Goal: Task Accomplishment & Management: Use online tool/utility

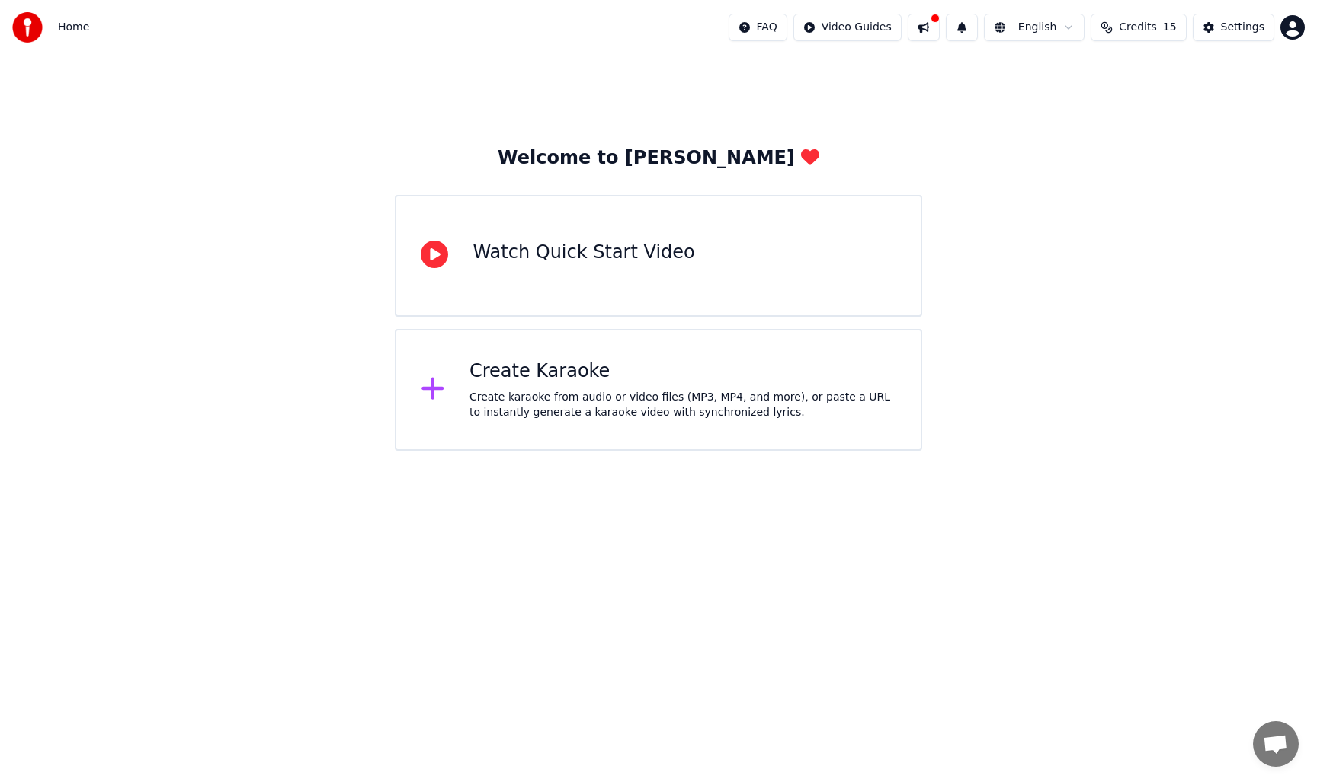
click at [436, 384] on icon at bounding box center [433, 388] width 24 height 27
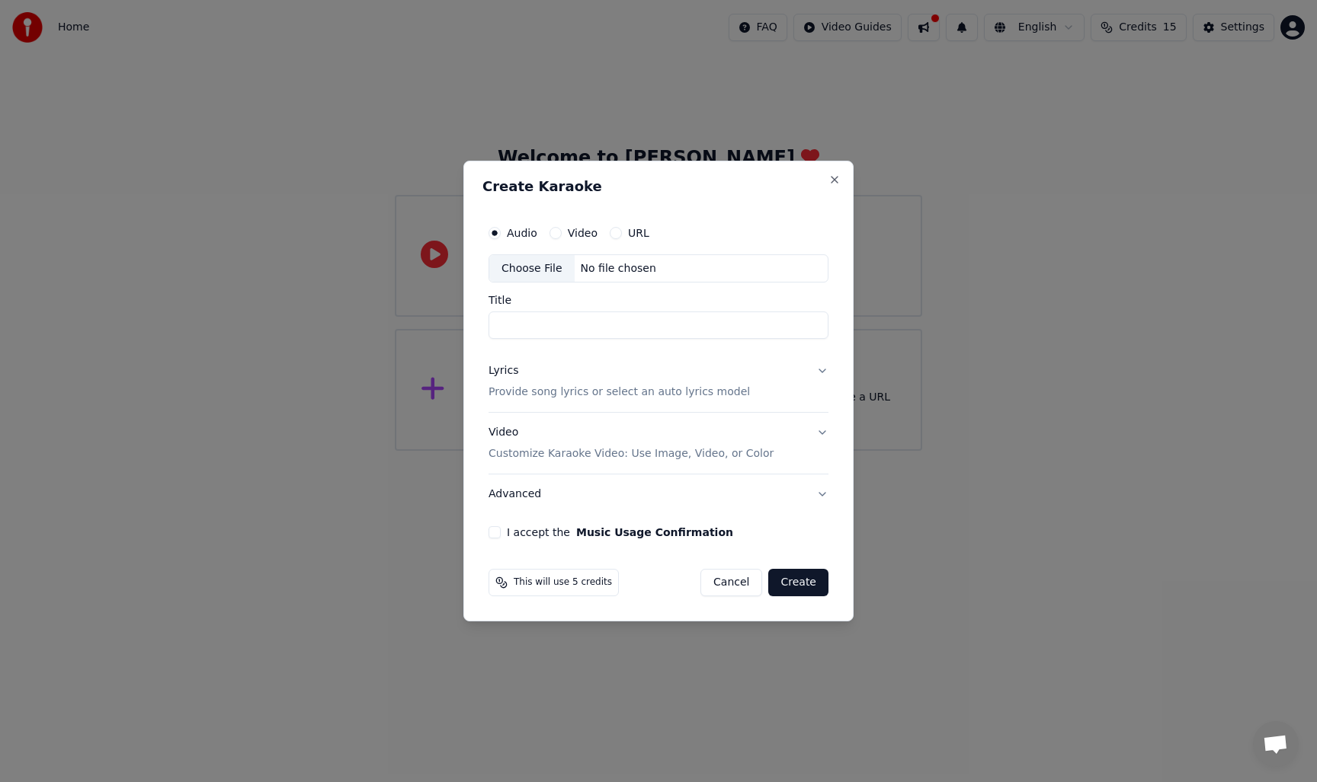
click at [543, 270] on div "Choose File" at bounding box center [531, 268] width 85 height 27
type input "**********"
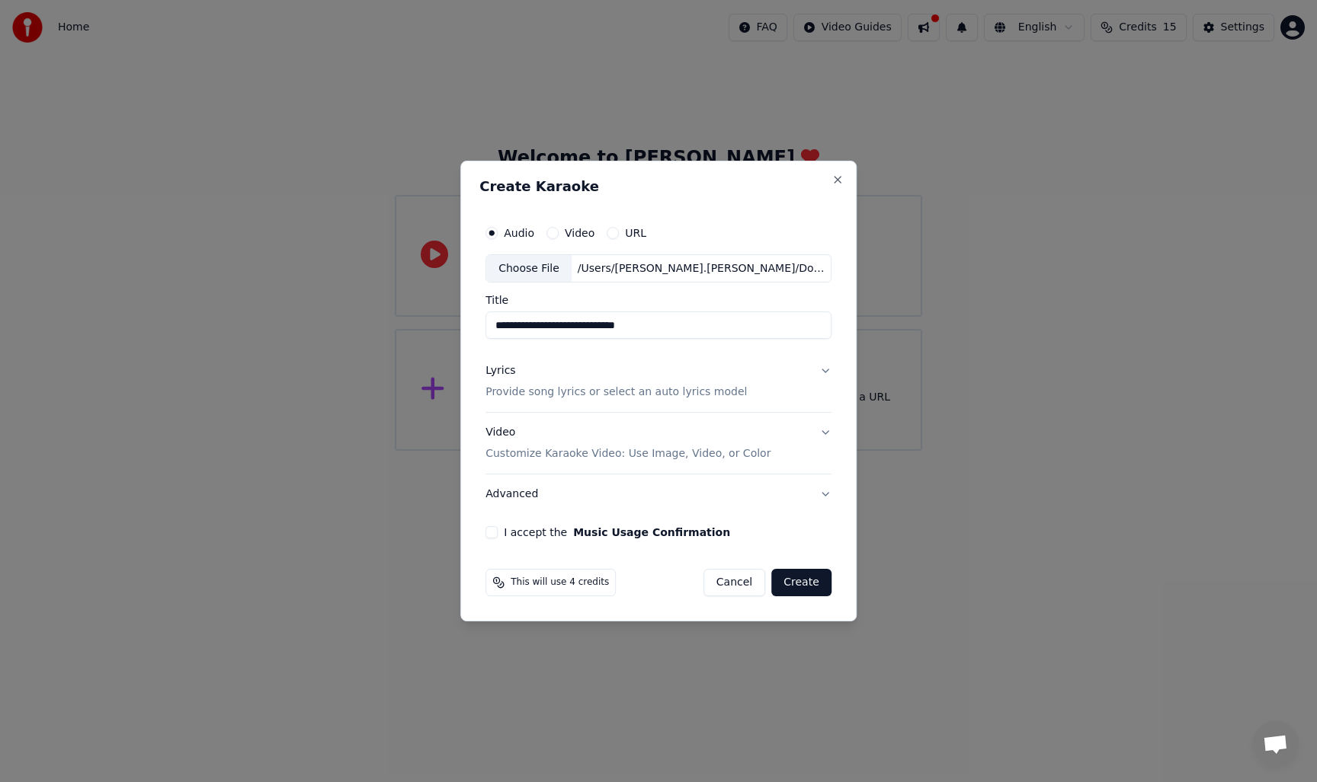
click at [555, 231] on button "Video" at bounding box center [552, 233] width 12 height 12
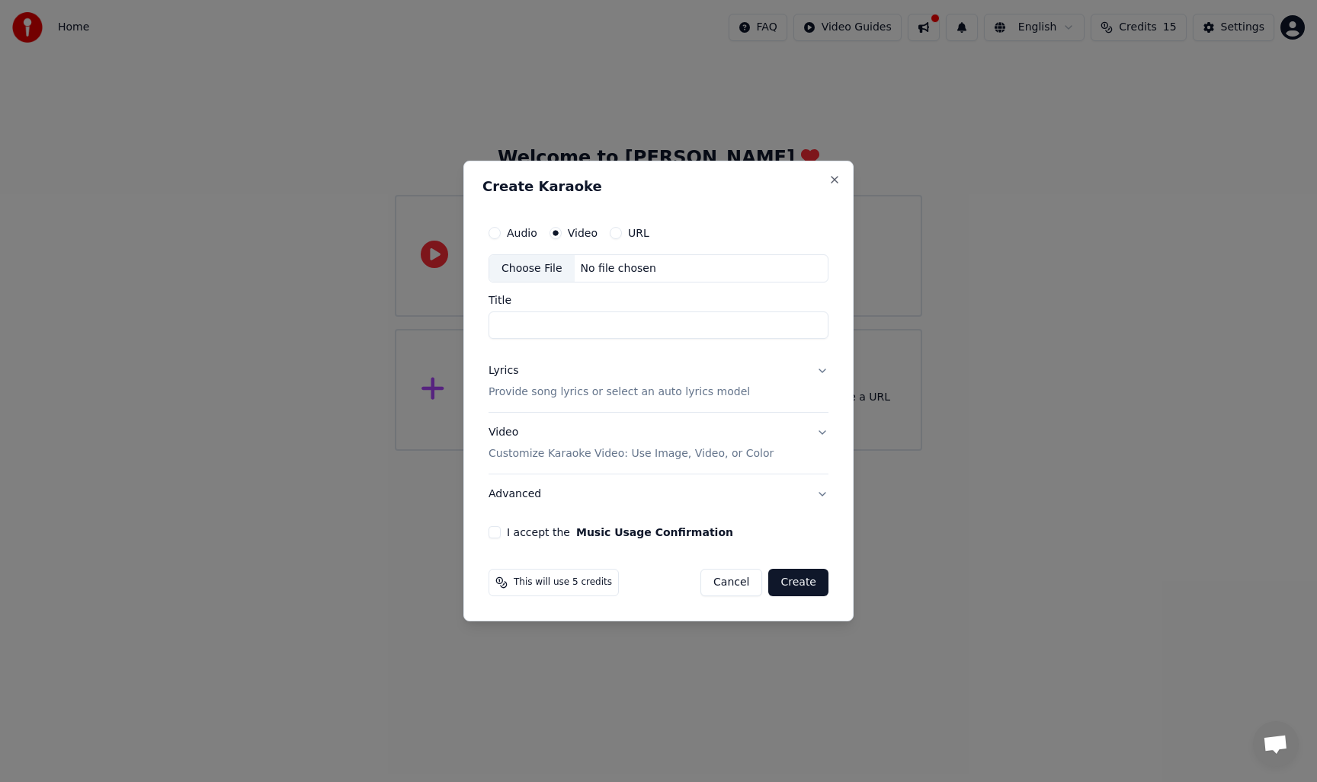
click at [496, 229] on button "Audio" at bounding box center [494, 233] width 12 height 12
click at [548, 269] on div "Choose File" at bounding box center [531, 268] width 85 height 27
type input "**********"
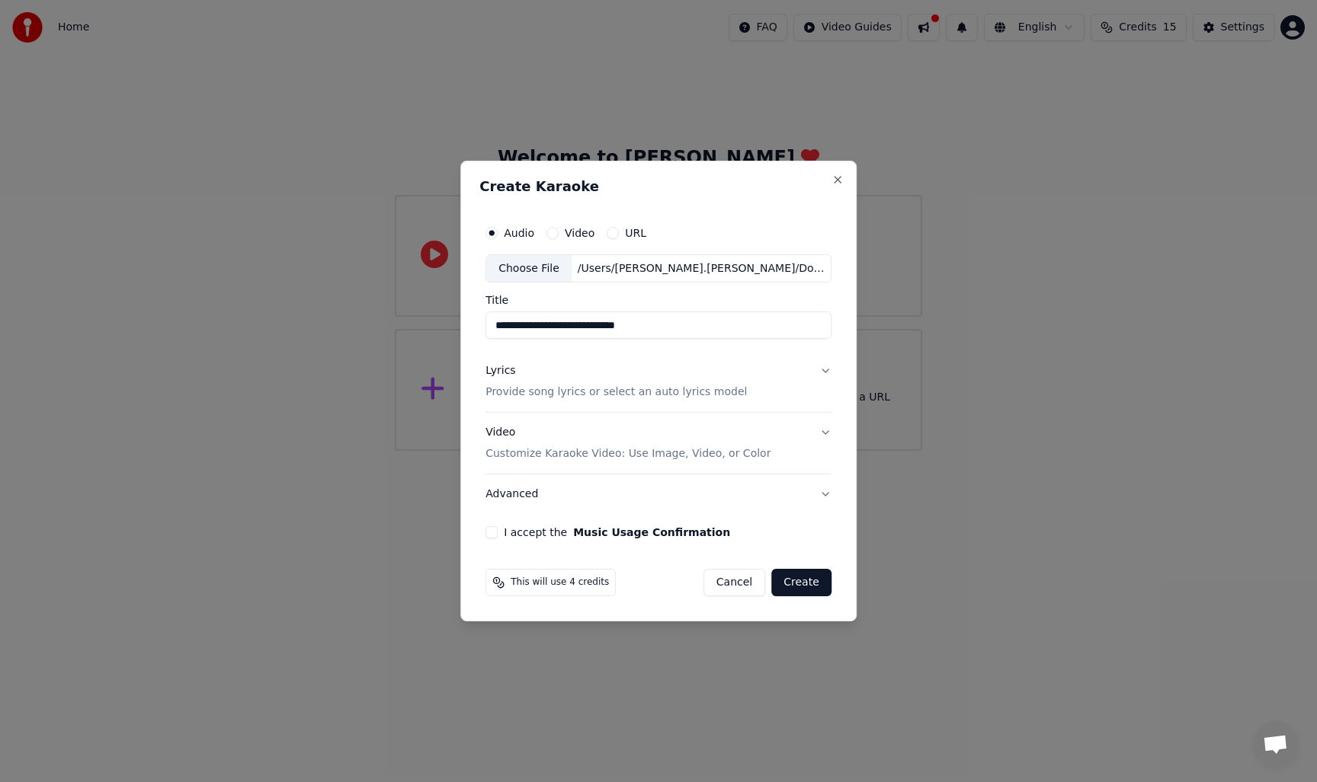
click at [819, 373] on button "Lyrics Provide song lyrics or select an auto lyrics model" at bounding box center [658, 382] width 346 height 61
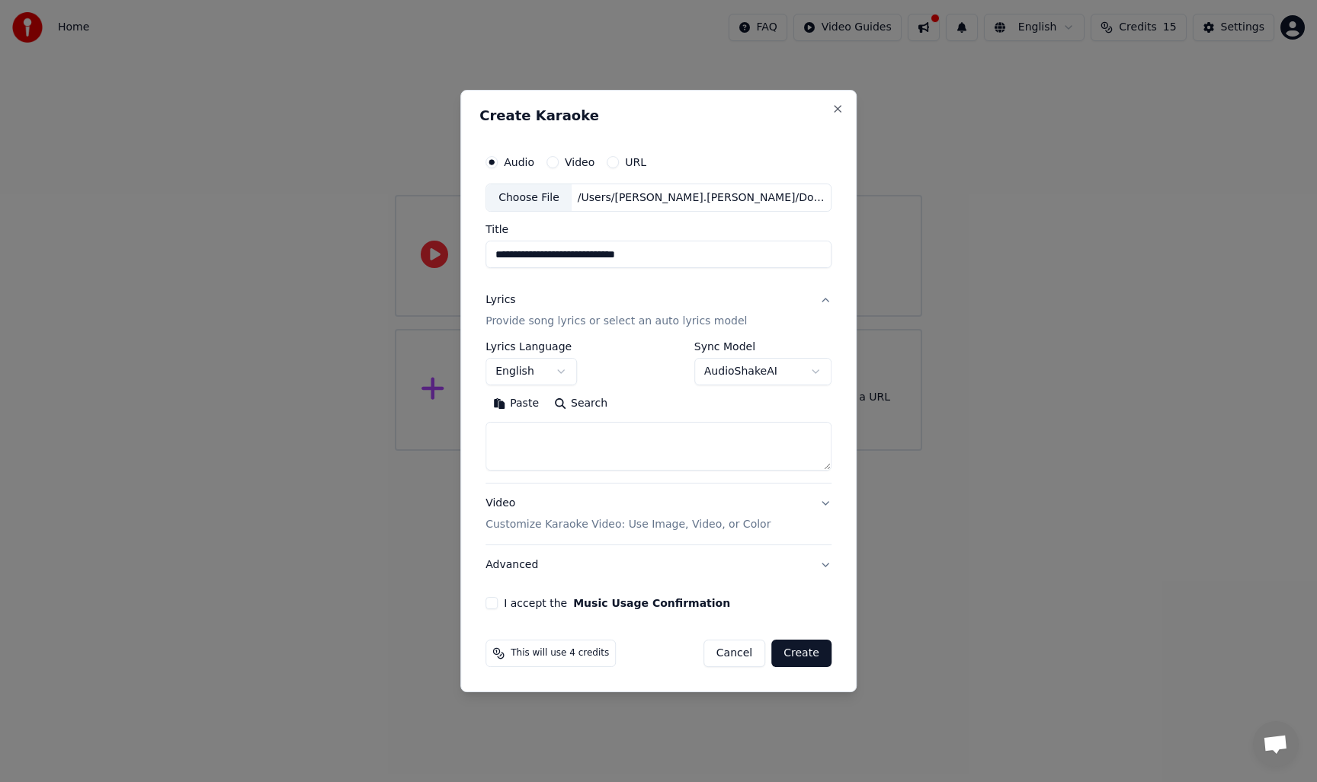
click at [792, 373] on body "**********" at bounding box center [658, 225] width 1317 height 451
click at [539, 430] on textarea at bounding box center [658, 447] width 346 height 49
paste textarea "**********"
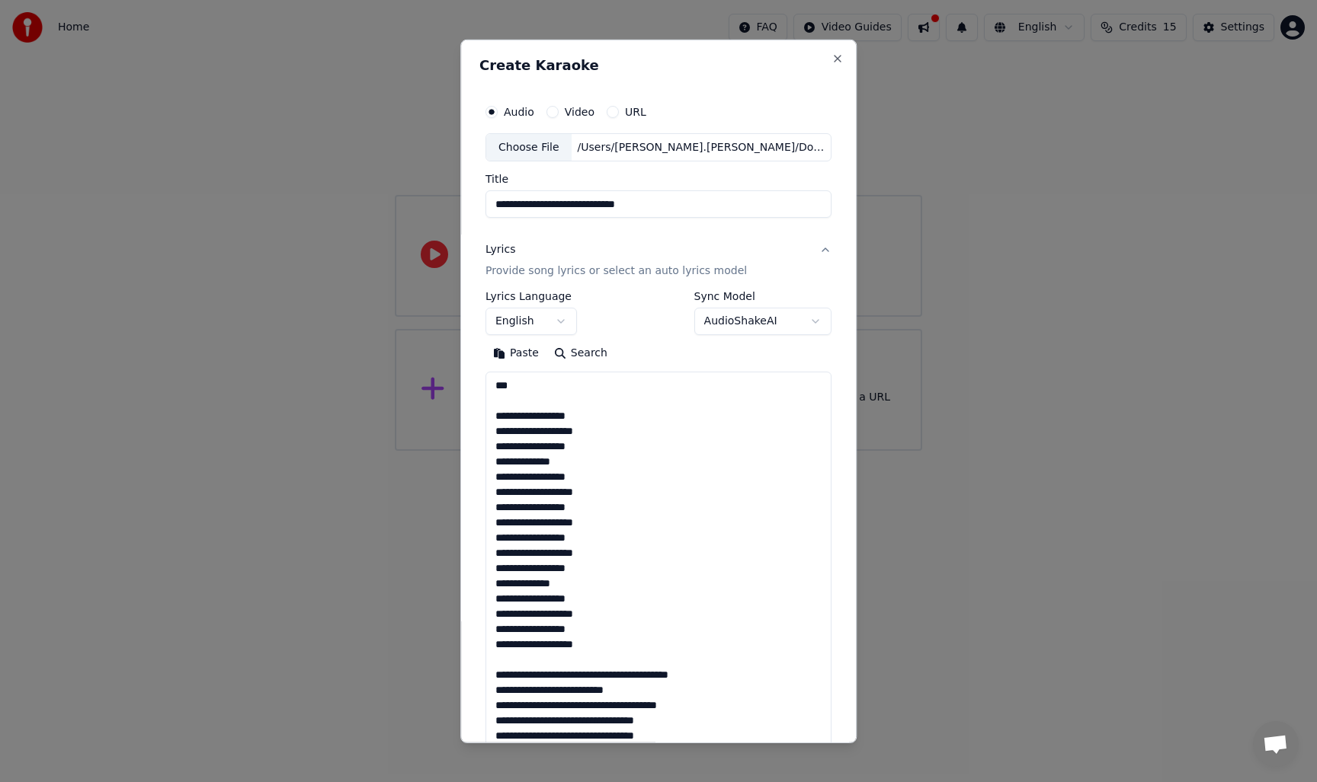
scroll to position [1237, 0]
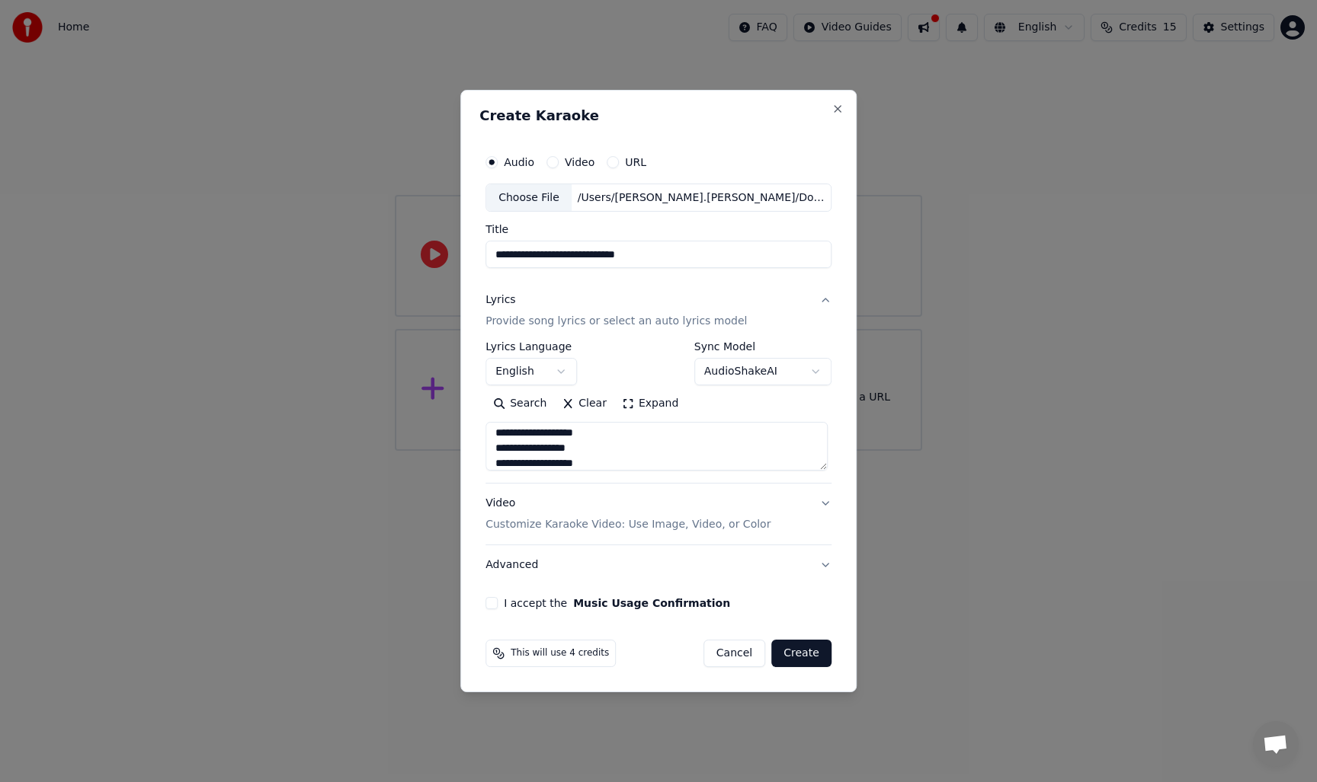
click at [623, 463] on textarea at bounding box center [656, 447] width 342 height 49
type textarea "**********"
click at [820, 504] on button "Video Customize Karaoke Video: Use Image, Video, or Color" at bounding box center [658, 515] width 346 height 61
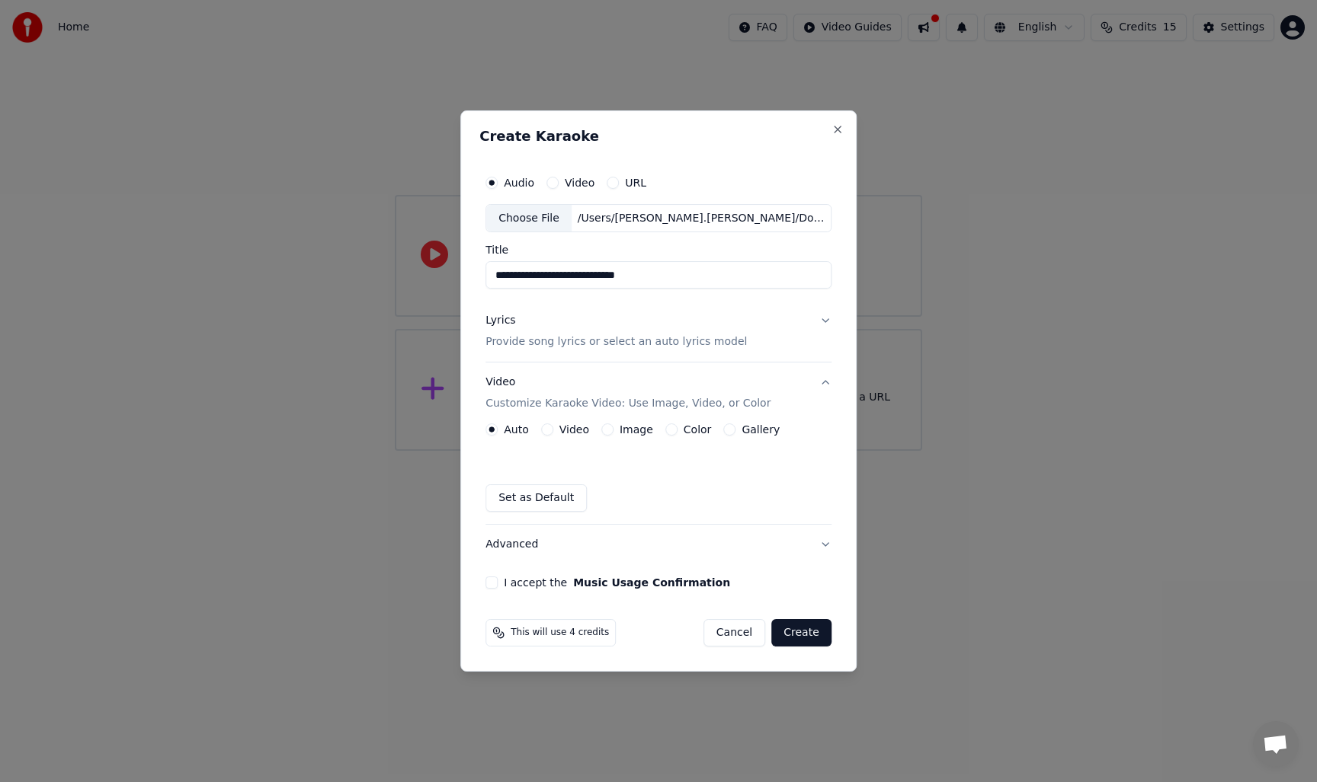
click at [549, 431] on button "Video" at bounding box center [547, 430] width 12 height 12
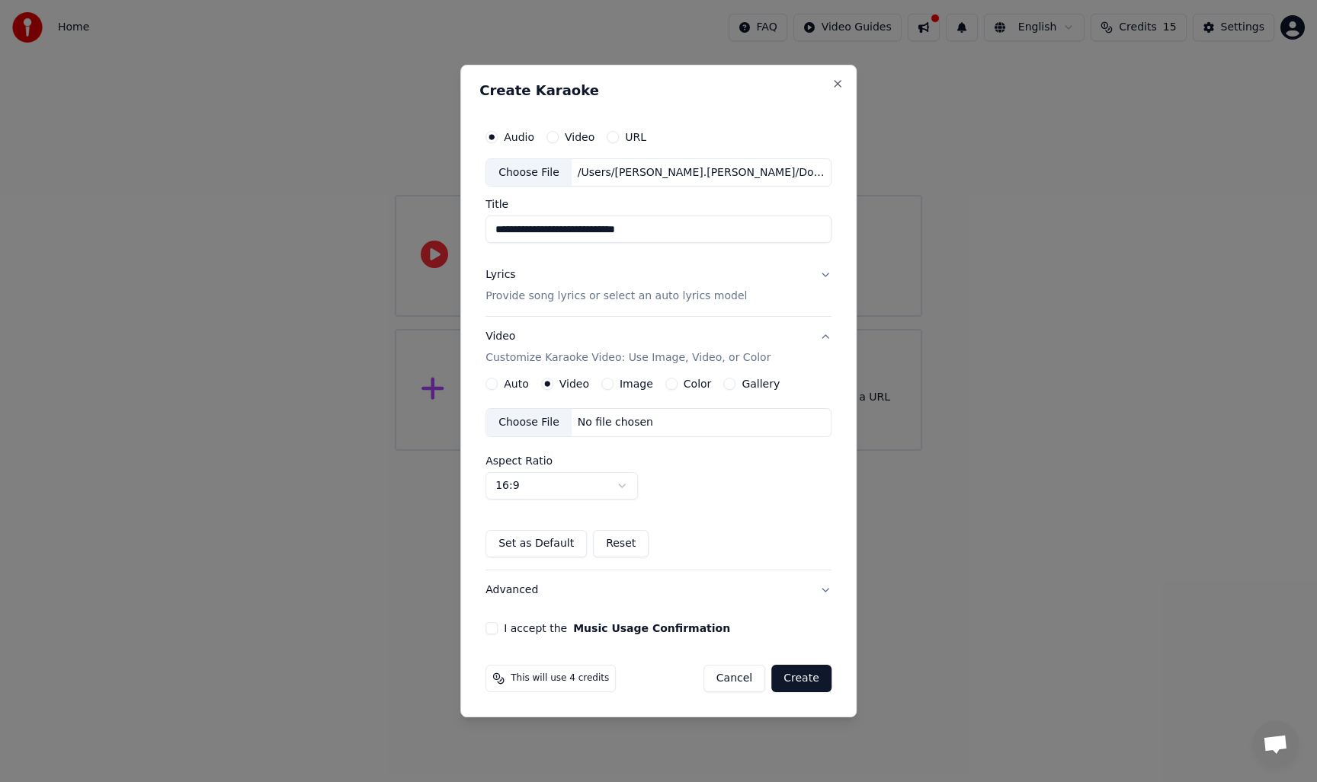
click at [493, 383] on button "Auto" at bounding box center [491, 384] width 12 height 12
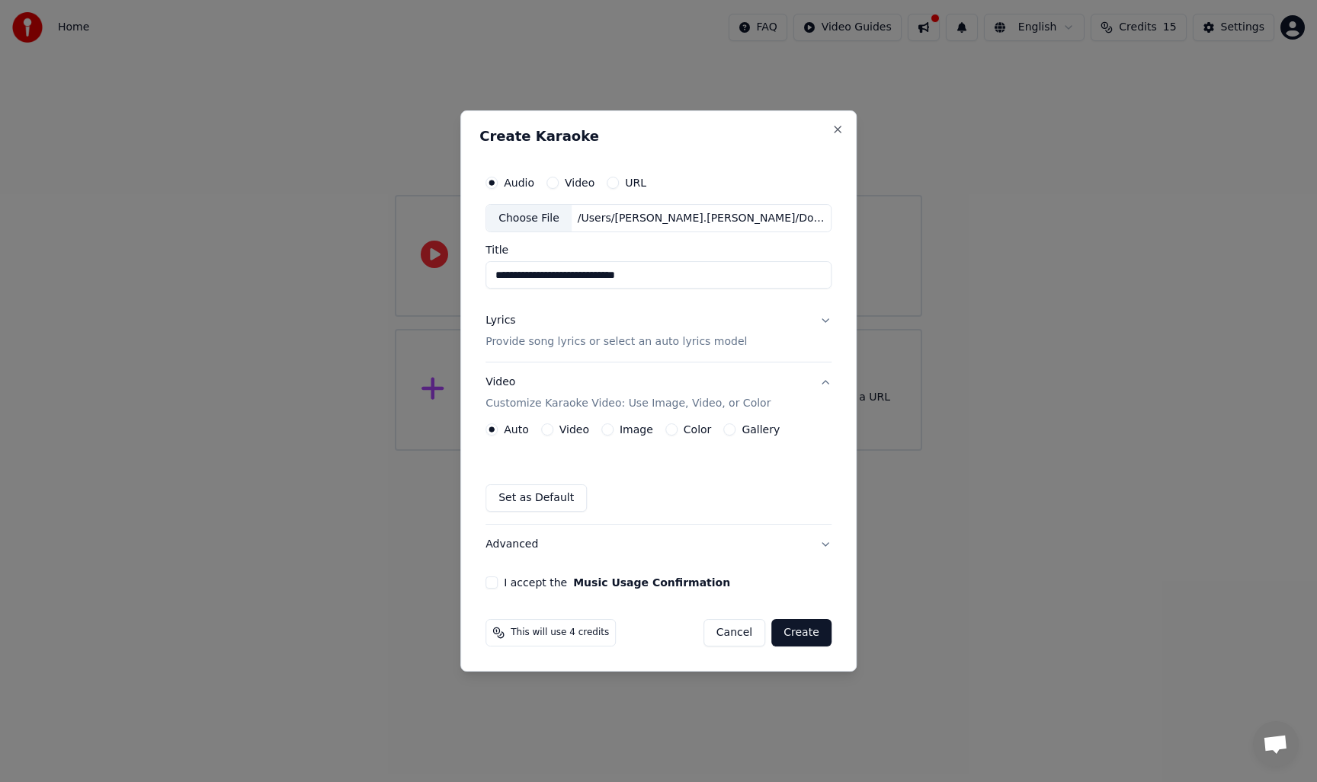
click at [669, 430] on button "Color" at bounding box center [671, 430] width 12 height 12
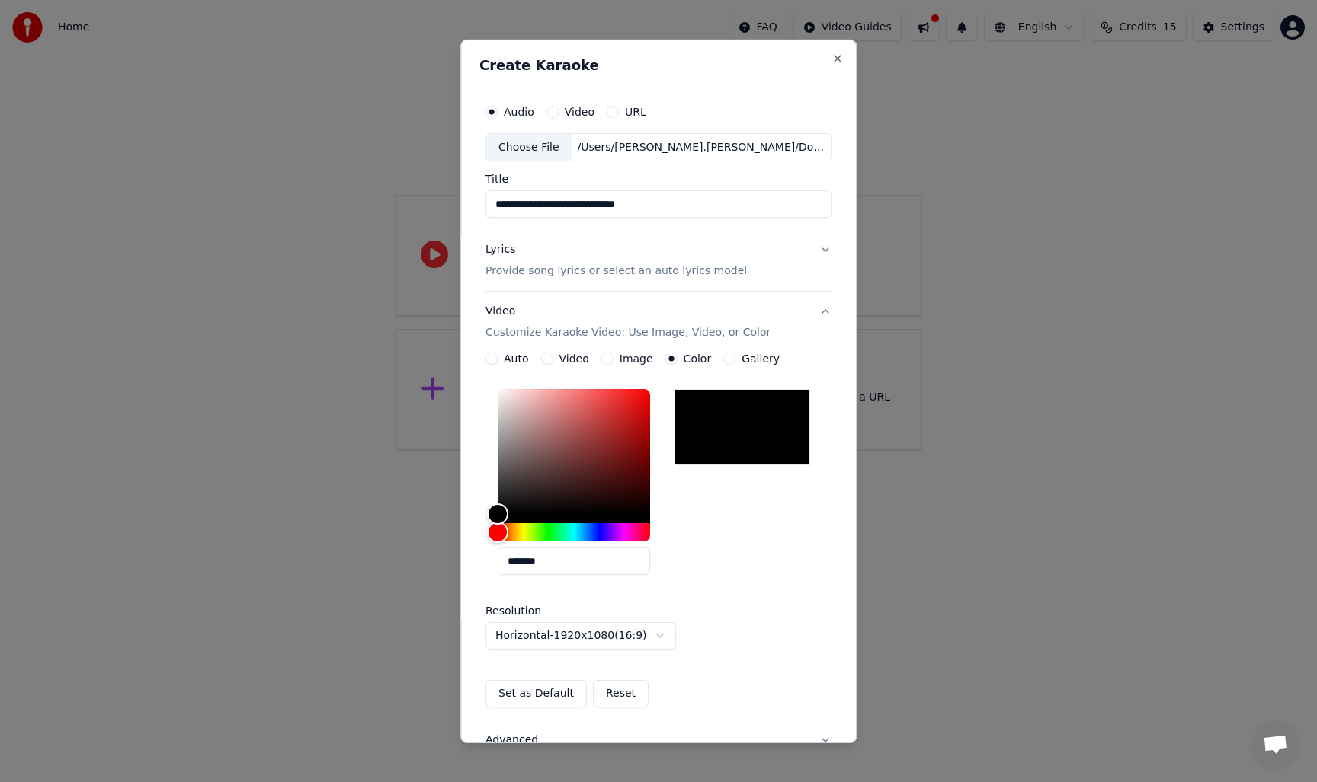
click at [491, 357] on button "Auto" at bounding box center [491, 359] width 12 height 12
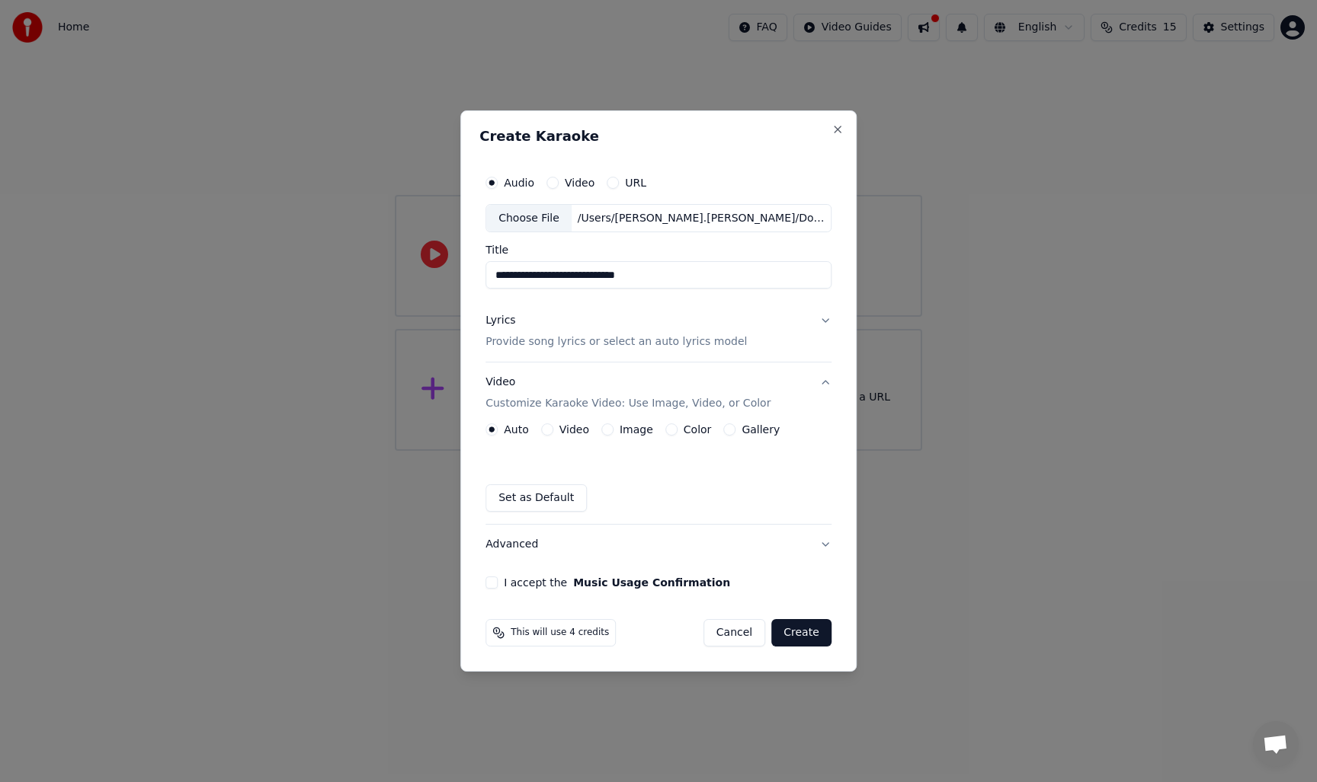
click at [542, 430] on button "Video" at bounding box center [547, 430] width 12 height 12
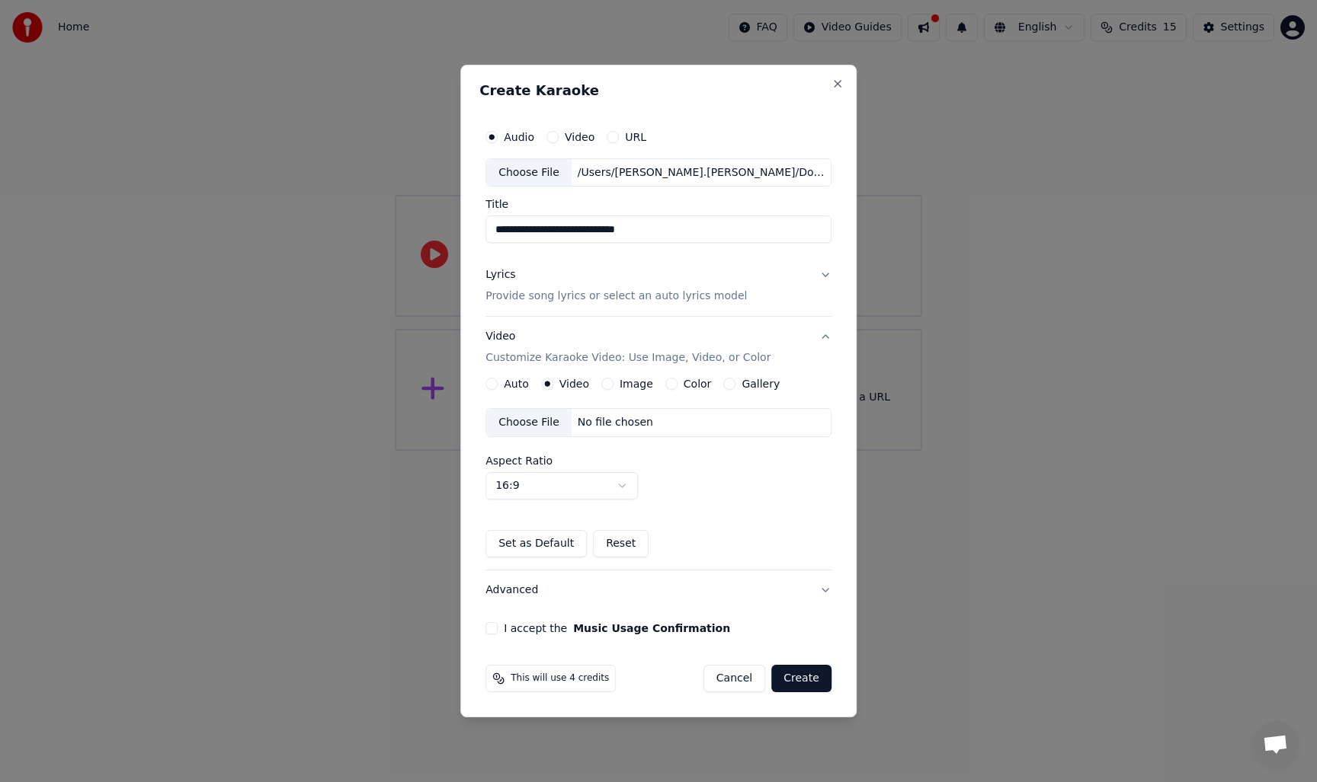
click at [490, 384] on button "Auto" at bounding box center [491, 384] width 12 height 12
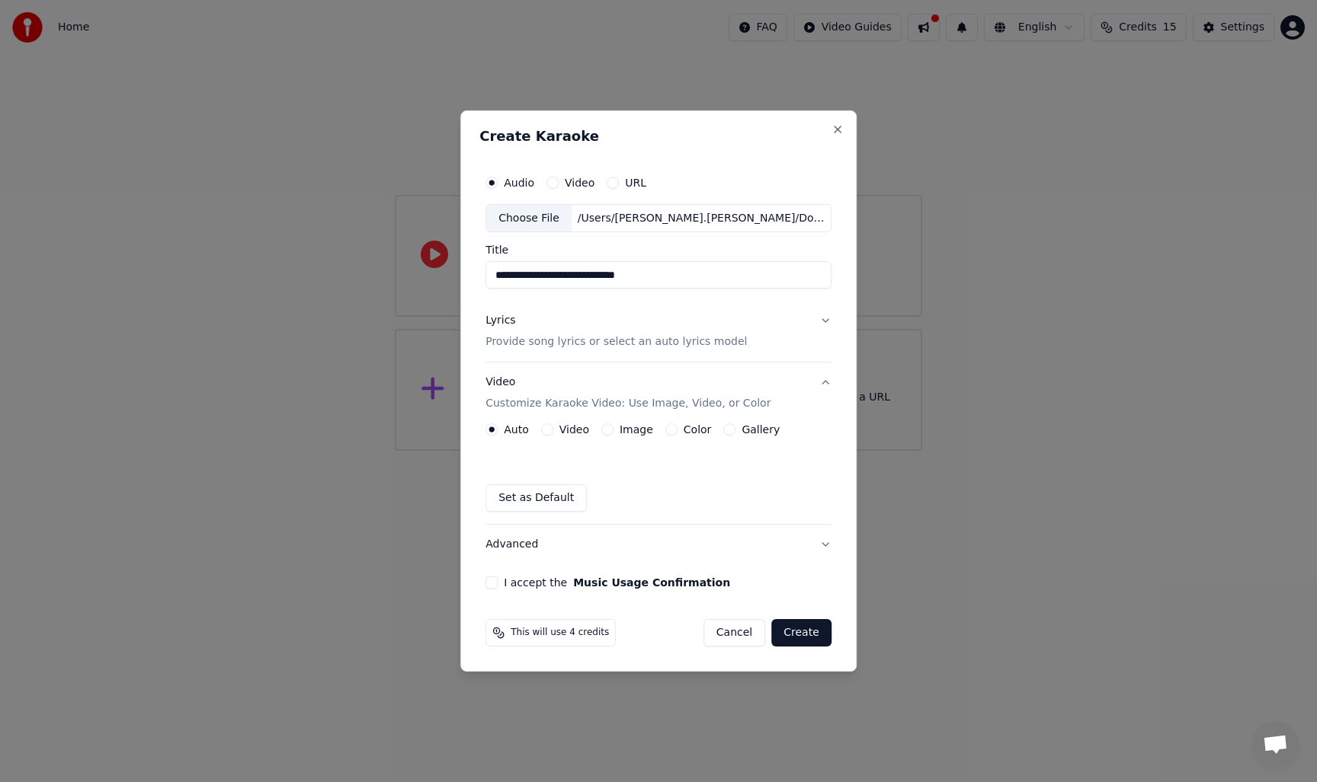
click at [491, 585] on button "I accept the Music Usage Confirmation" at bounding box center [491, 583] width 12 height 12
click at [503, 637] on icon at bounding box center [498, 633] width 12 height 12
click at [799, 634] on button "Create" at bounding box center [801, 632] width 60 height 27
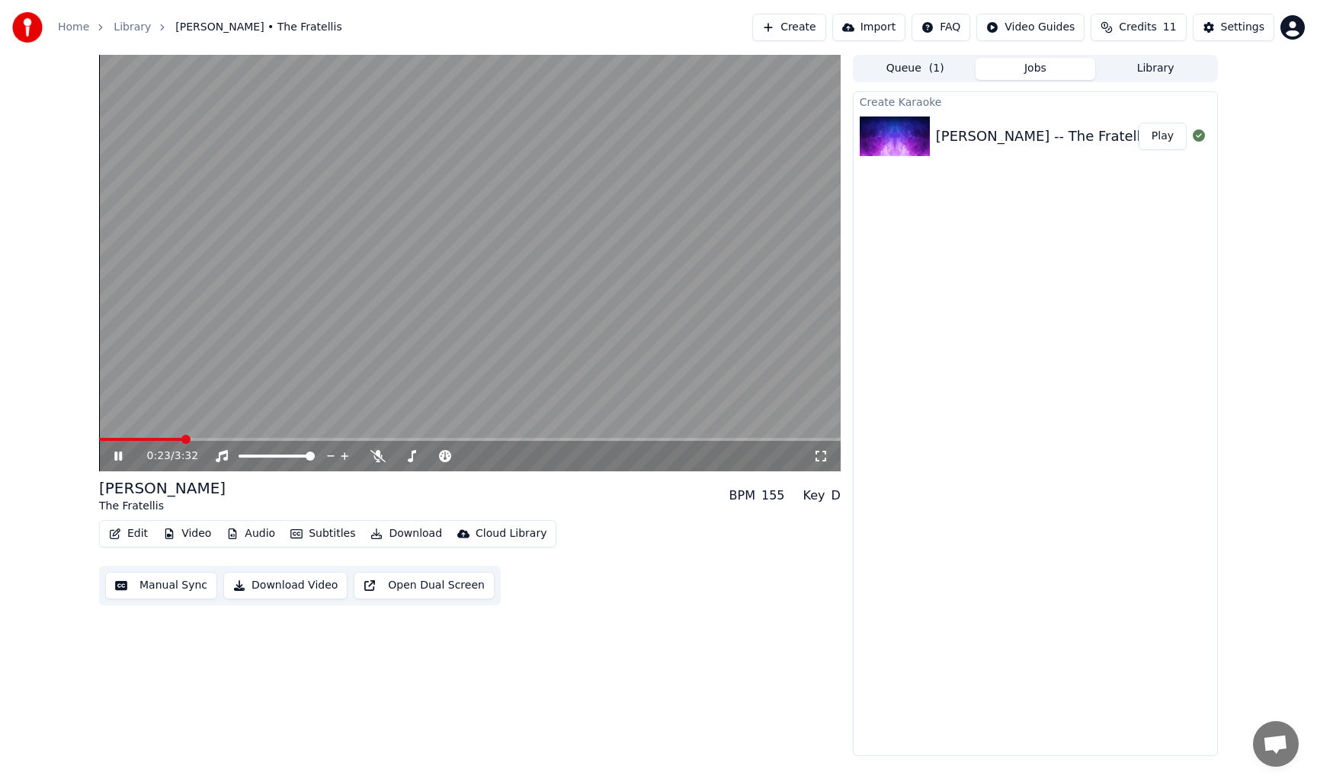
click at [119, 457] on icon at bounding box center [118, 456] width 8 height 9
click at [117, 458] on icon at bounding box center [118, 456] width 9 height 11
click at [292, 438] on span at bounding box center [469, 439] width 741 height 3
click at [114, 456] on icon at bounding box center [118, 456] width 8 height 9
click at [117, 454] on icon at bounding box center [118, 456] width 9 height 11
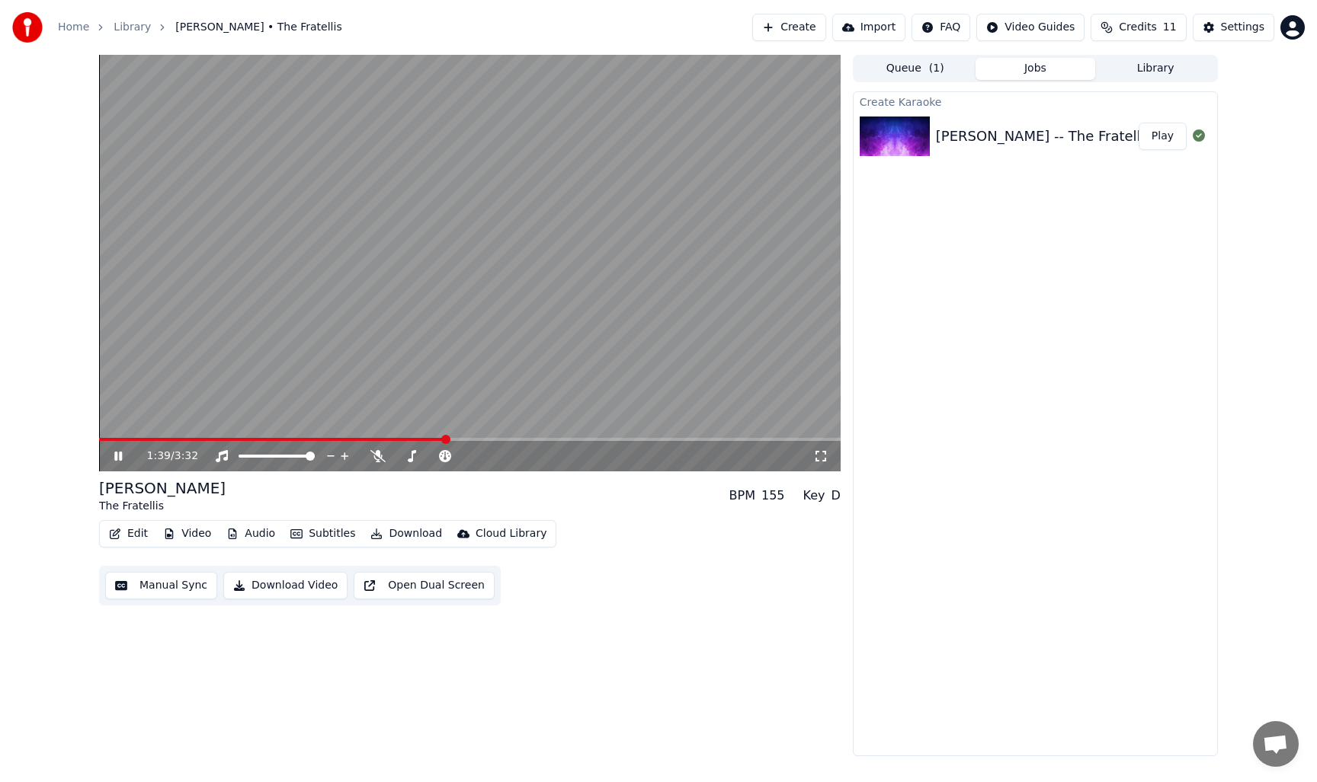
click at [117, 453] on icon at bounding box center [118, 456] width 8 height 9
click at [1028, 364] on div "Create Karaoke Chelsea Dagger -- The Fratellis Play" at bounding box center [1035, 423] width 365 height 665
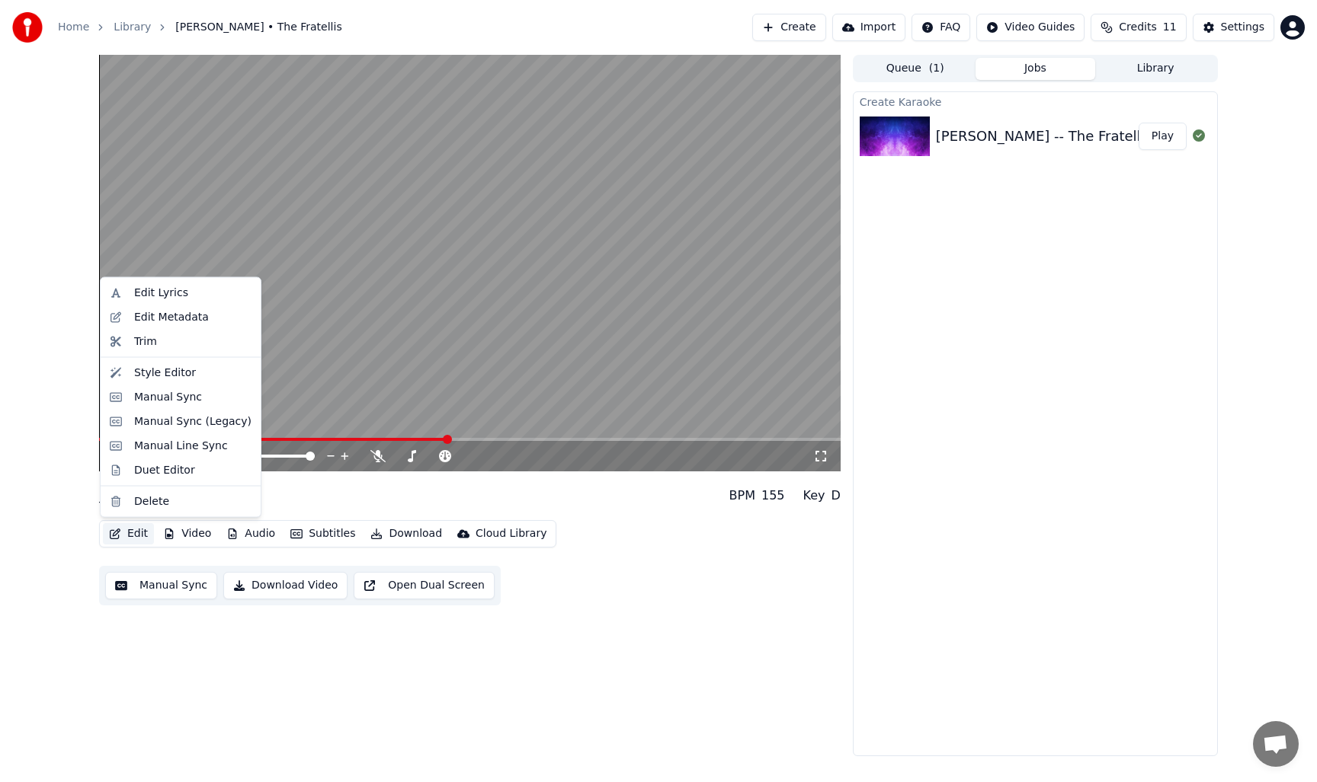
click at [136, 535] on button "Edit" at bounding box center [128, 533] width 51 height 21
click at [158, 377] on div "Style Editor" at bounding box center [165, 372] width 62 height 15
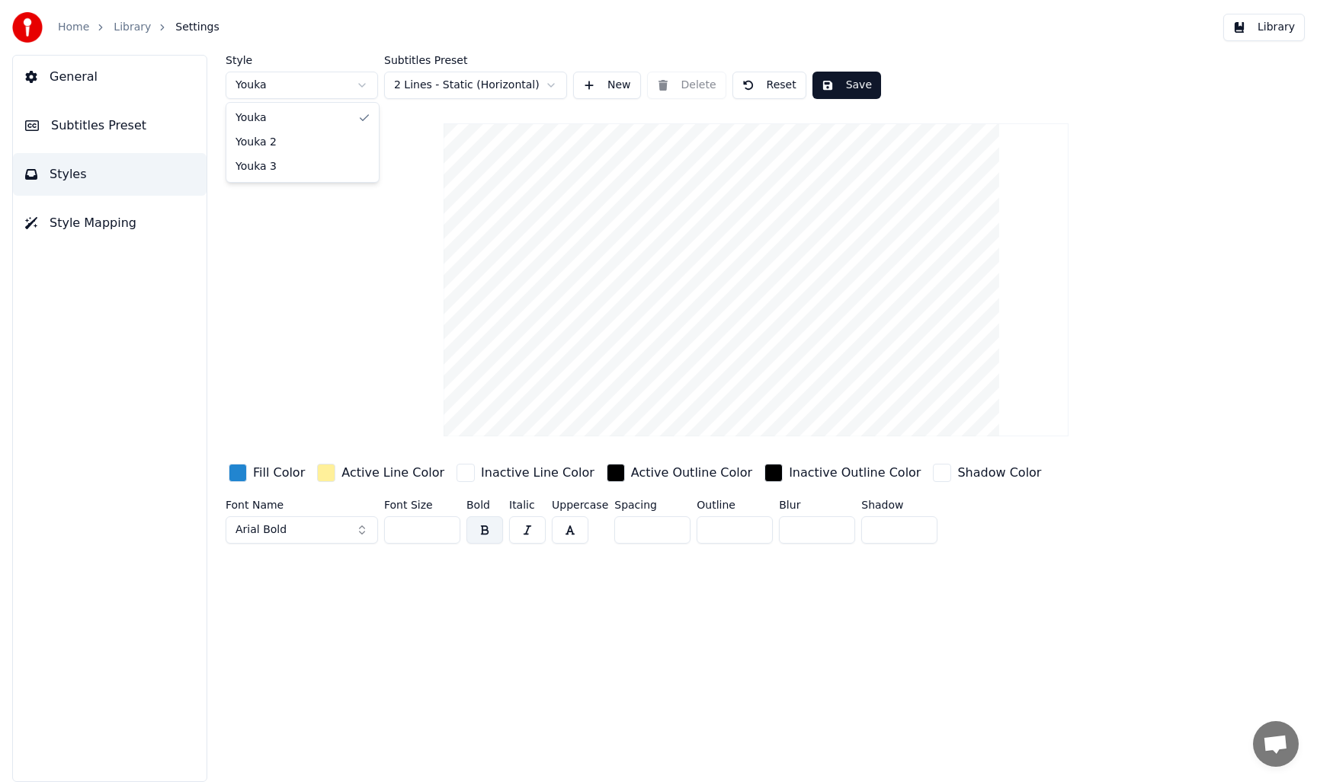
click at [362, 82] on html "Home Library Settings Library General Subtitles Preset Styles Style Mapping Sty…" at bounding box center [658, 391] width 1317 height 782
click at [358, 81] on html "Home Library Settings Library General Subtitles Preset Styles Style Mapping Sty…" at bounding box center [658, 391] width 1317 height 782
click at [554, 85] on html "Home Library Settings Library General Subtitles Preset Styles Style Mapping Sty…" at bounding box center [658, 391] width 1317 height 782
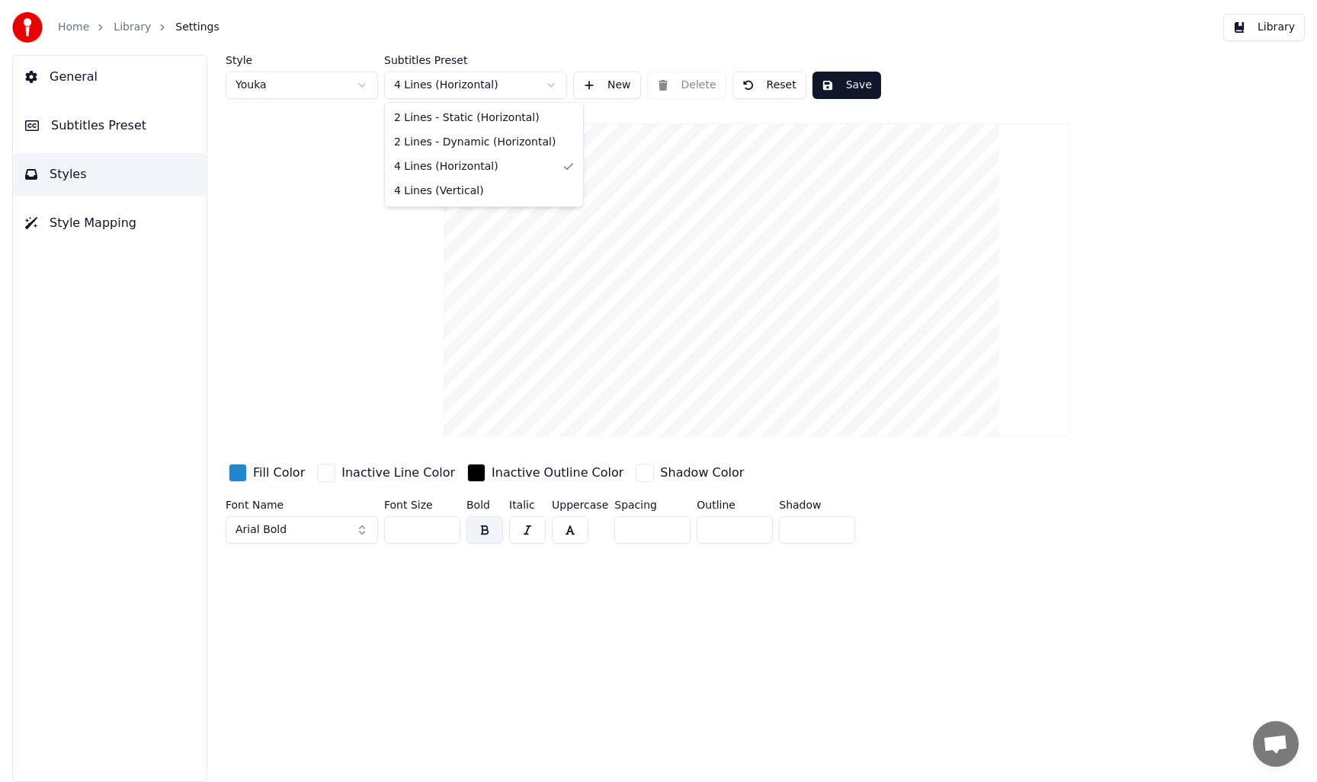
click at [532, 85] on html "Home Library Settings Library General Subtitles Preset Styles Style Mapping Sty…" at bounding box center [658, 391] width 1317 height 782
click at [551, 83] on html "Home Library Settings Library General Subtitles Preset Styles Style Mapping Sty…" at bounding box center [658, 391] width 1317 height 782
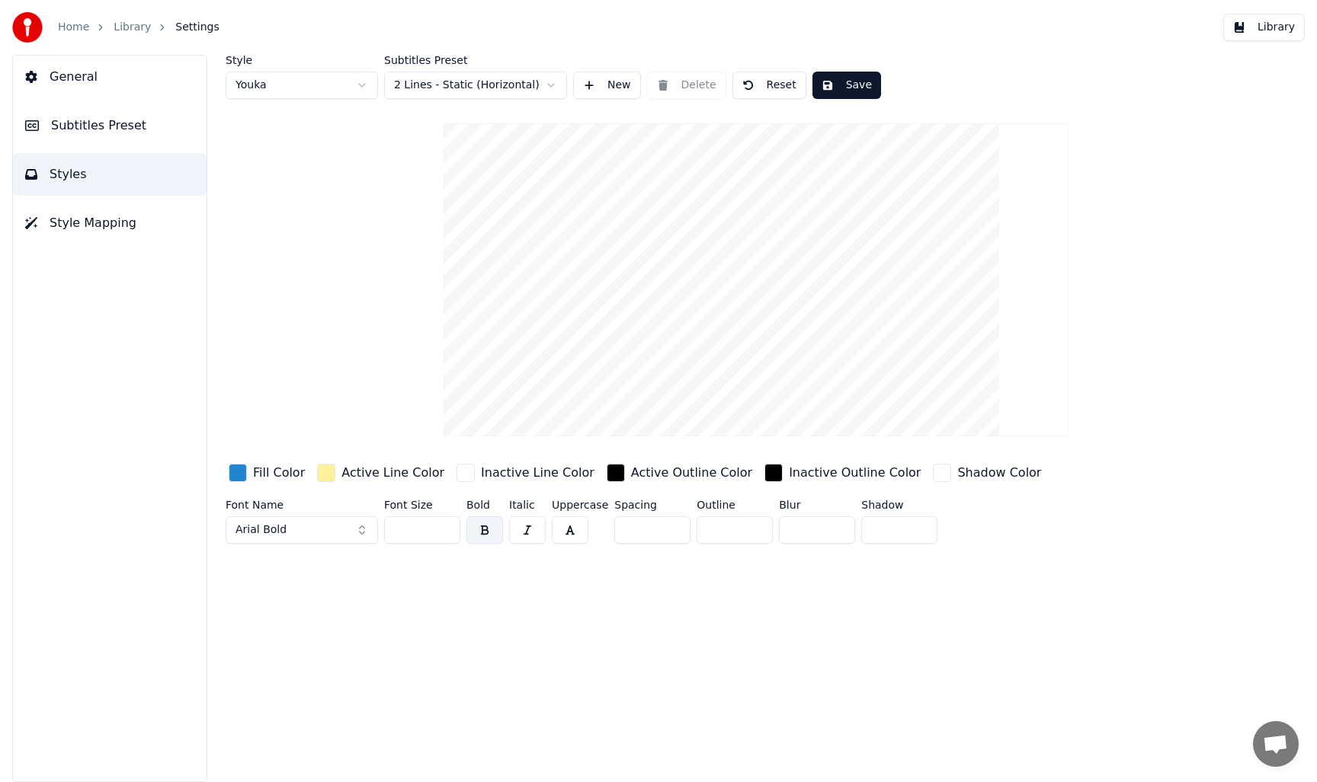
click at [551, 84] on html "Home Library Settings Library General Subtitles Preset Styles Style Mapping Sty…" at bounding box center [658, 391] width 1317 height 782
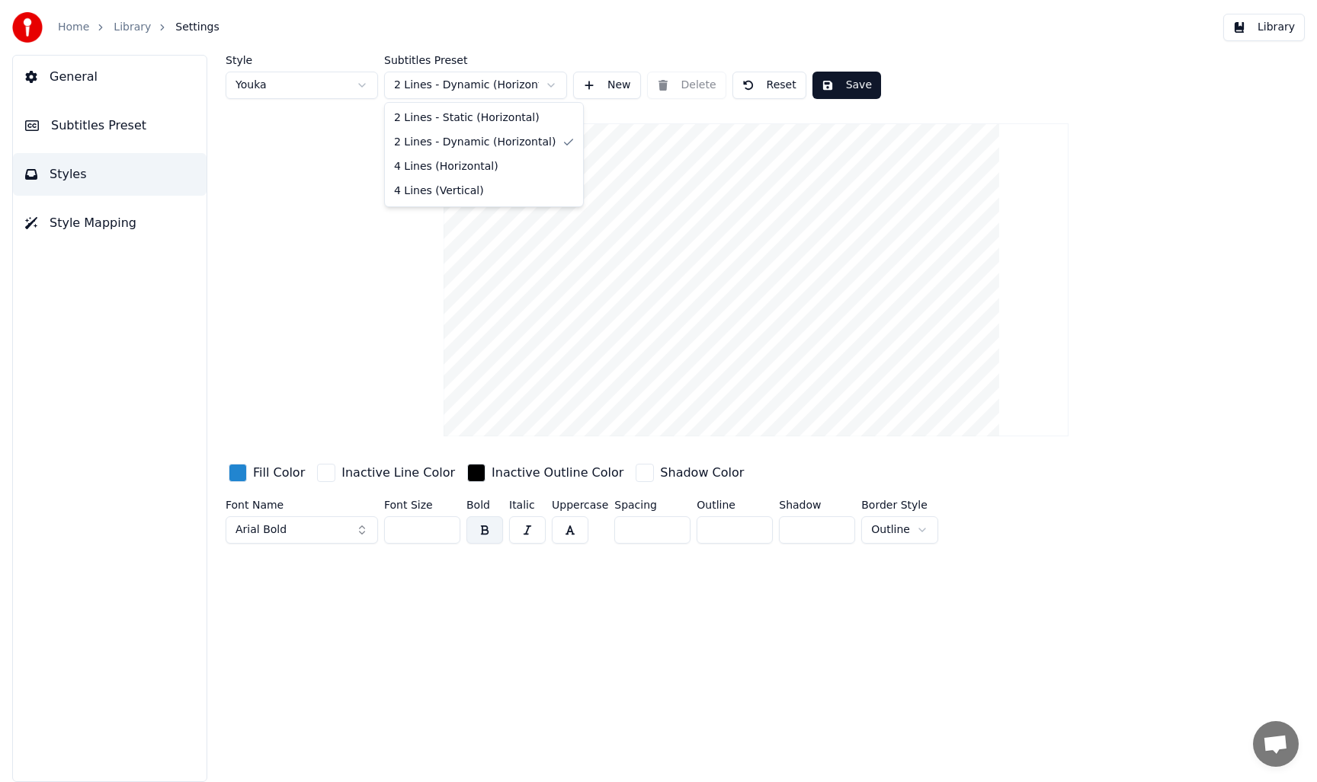
click at [530, 81] on html "Home Library Settings Library General Subtitles Preset Styles Style Mapping Sty…" at bounding box center [658, 391] width 1317 height 782
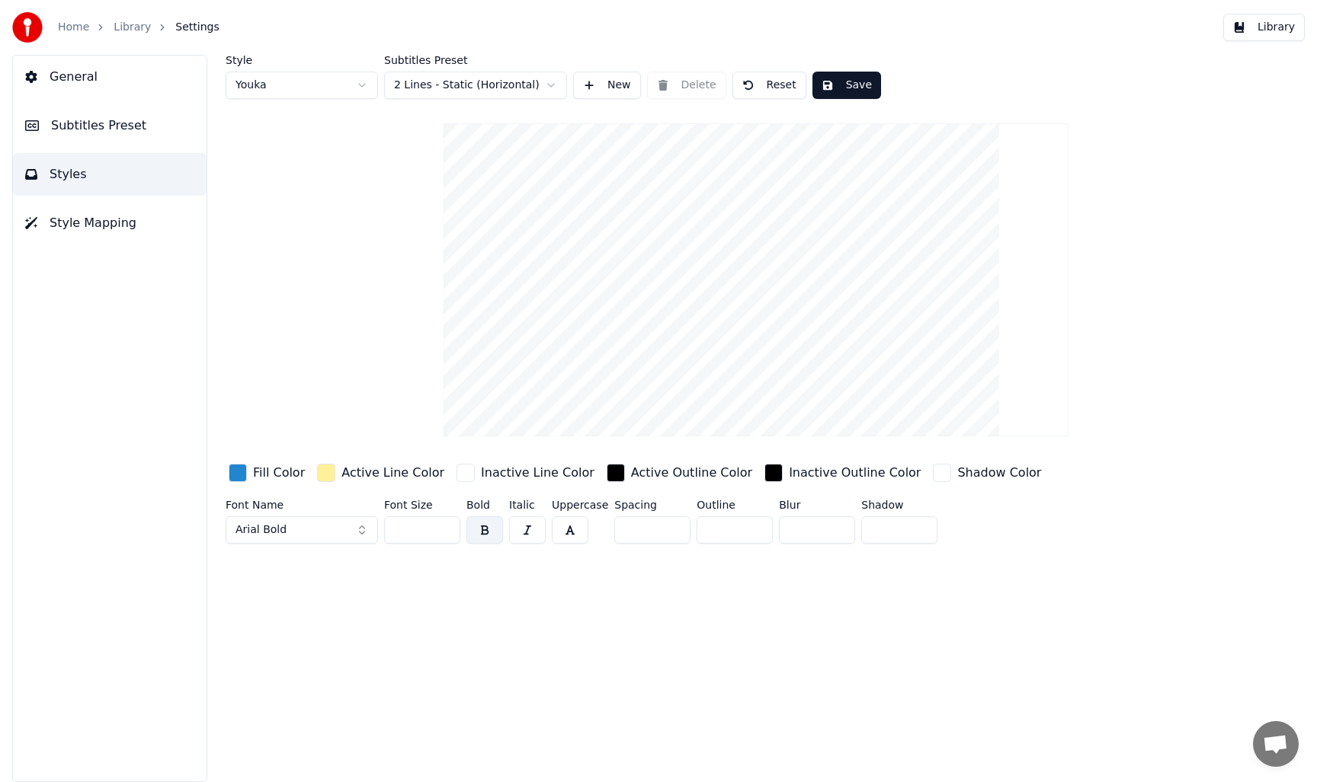
click at [323, 475] on div "button" at bounding box center [326, 473] width 18 height 18
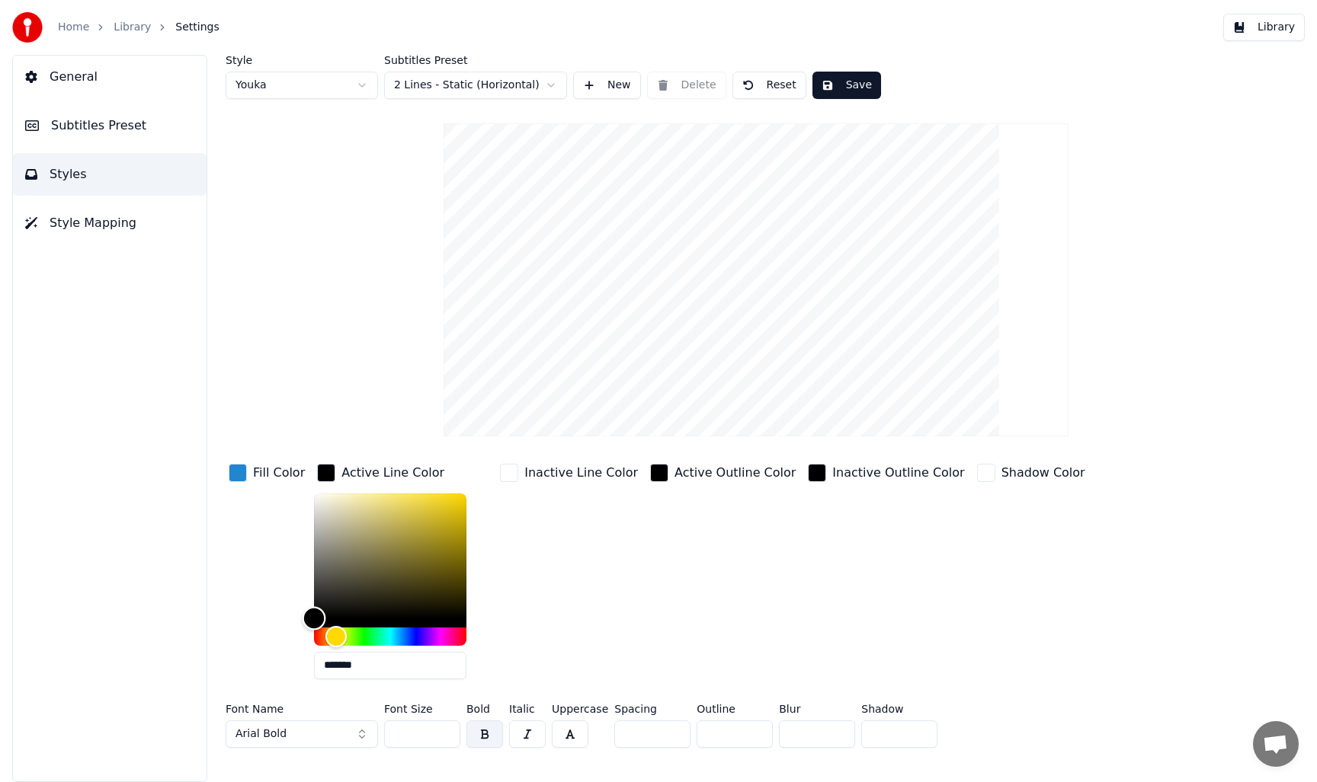
drag, startPoint x: 351, startPoint y: 562, endPoint x: 295, endPoint y: 660, distance: 113.3
click at [295, 660] on div "Fill Color Active Line Color ******* Inactive Line Color Active Outline Color I…" at bounding box center [687, 576] width 922 height 231
type input "*******"
drag, startPoint x: 322, startPoint y: 536, endPoint x: 290, endPoint y: 450, distance: 90.9
click at [290, 450] on div "Style Youka Subtitles Preset 2 Lines - Static (Horizontal) New Delete Reset Sav…" at bounding box center [756, 404] width 1061 height 699
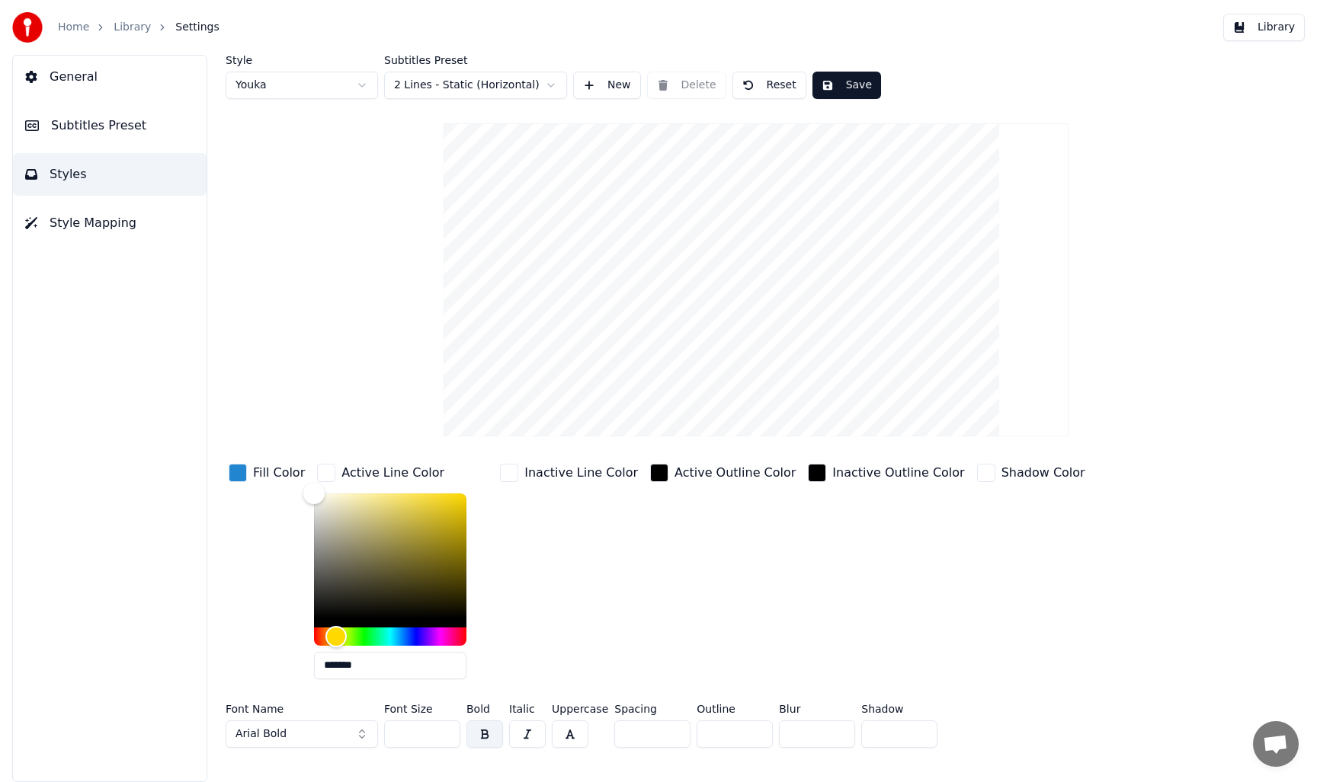
click at [581, 593] on div "Inactive Line Color" at bounding box center [569, 576] width 144 height 231
click at [543, 553] on div "Inactive Line Color" at bounding box center [569, 576] width 144 height 231
click at [507, 475] on div "button" at bounding box center [509, 473] width 18 height 18
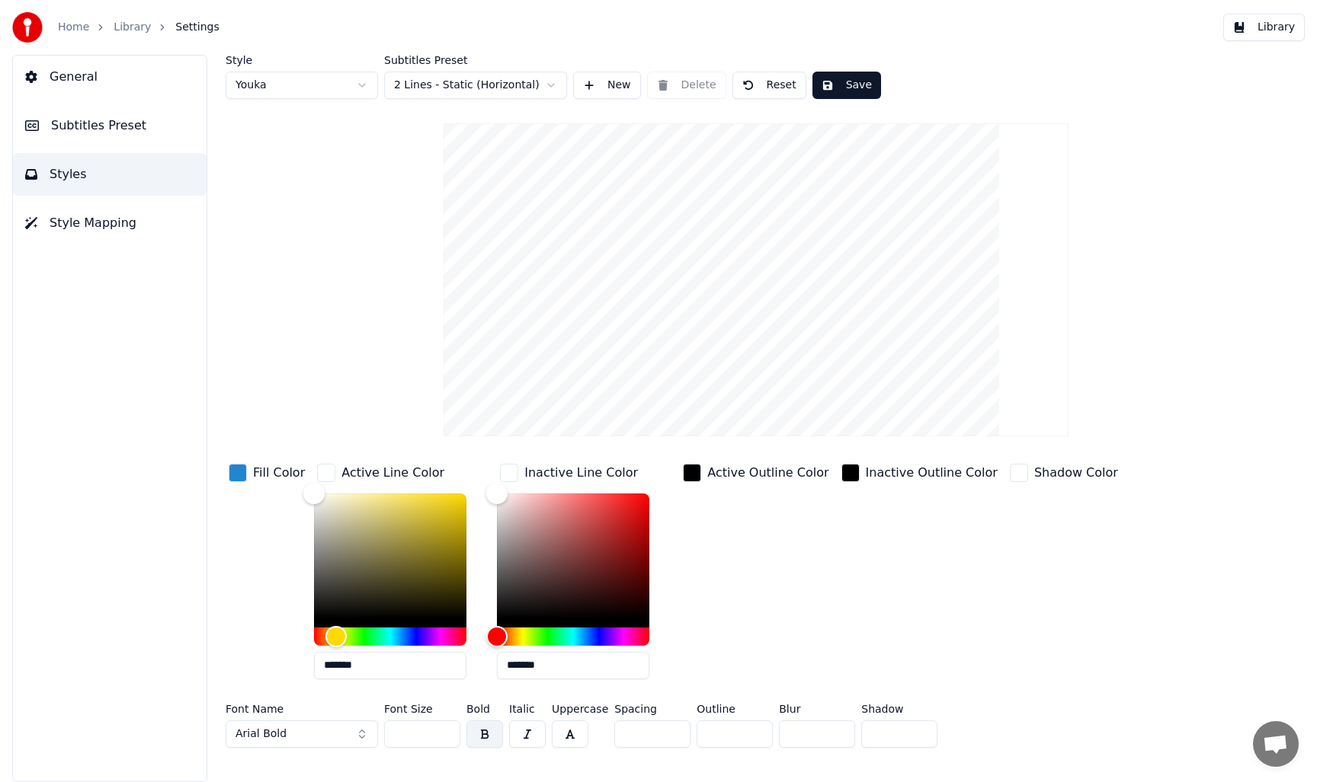
click at [507, 475] on div "button" at bounding box center [509, 473] width 18 height 18
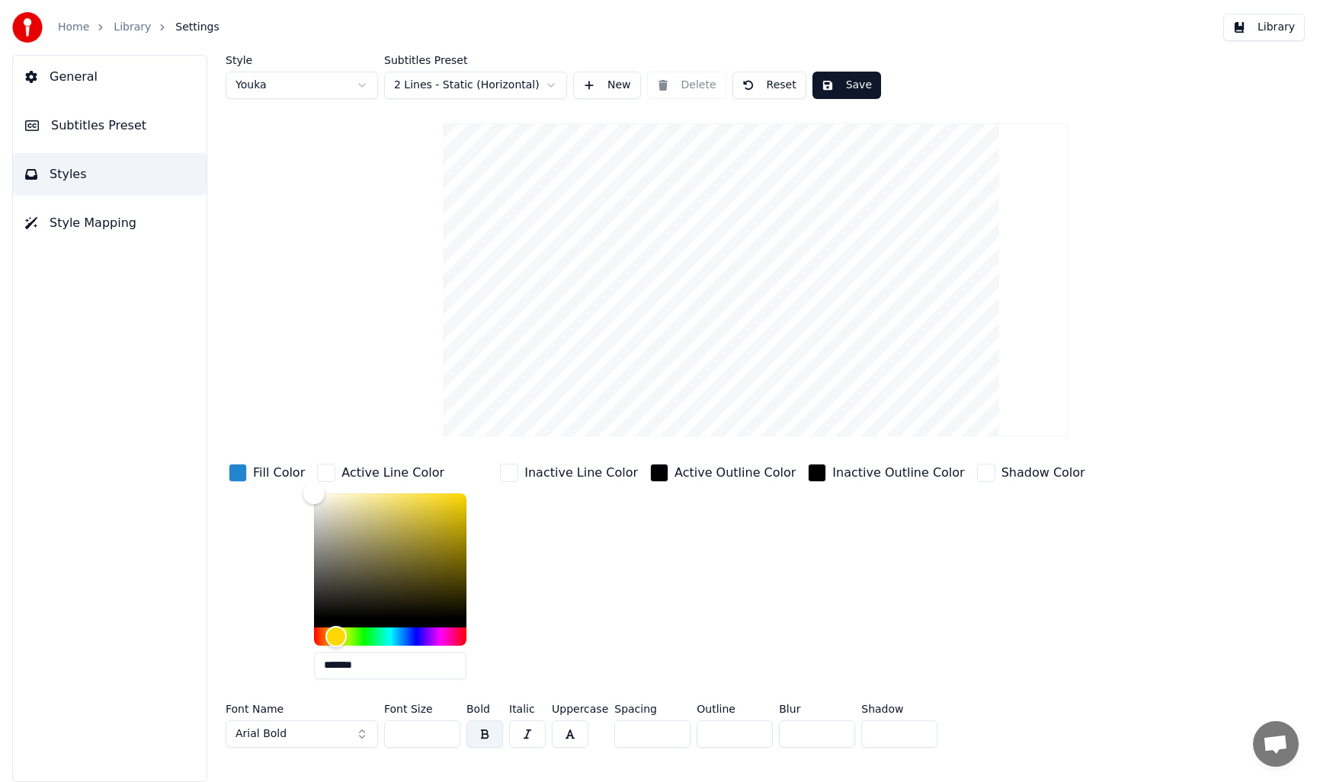
click at [650, 477] on div "button" at bounding box center [659, 473] width 18 height 18
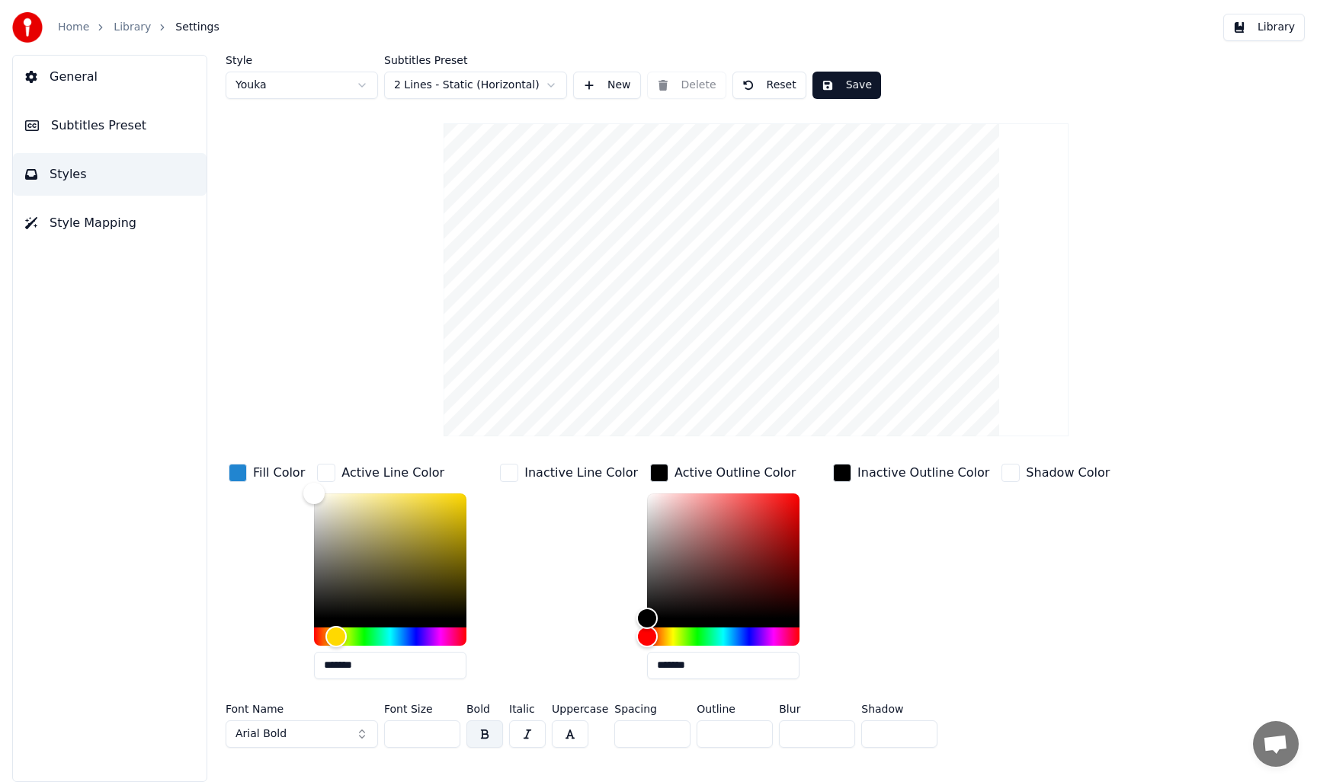
click at [650, 477] on div "button" at bounding box center [659, 473] width 18 height 18
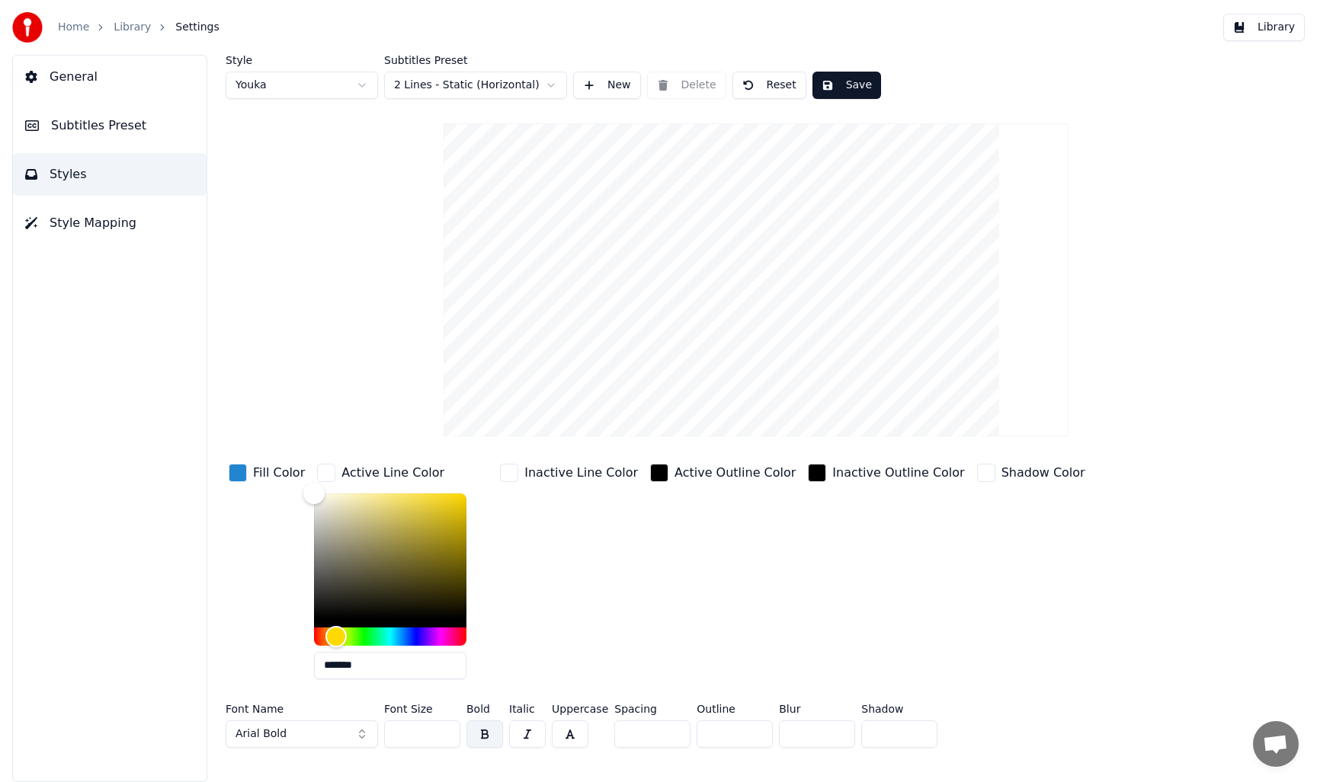
click at [830, 89] on button "Save" at bounding box center [846, 85] width 69 height 27
click at [96, 224] on span "Style Mapping" at bounding box center [93, 223] width 87 height 18
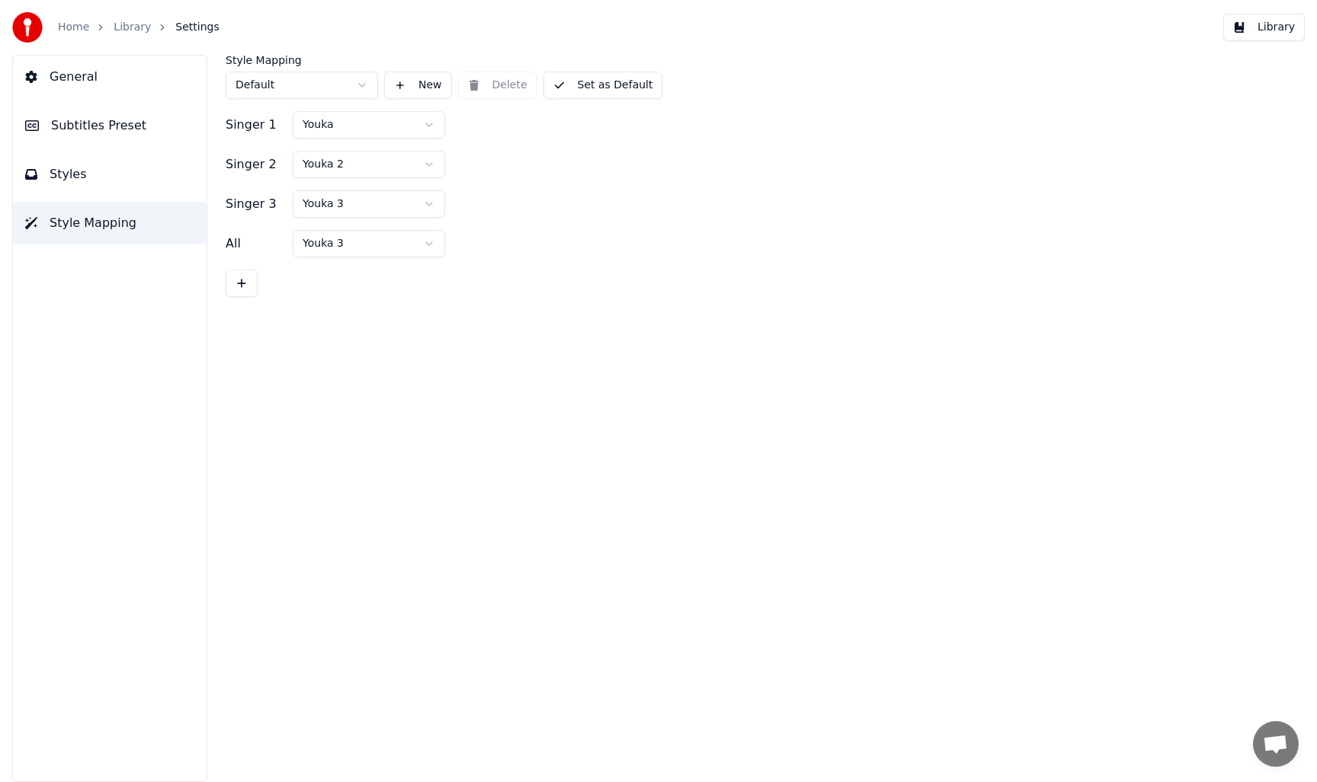
click at [117, 169] on button "Styles" at bounding box center [110, 174] width 194 height 43
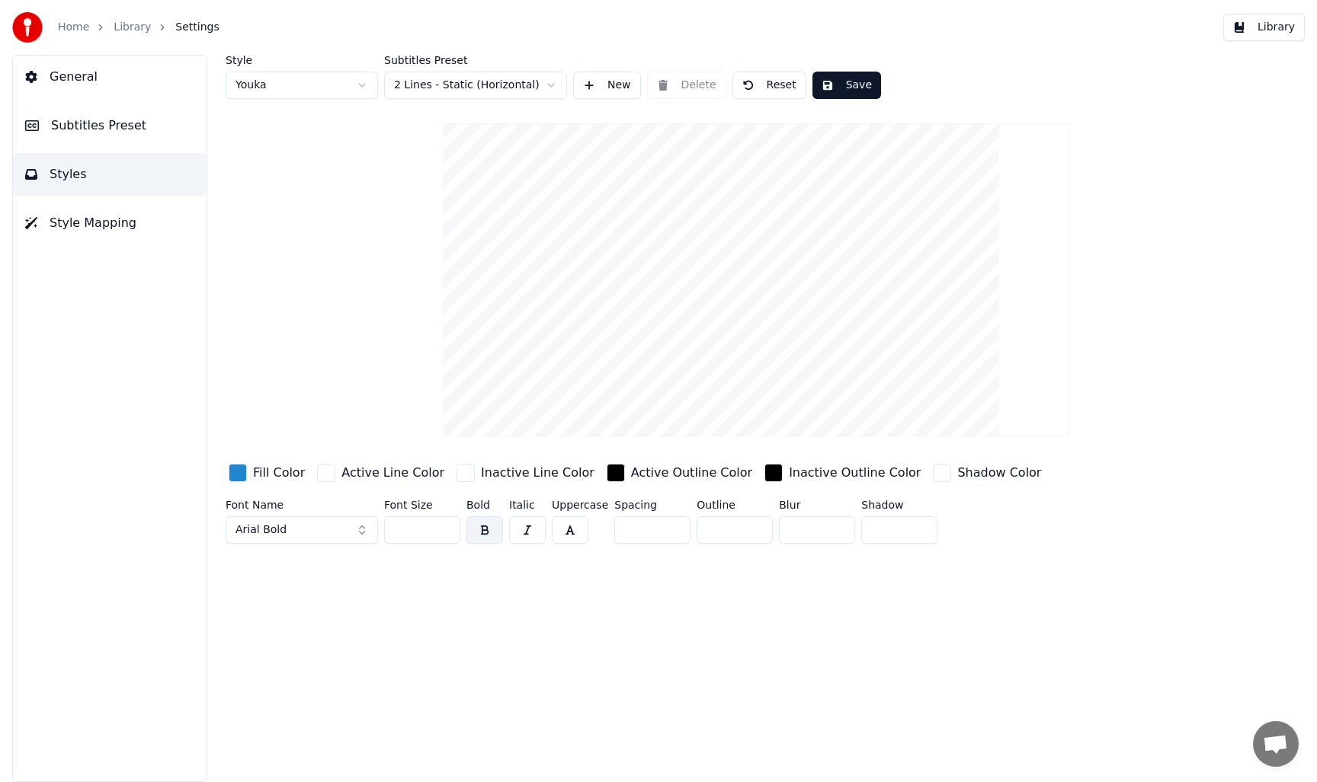
click at [119, 130] on span "Subtitles Preset" at bounding box center [98, 126] width 95 height 18
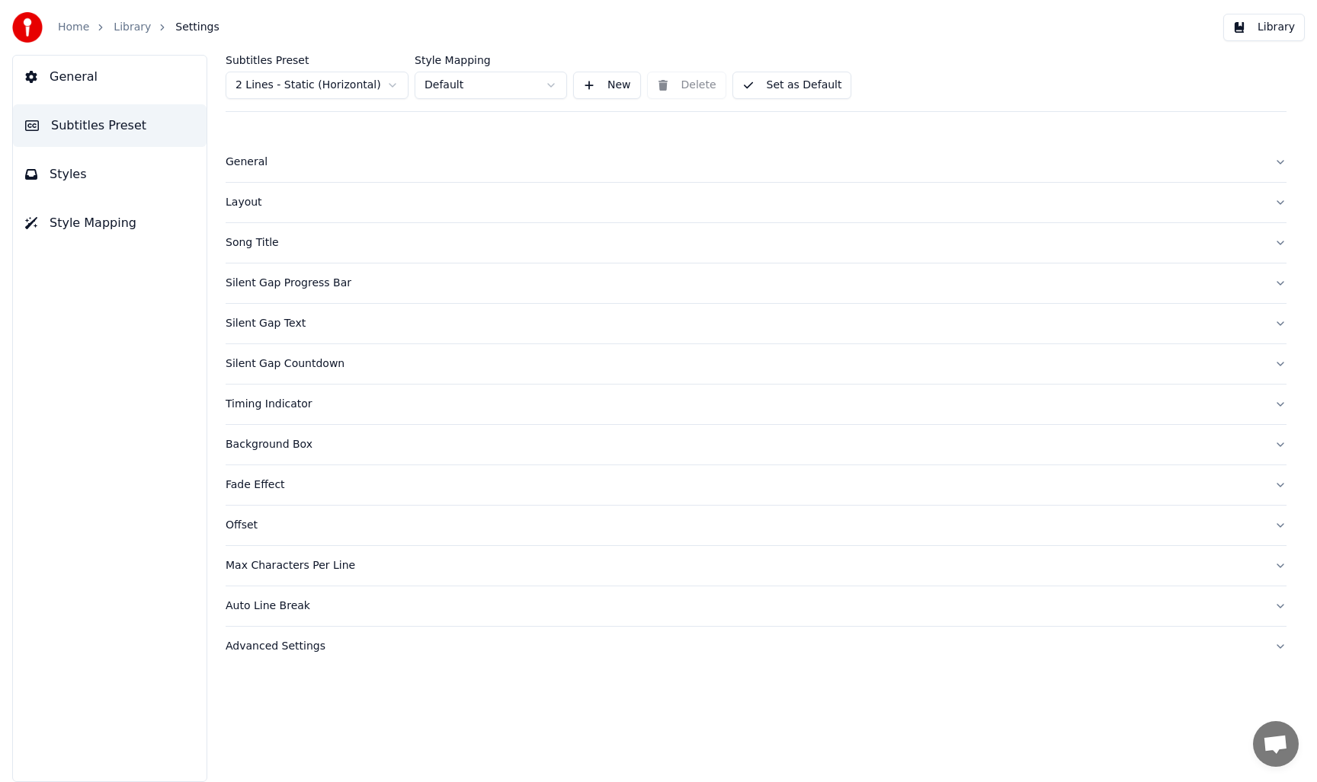
click at [1276, 162] on button "General" at bounding box center [756, 162] width 1061 height 40
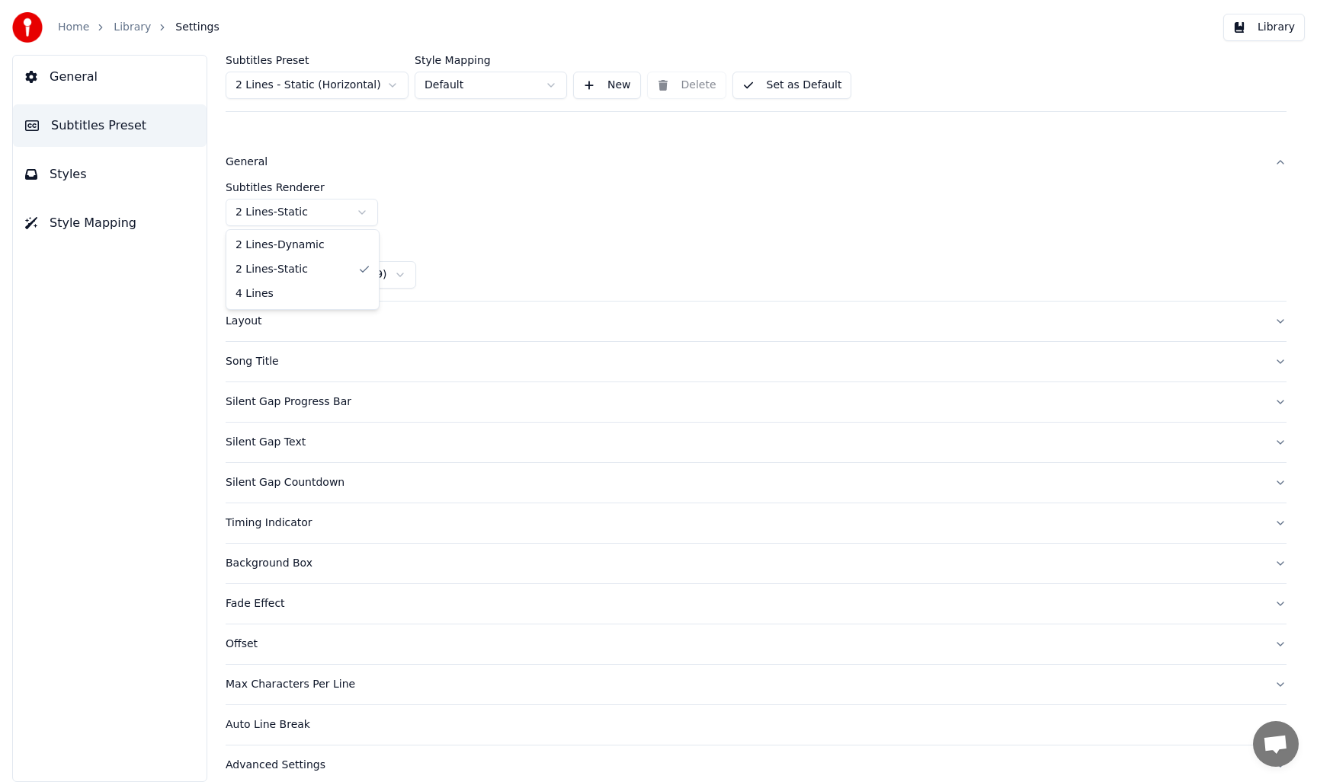
click at [357, 211] on html "Home Library Settings Library General Subtitles Preset Styles Style Mapping Sub…" at bounding box center [658, 391] width 1317 height 782
click at [442, 196] on html "Home Library Settings Library General Subtitles Preset Styles Style Mapping Sub…" at bounding box center [658, 391] width 1317 height 782
click at [360, 333] on button "Layout" at bounding box center [756, 322] width 1061 height 40
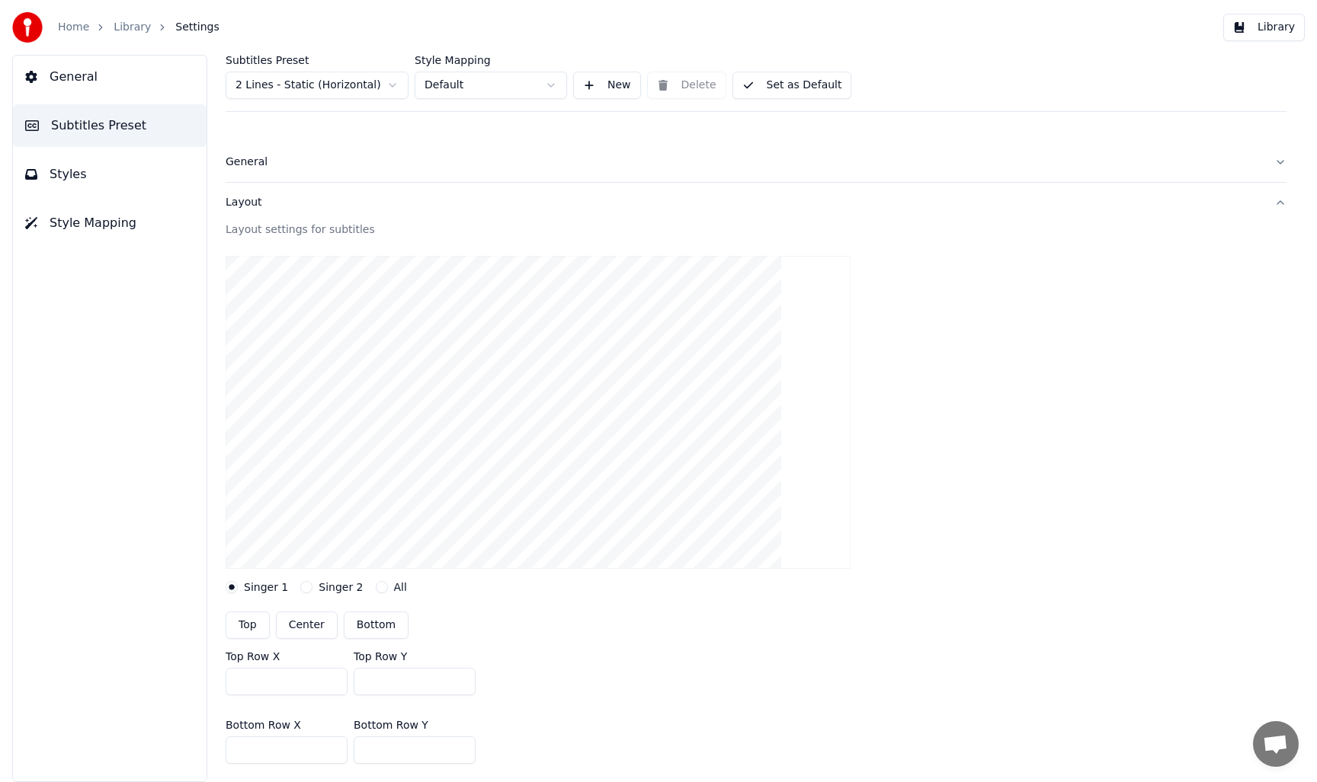
scroll to position [43, 0]
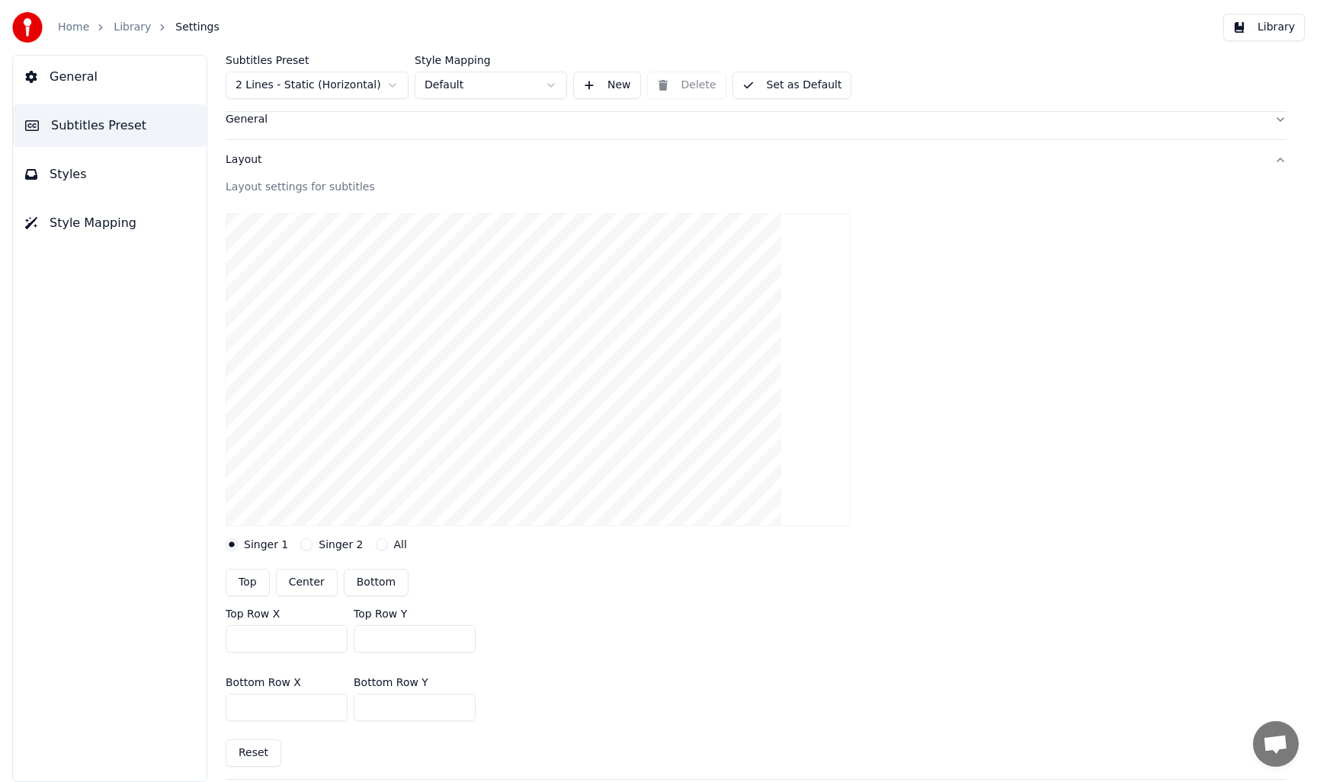
click at [309, 585] on button "Center" at bounding box center [307, 582] width 62 height 27
type input "***"
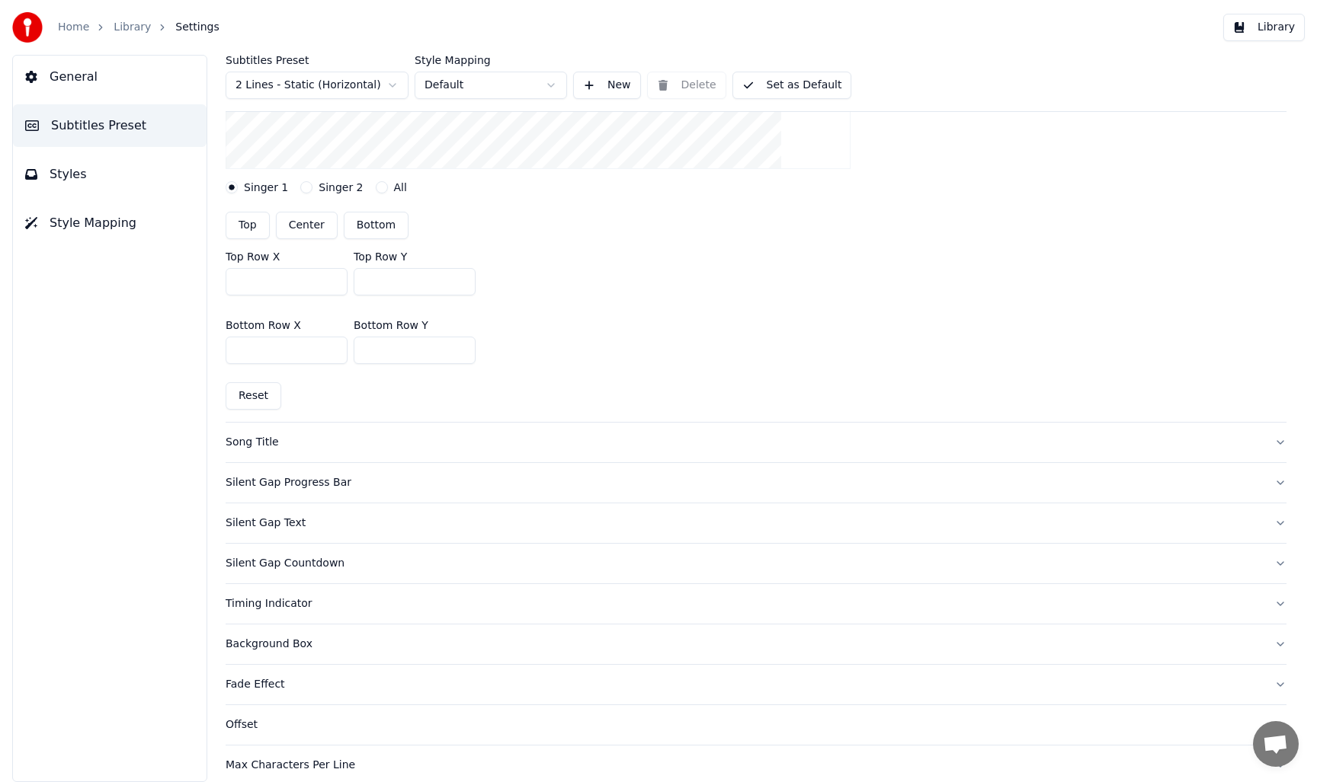
scroll to position [401, 0]
click at [283, 606] on div "Timing Indicator" at bounding box center [744, 603] width 1036 height 15
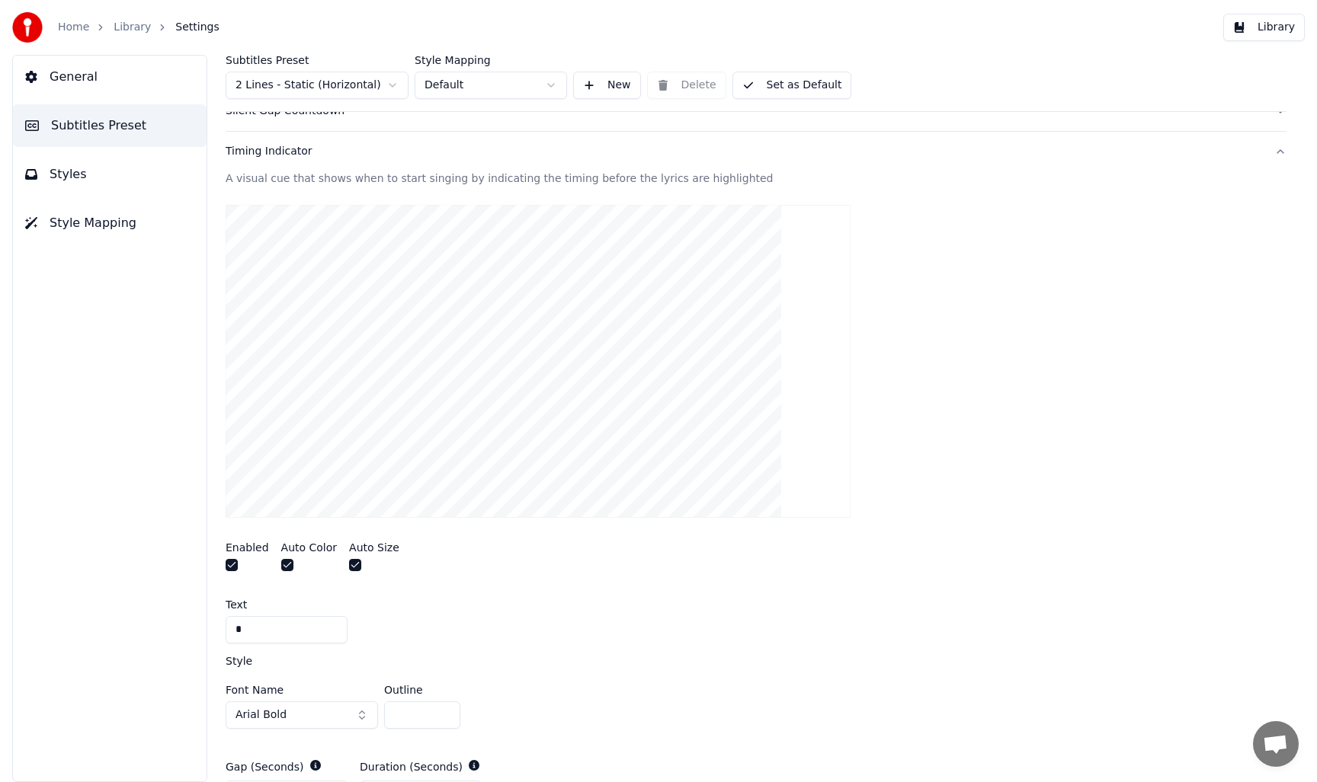
scroll to position [251, 0]
click at [229, 565] on button "button" at bounding box center [232, 567] width 12 height 12
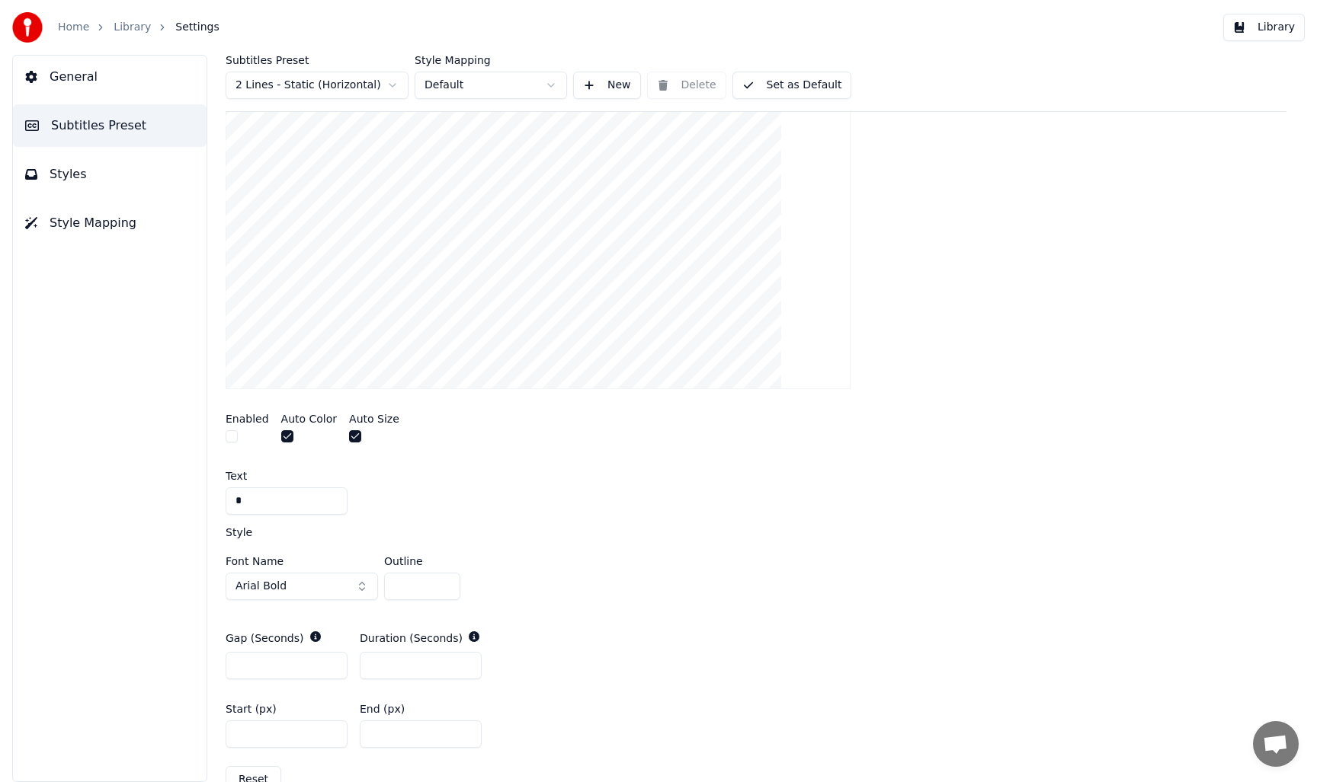
scroll to position [385, 0]
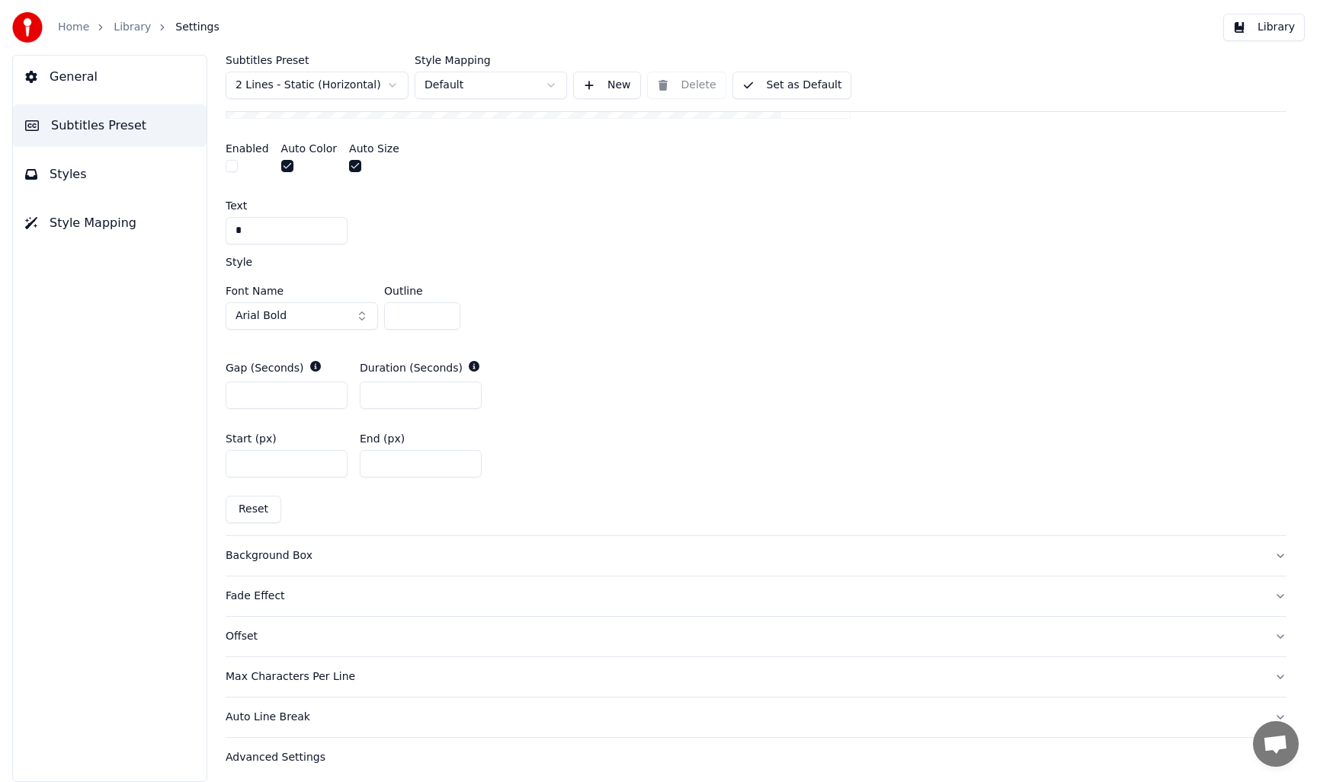
click at [259, 566] on button "Background Box" at bounding box center [756, 556] width 1061 height 40
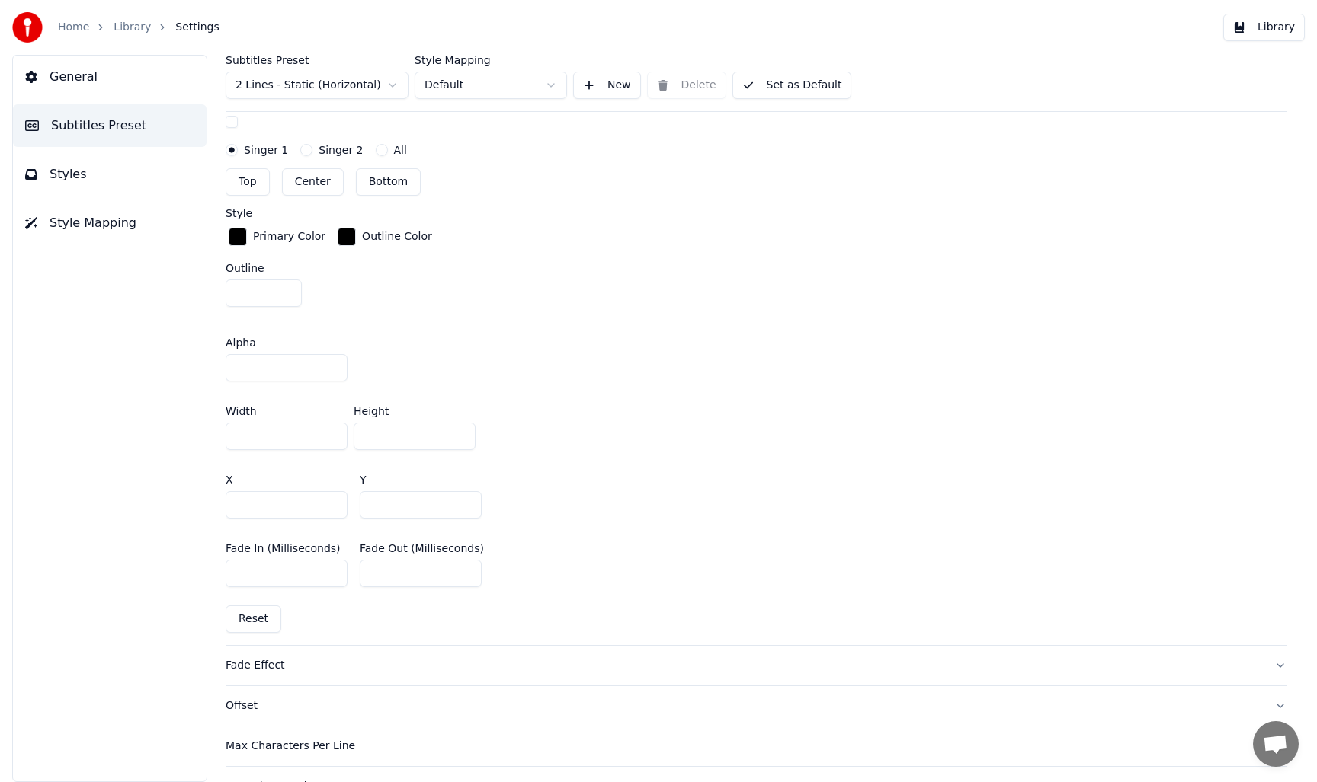
scroll to position [811, 0]
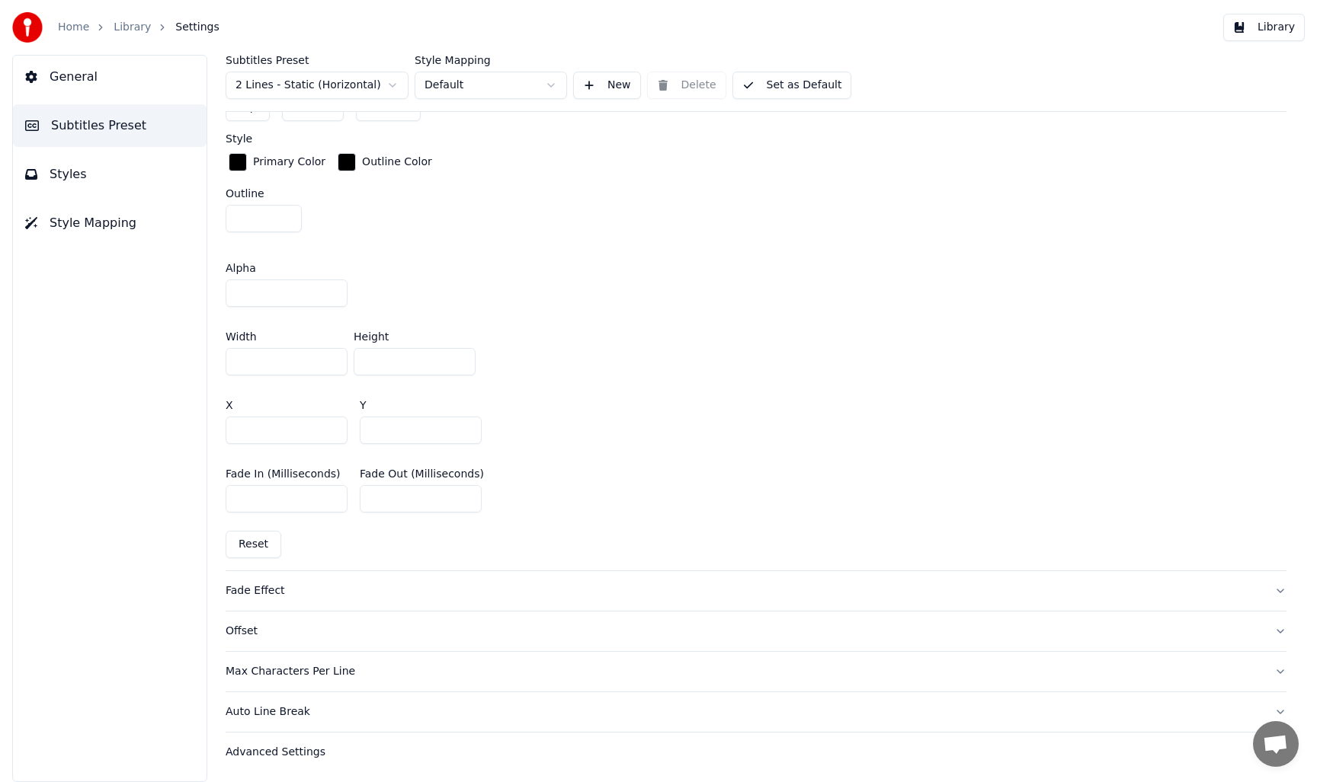
click at [250, 591] on div "Fade Effect" at bounding box center [744, 591] width 1036 height 15
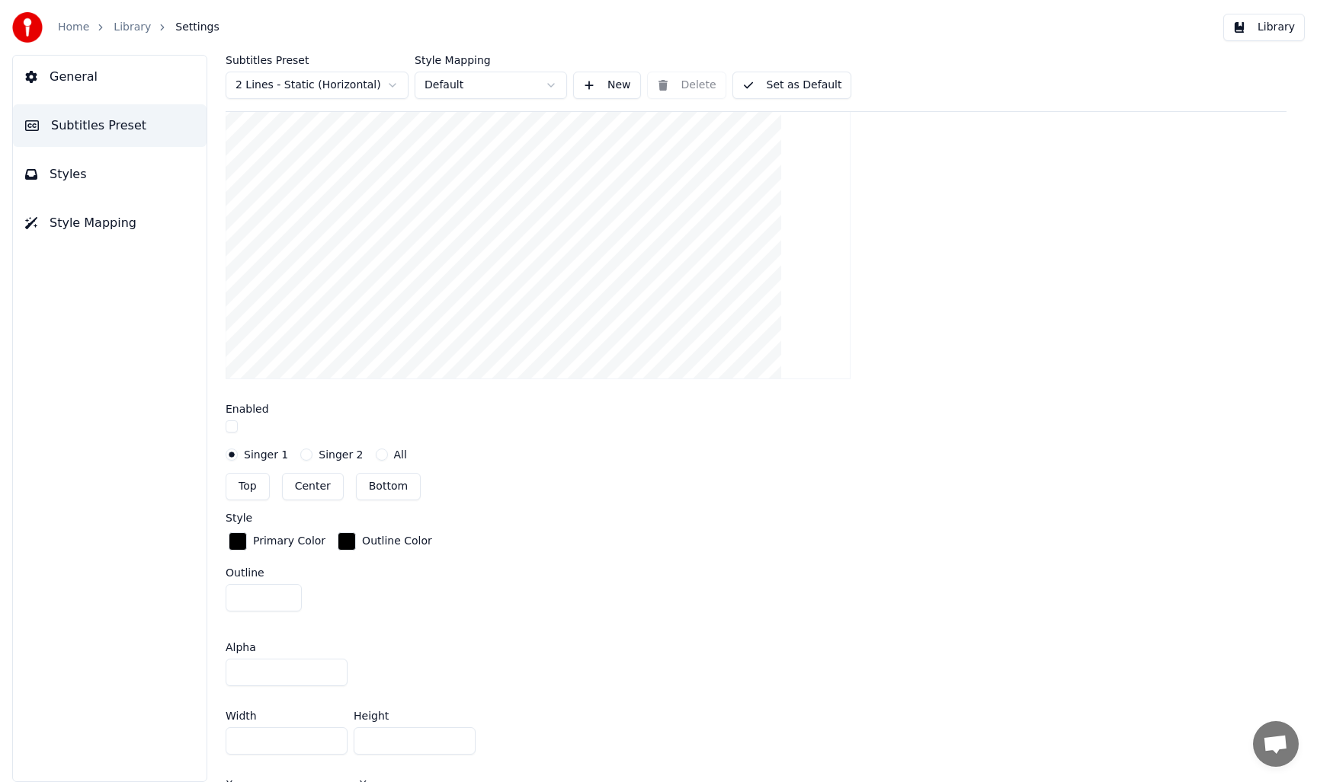
scroll to position [421, 0]
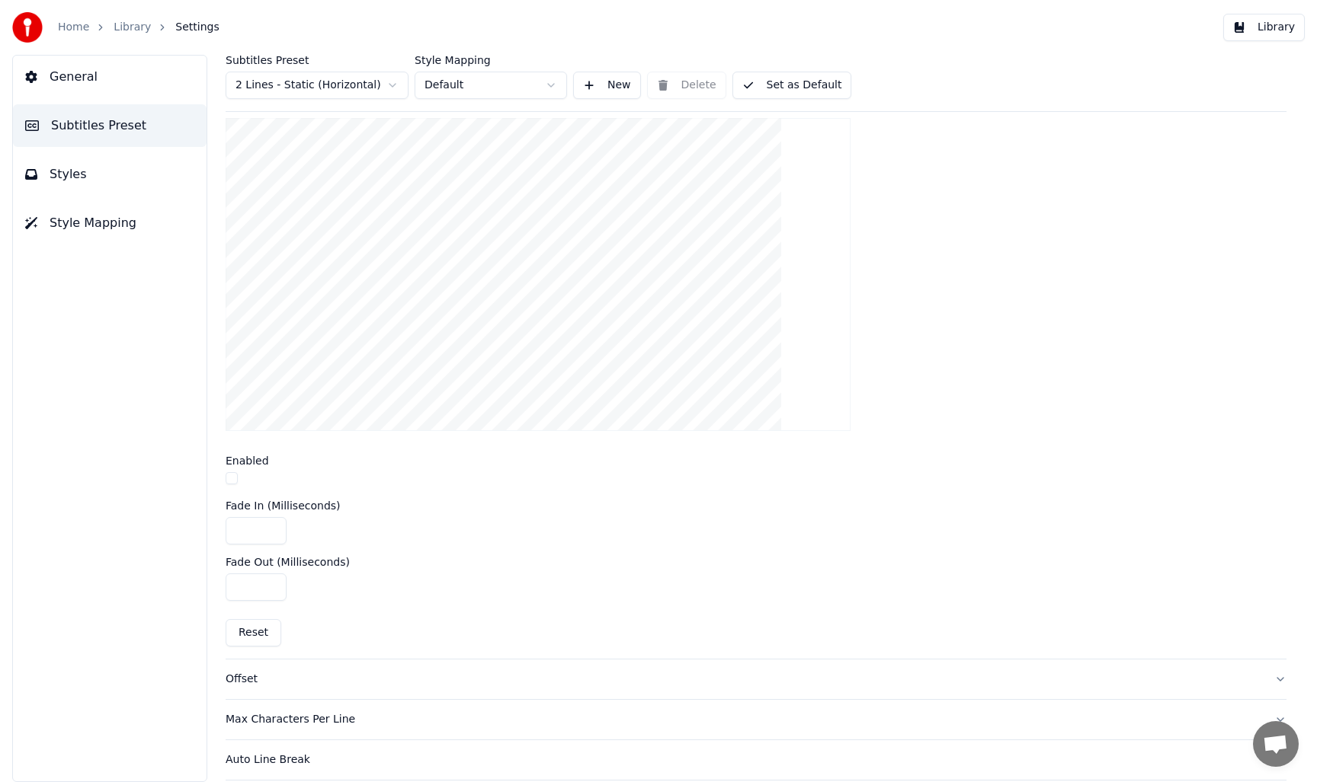
click at [230, 478] on button "button" at bounding box center [232, 478] width 12 height 12
click at [231, 480] on button "button" at bounding box center [232, 478] width 12 height 12
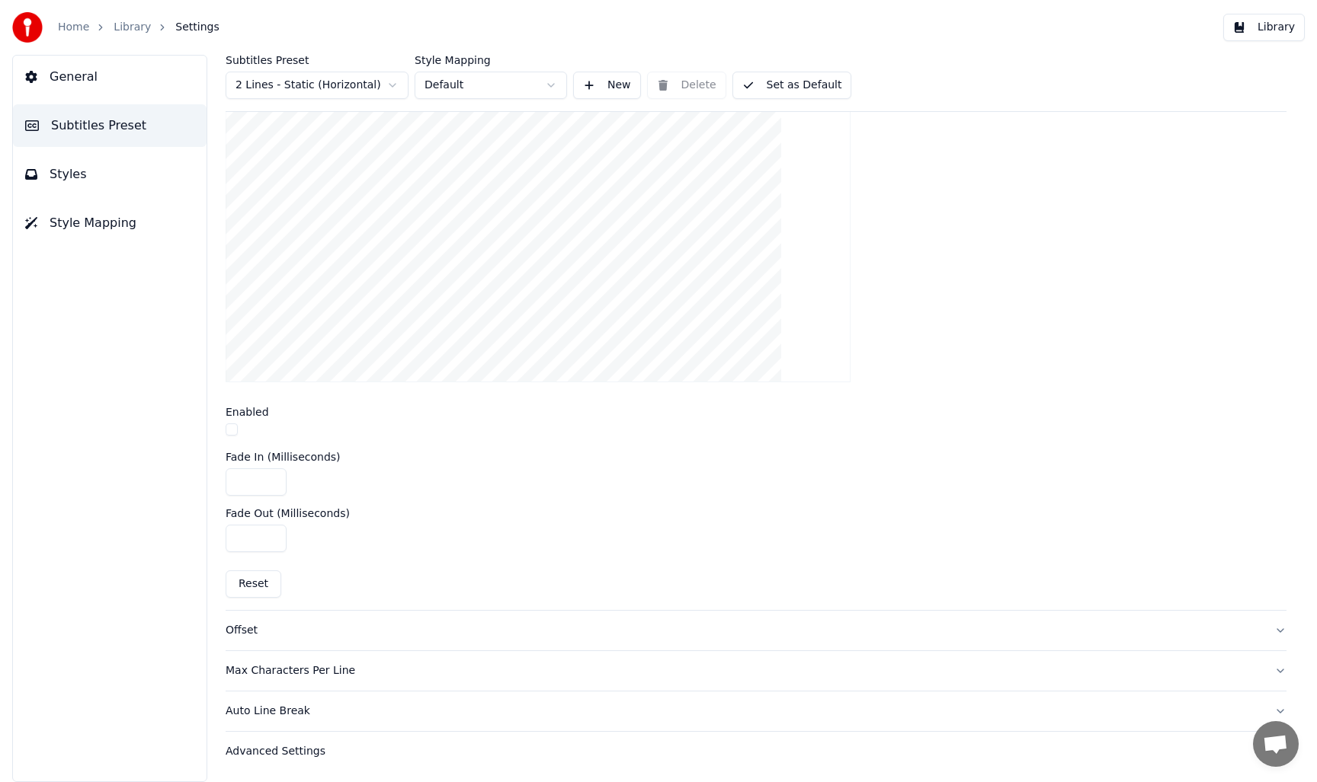
click at [242, 630] on div "Offset" at bounding box center [744, 630] width 1036 height 15
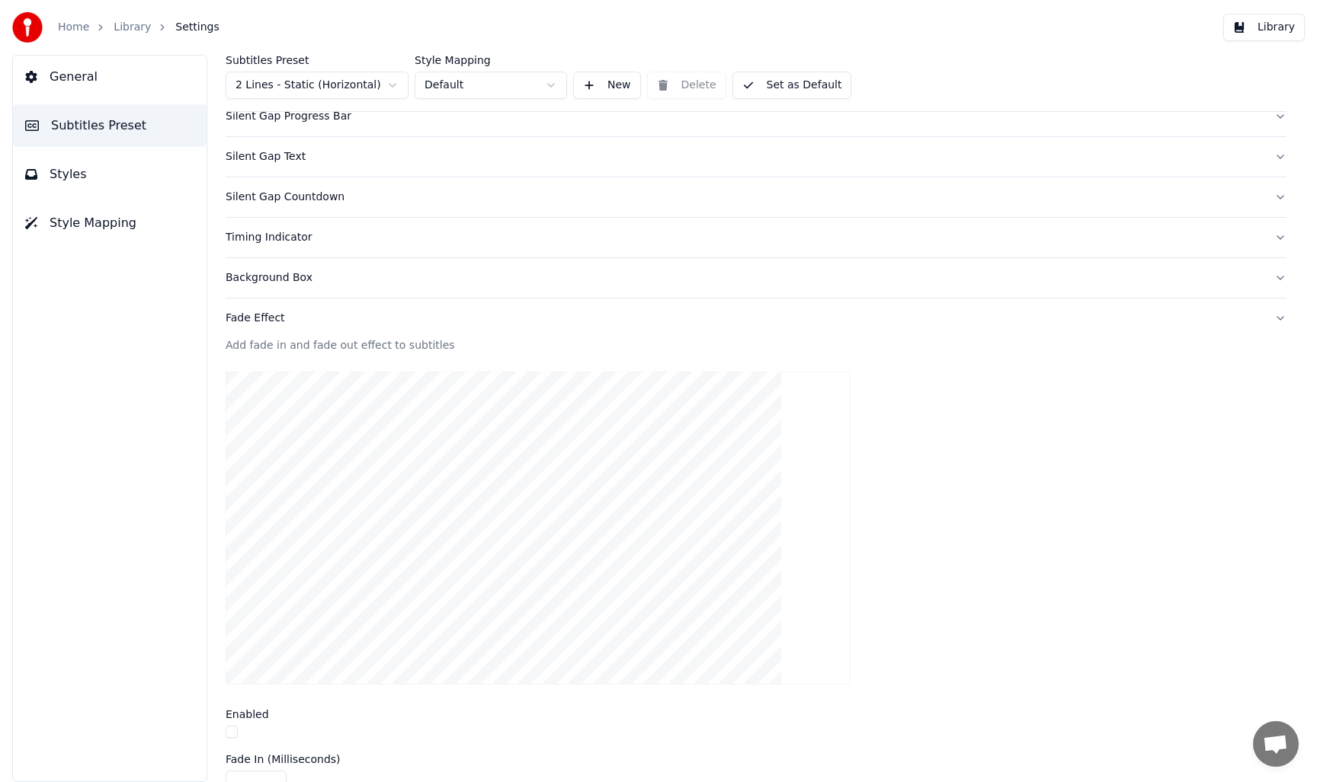
scroll to position [76, 0]
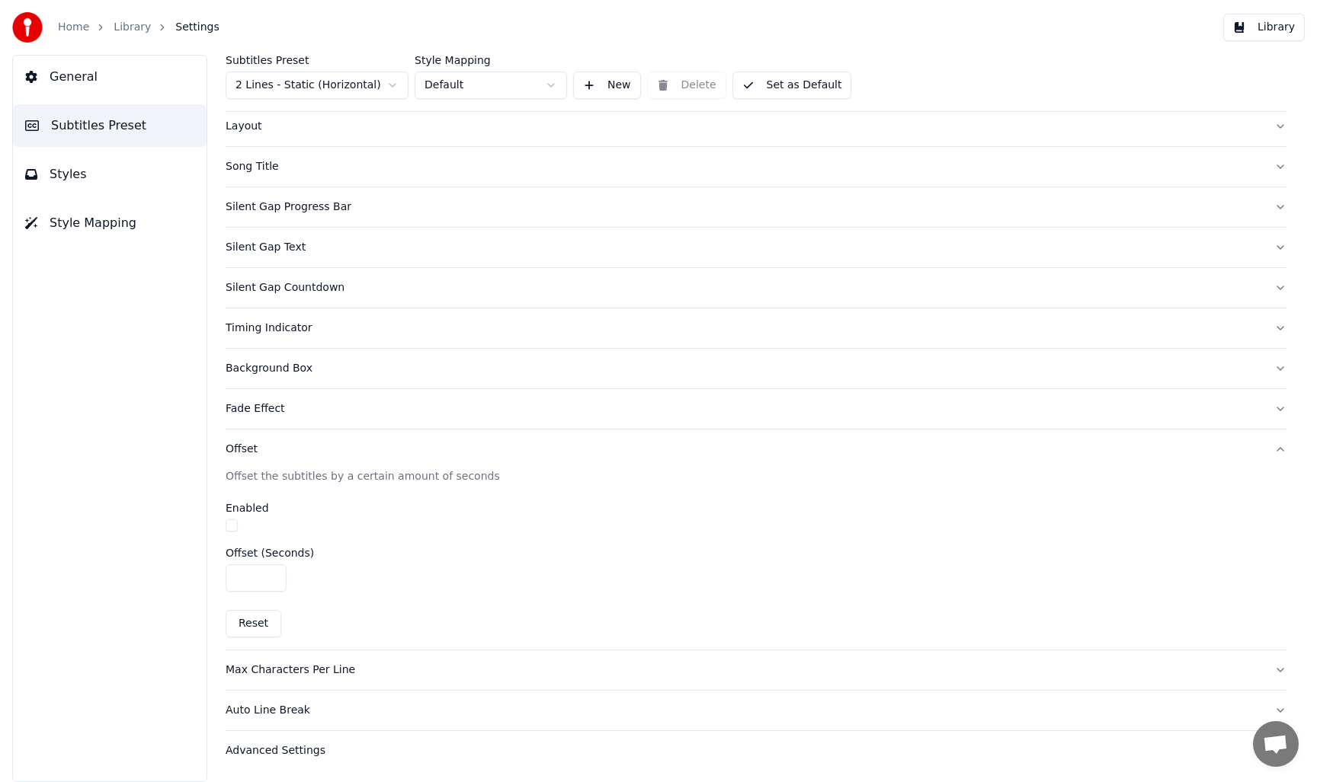
click at [285, 747] on div "Advanced Settings" at bounding box center [744, 751] width 1036 height 15
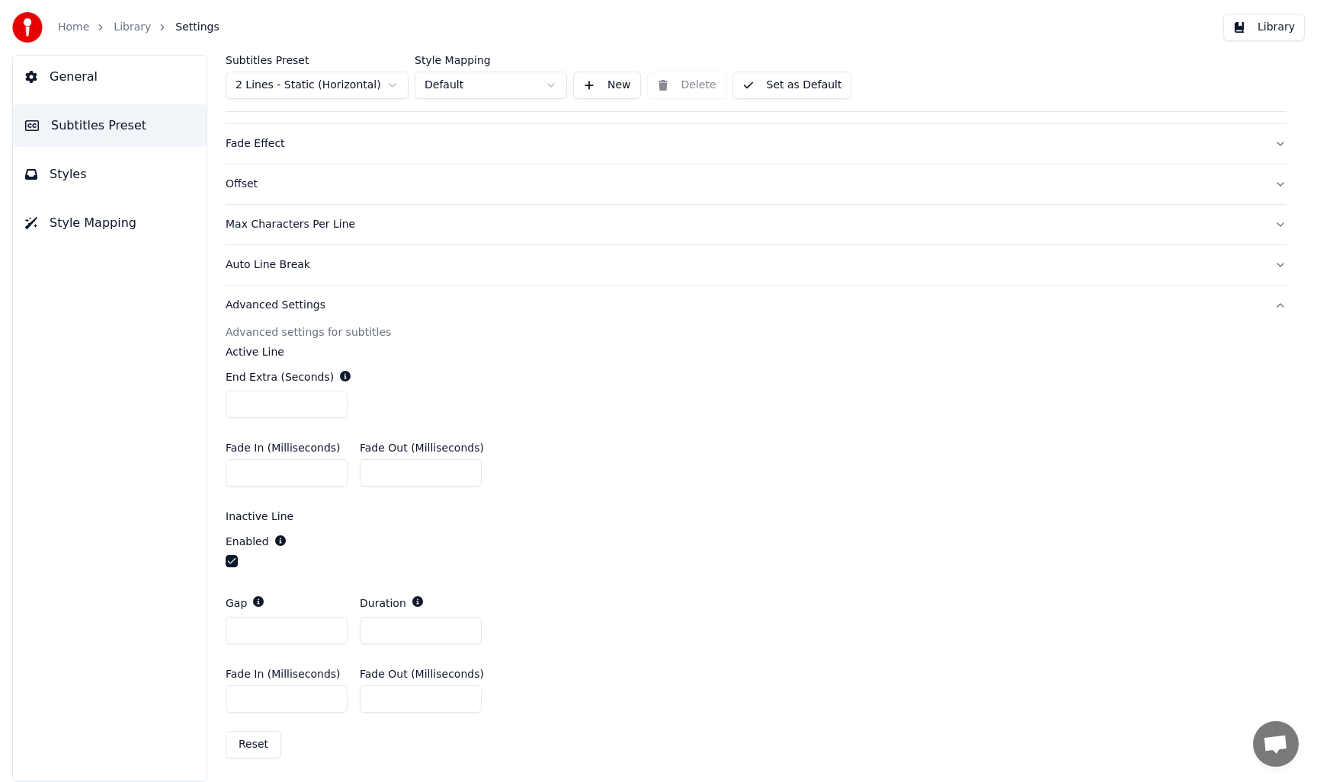
scroll to position [0, 0]
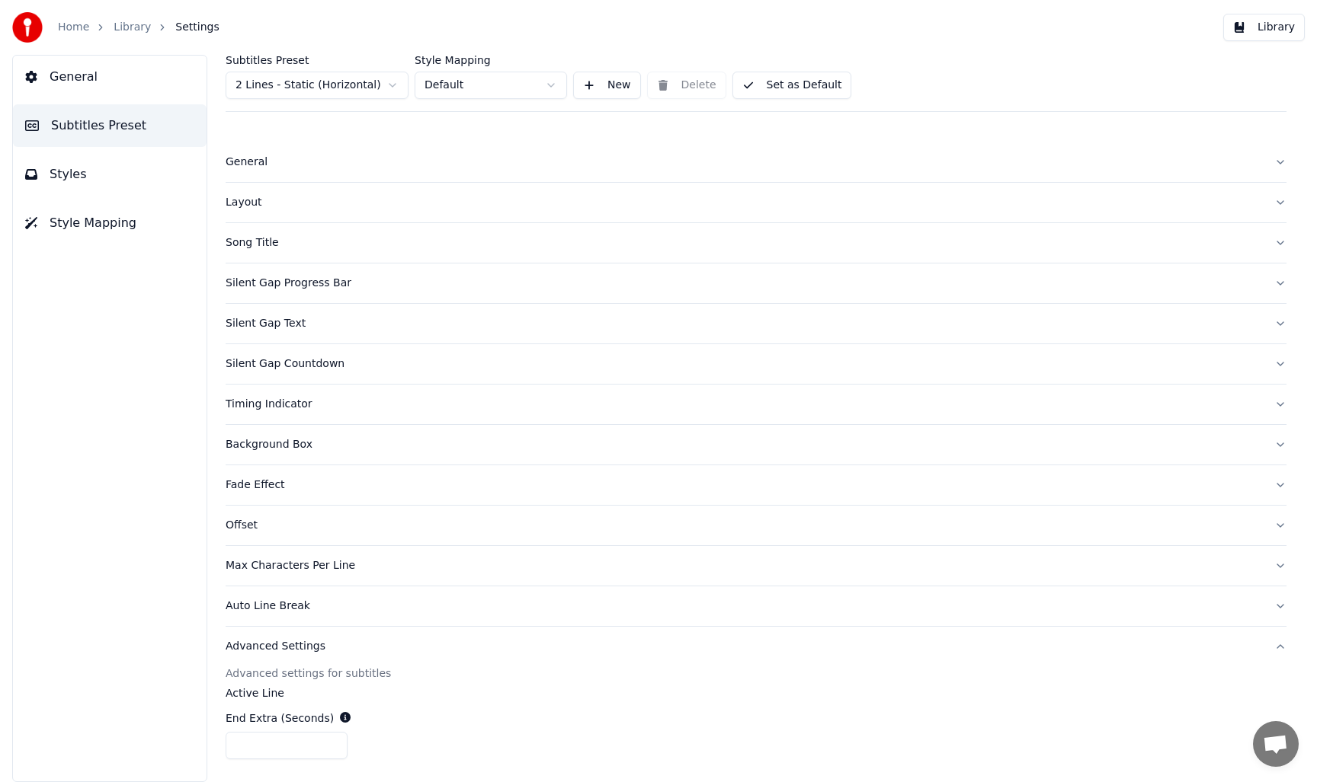
click at [75, 75] on span "General" at bounding box center [74, 77] width 48 height 18
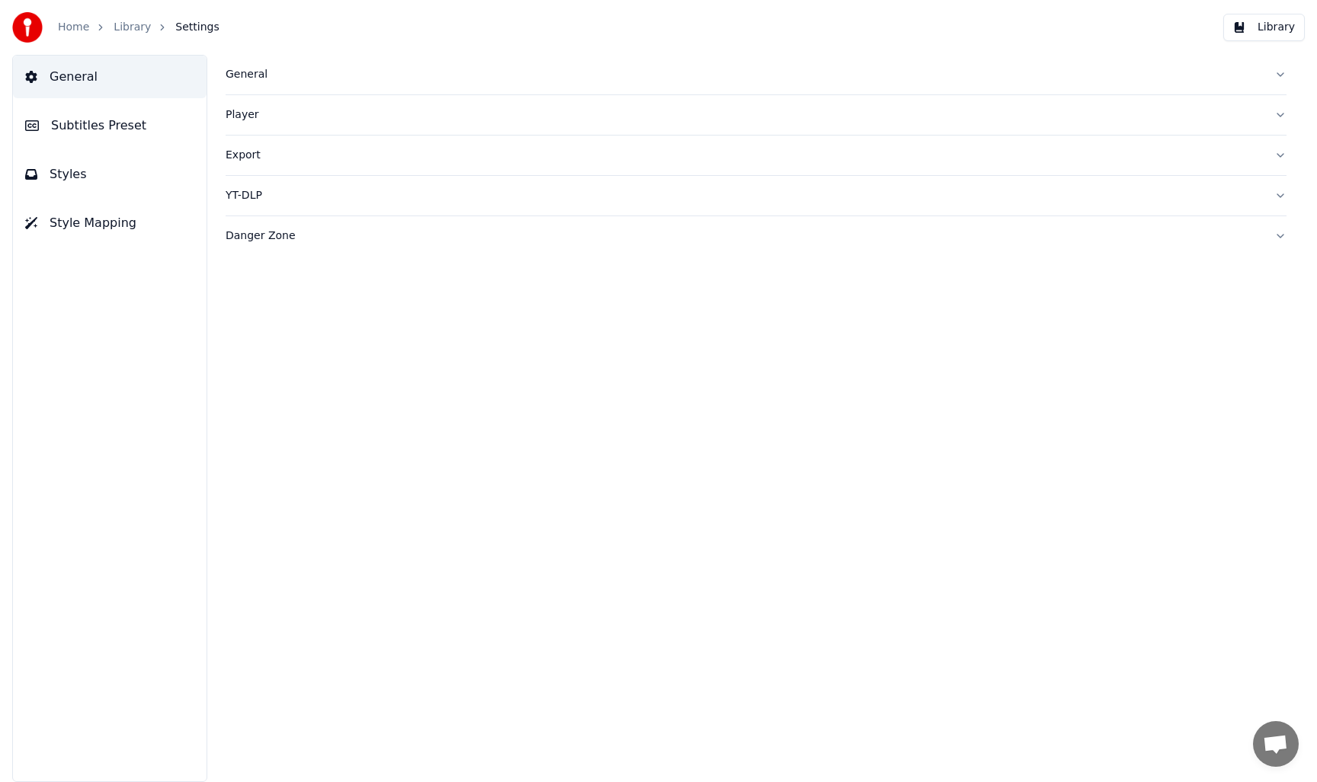
click at [251, 77] on div "General" at bounding box center [744, 74] width 1036 height 15
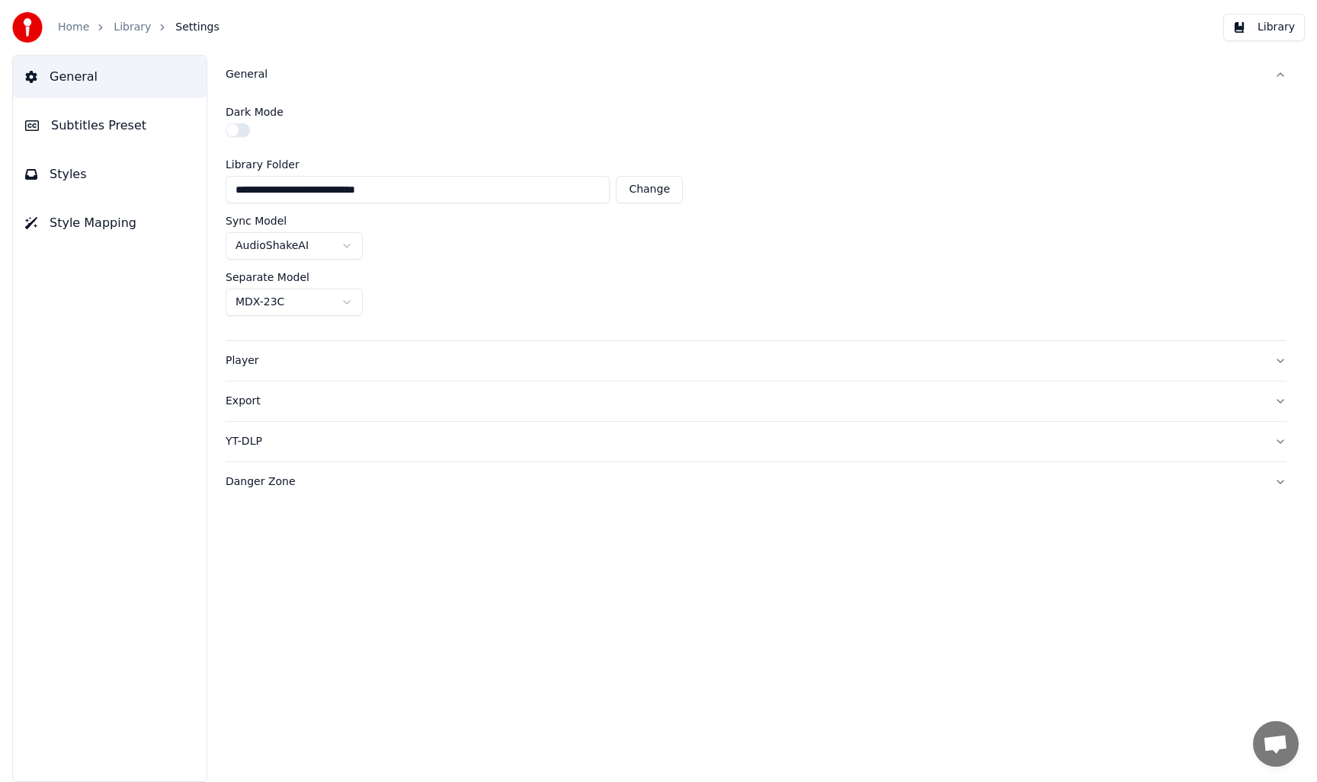
click at [234, 131] on button "button" at bounding box center [238, 130] width 24 height 14
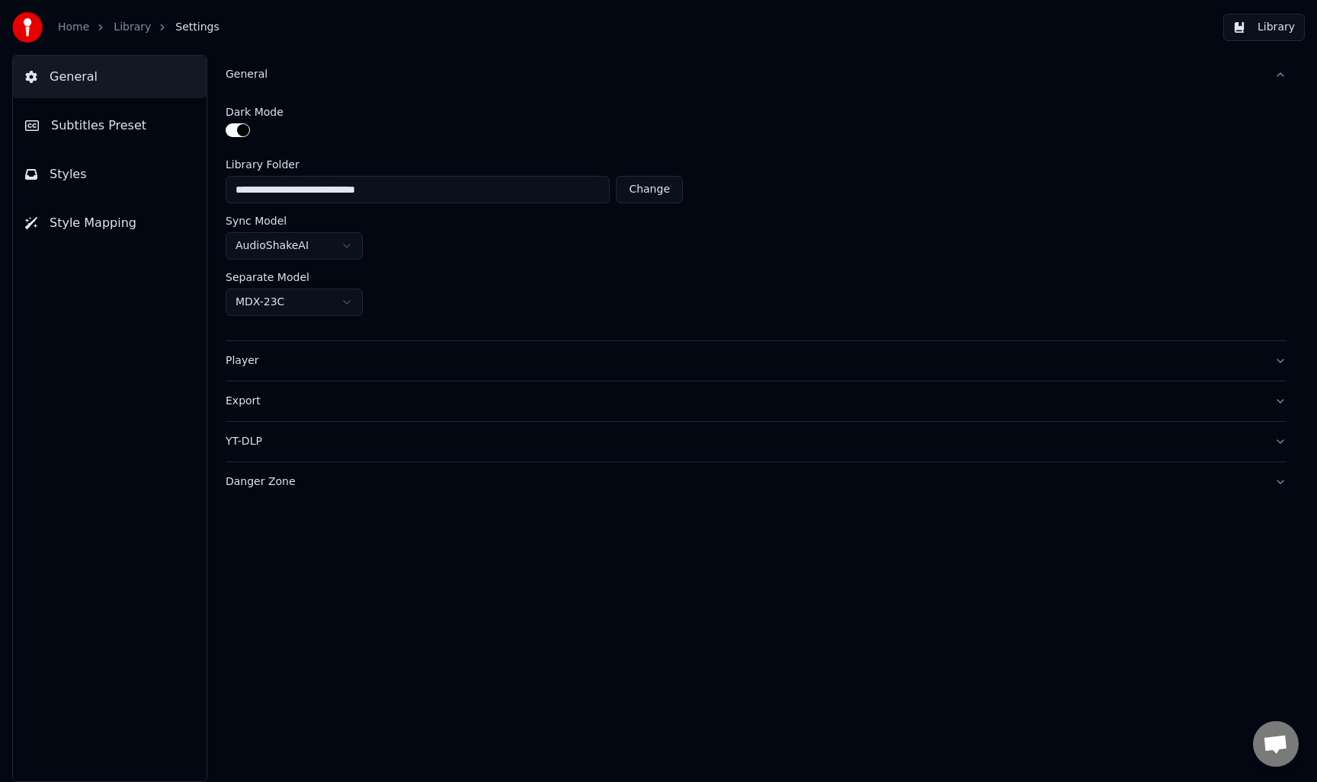
click at [243, 132] on button "button" at bounding box center [238, 130] width 24 height 14
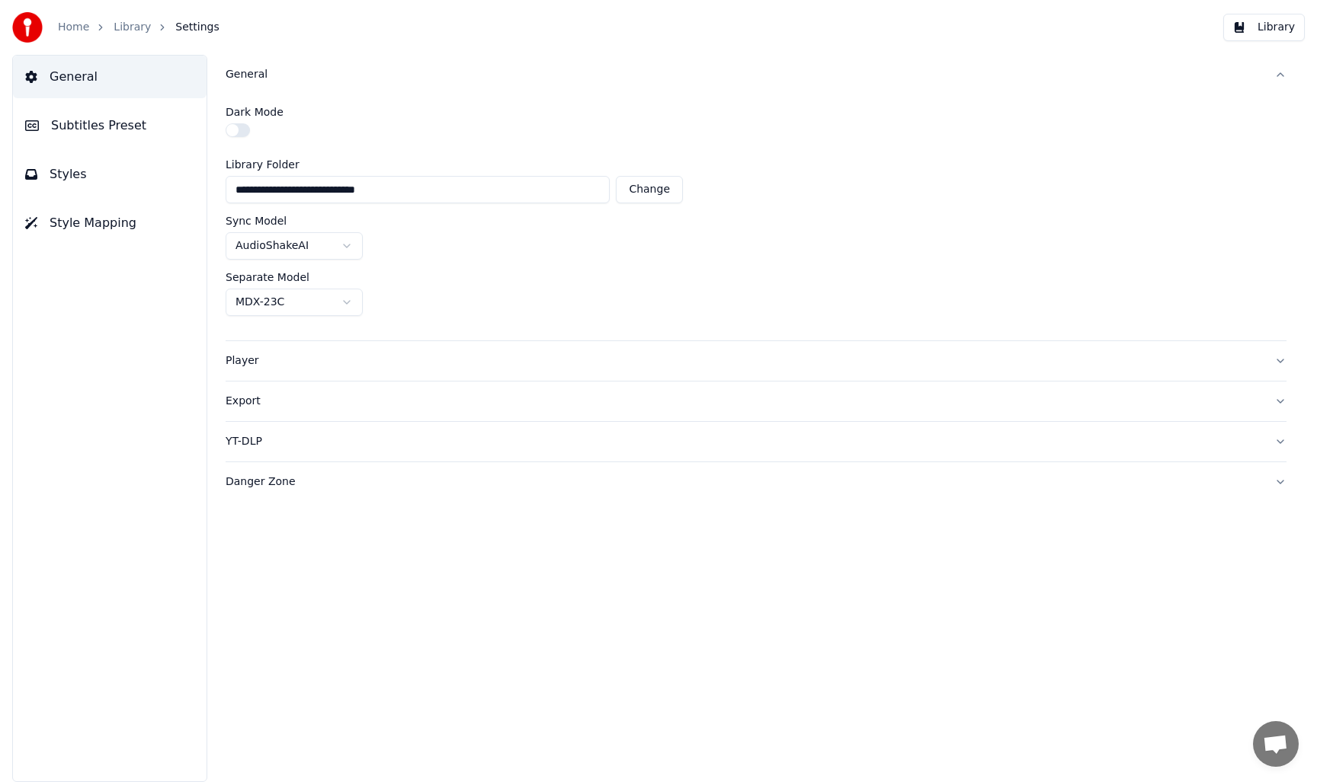
click at [237, 369] on button "Player" at bounding box center [756, 361] width 1061 height 40
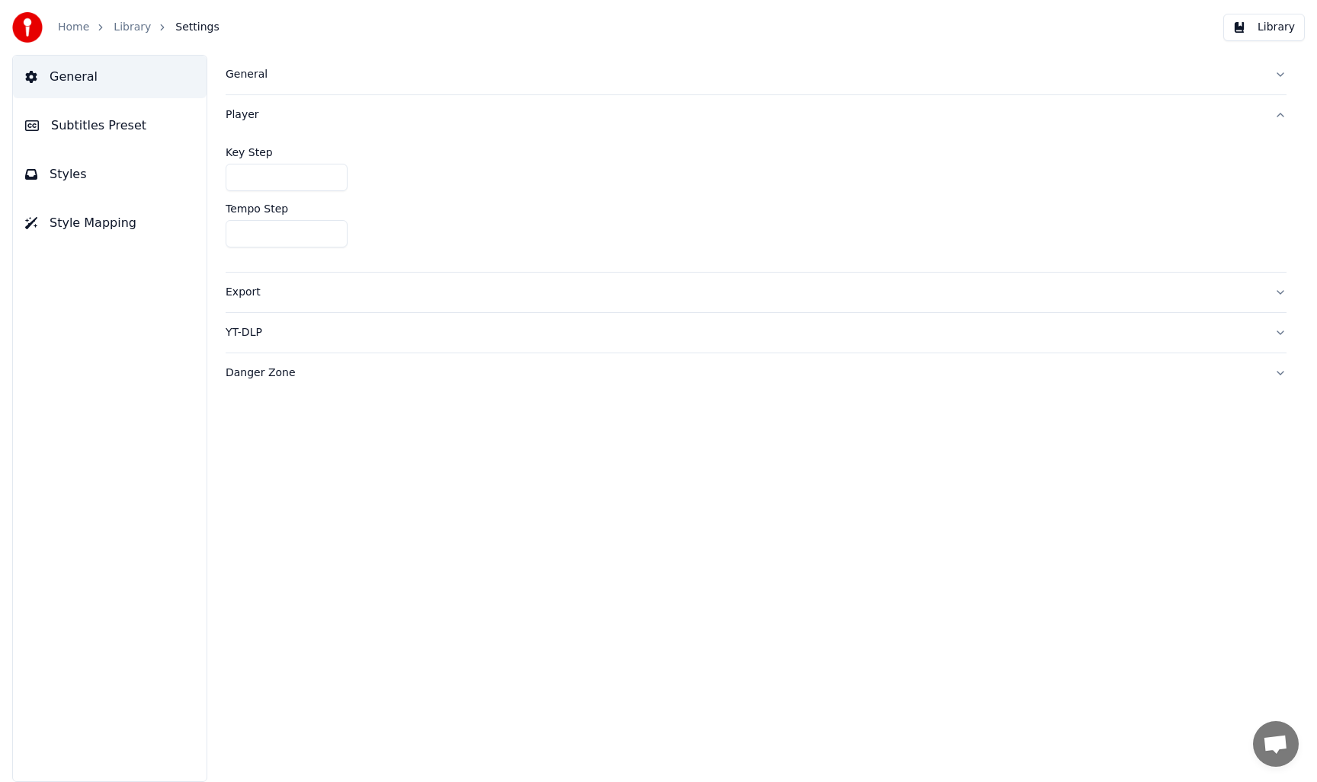
click at [245, 295] on div "Export" at bounding box center [744, 292] width 1036 height 15
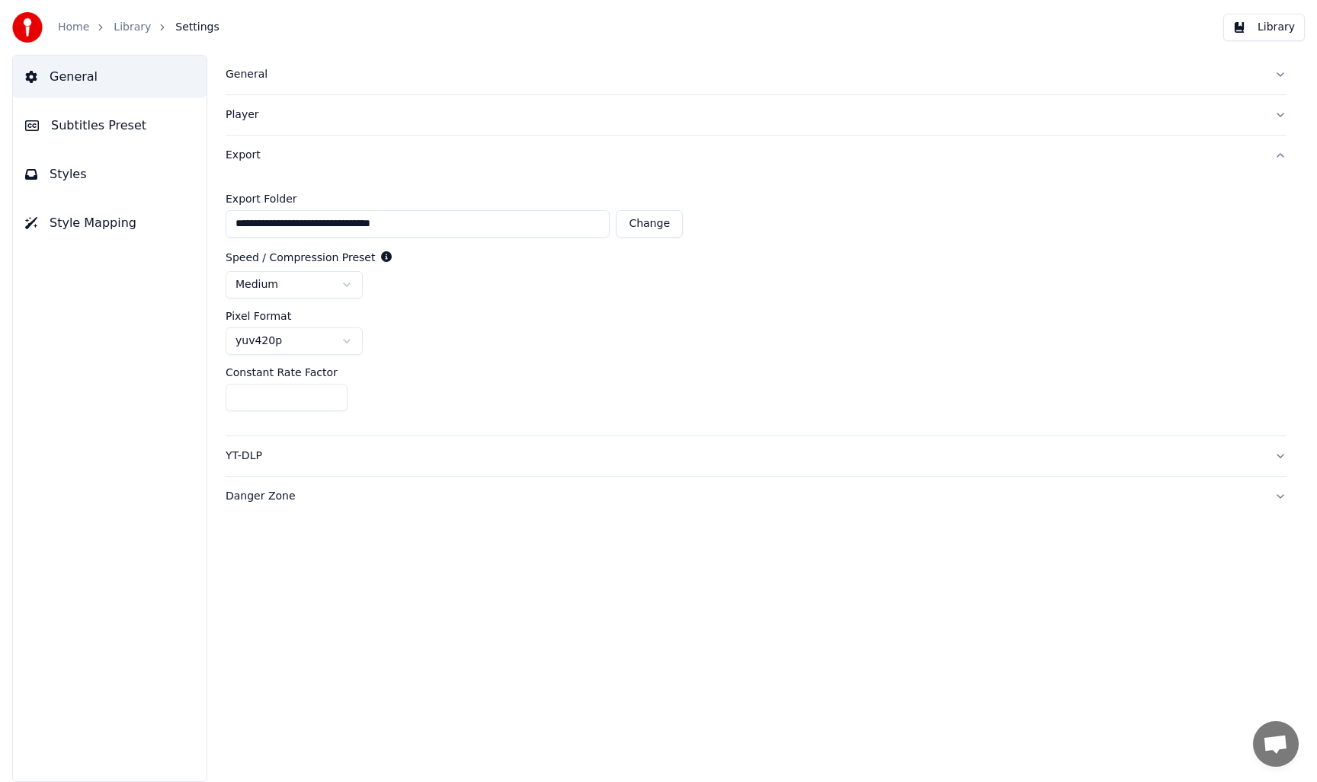
click at [342, 340] on html "**********" at bounding box center [658, 391] width 1317 height 782
drag, startPoint x: 466, startPoint y: 321, endPoint x: 419, endPoint y: 348, distance: 54.0
click at [466, 321] on html "**********" at bounding box center [658, 391] width 1317 height 782
click at [249, 459] on div "YT-DLP" at bounding box center [744, 456] width 1036 height 15
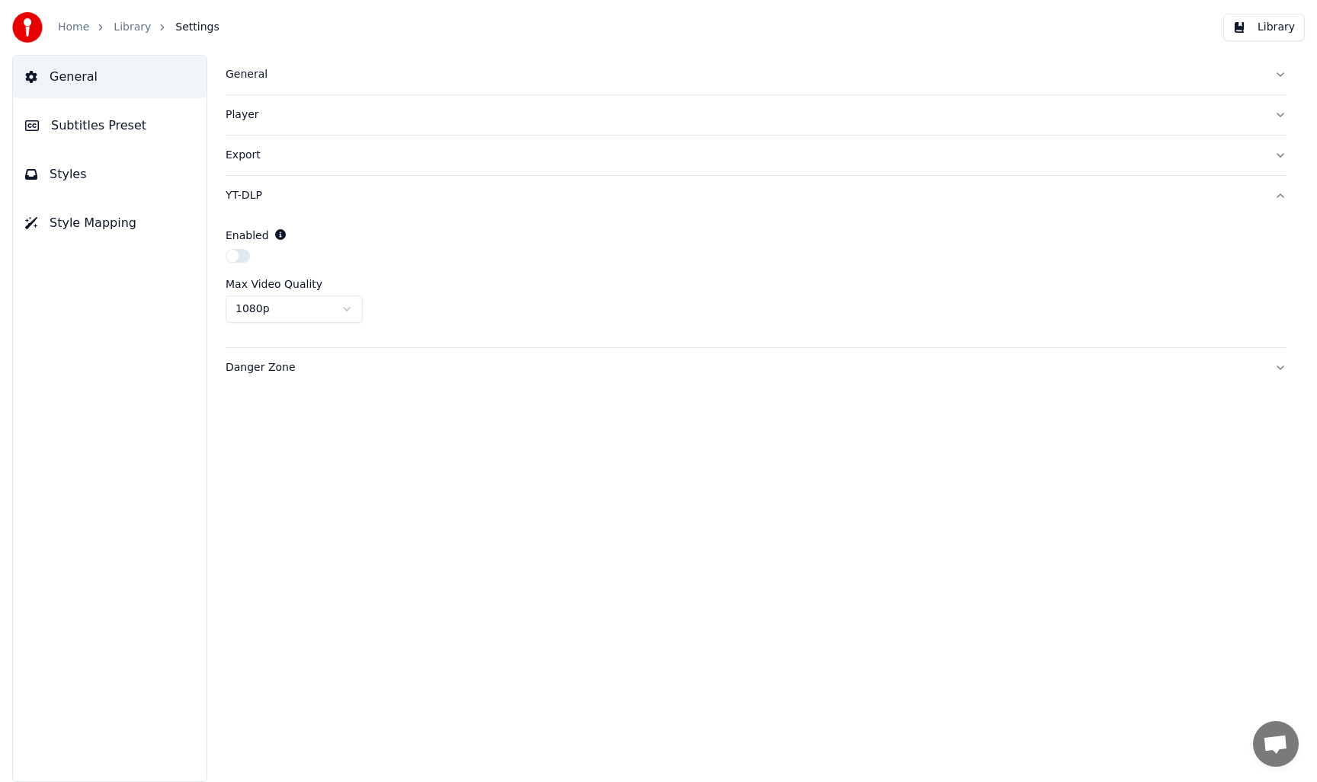
click at [267, 372] on div "Danger Zone" at bounding box center [744, 367] width 1036 height 15
drag, startPoint x: 66, startPoint y: 68, endPoint x: 81, endPoint y: 59, distance: 17.1
click at [66, 68] on span "General" at bounding box center [74, 77] width 48 height 18
click at [117, 27] on link "Library" at bounding box center [132, 27] width 37 height 15
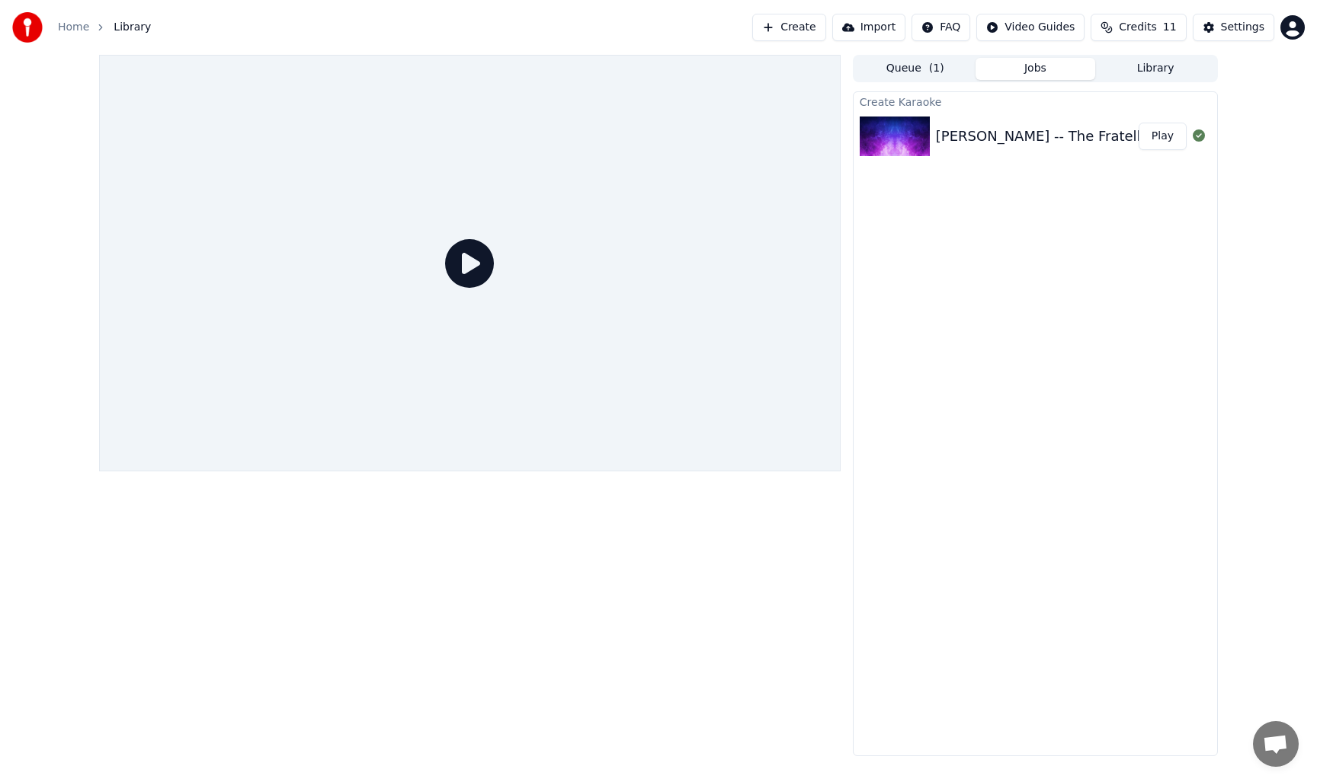
click at [470, 263] on icon at bounding box center [469, 263] width 49 height 49
click at [1008, 130] on div "Chelsea Dagger -- The Fratellis" at bounding box center [1044, 136] width 216 height 21
click at [1158, 141] on button "Play" at bounding box center [1162, 136] width 48 height 27
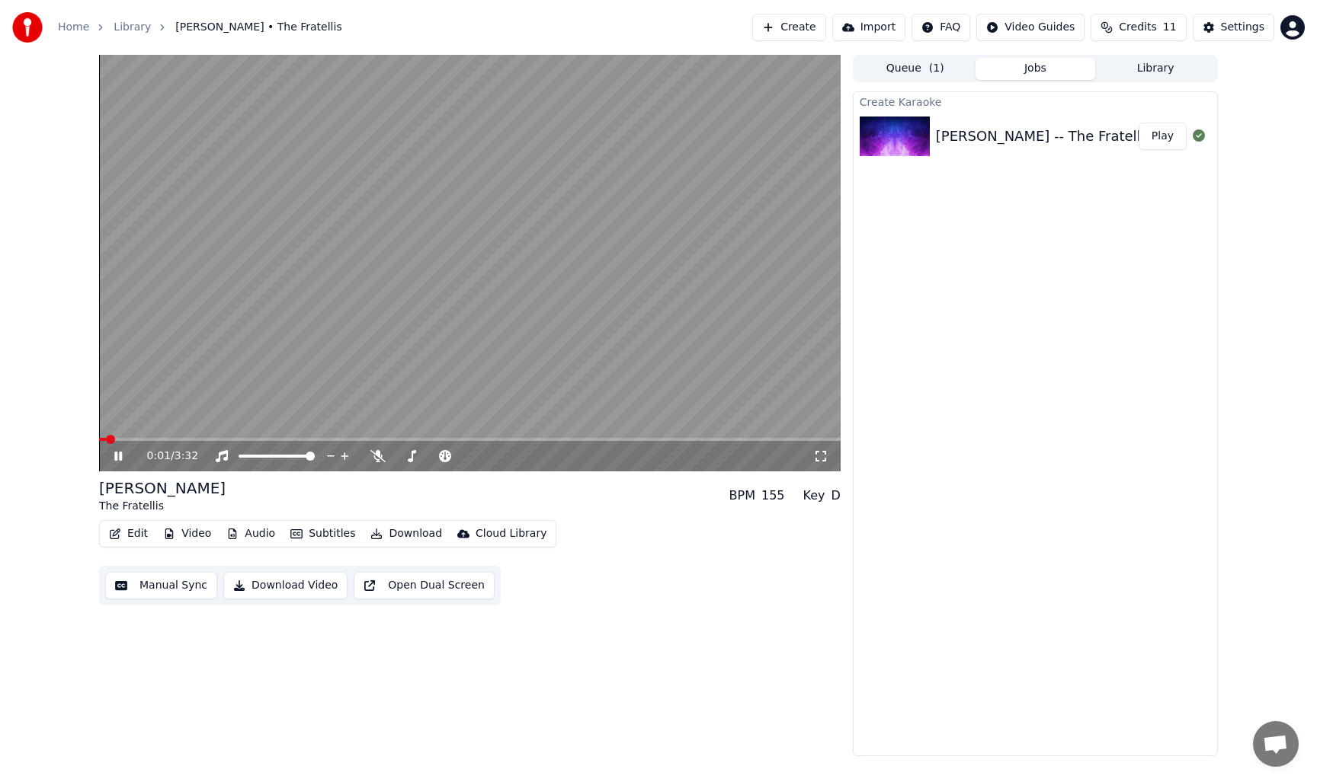
click at [120, 456] on icon at bounding box center [118, 456] width 8 height 9
click at [405, 533] on button "Download" at bounding box center [406, 533] width 84 height 21
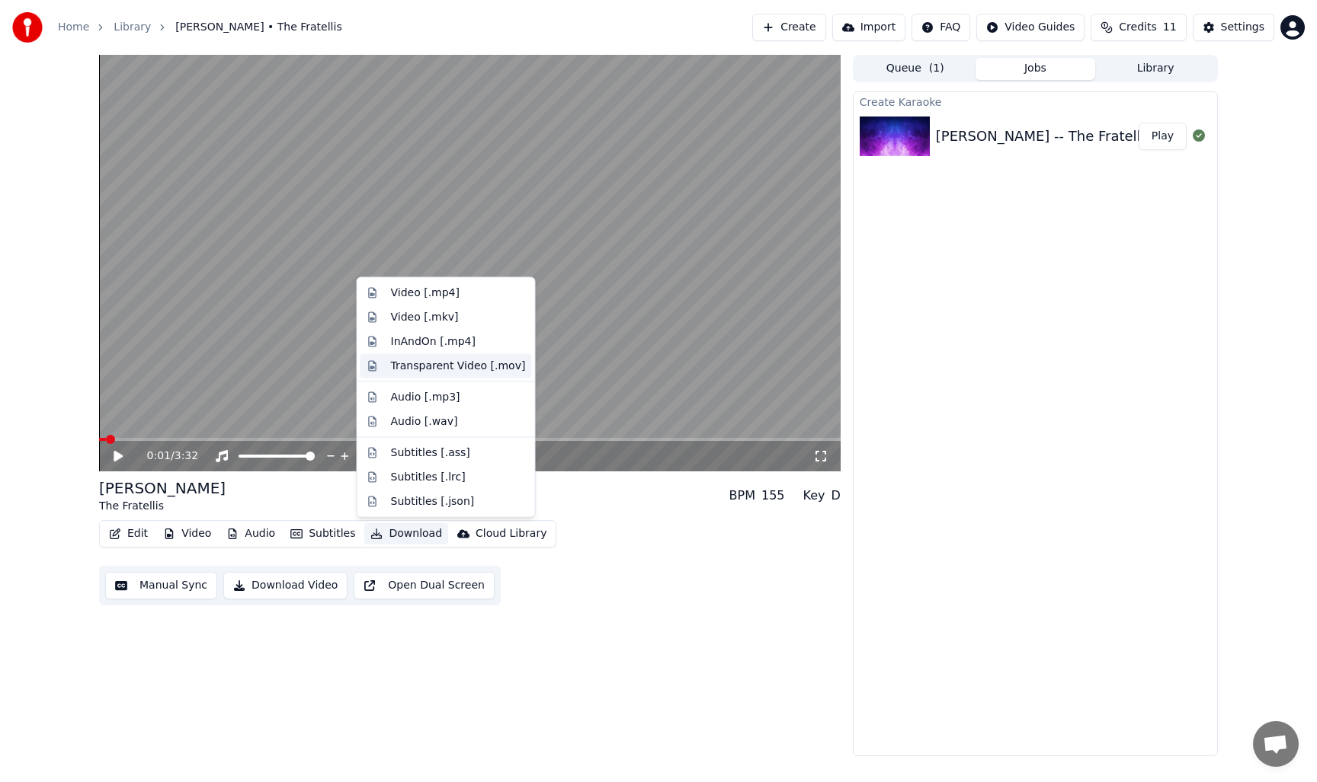
click at [443, 366] on div "Transparent Video [.mov]" at bounding box center [458, 365] width 135 height 15
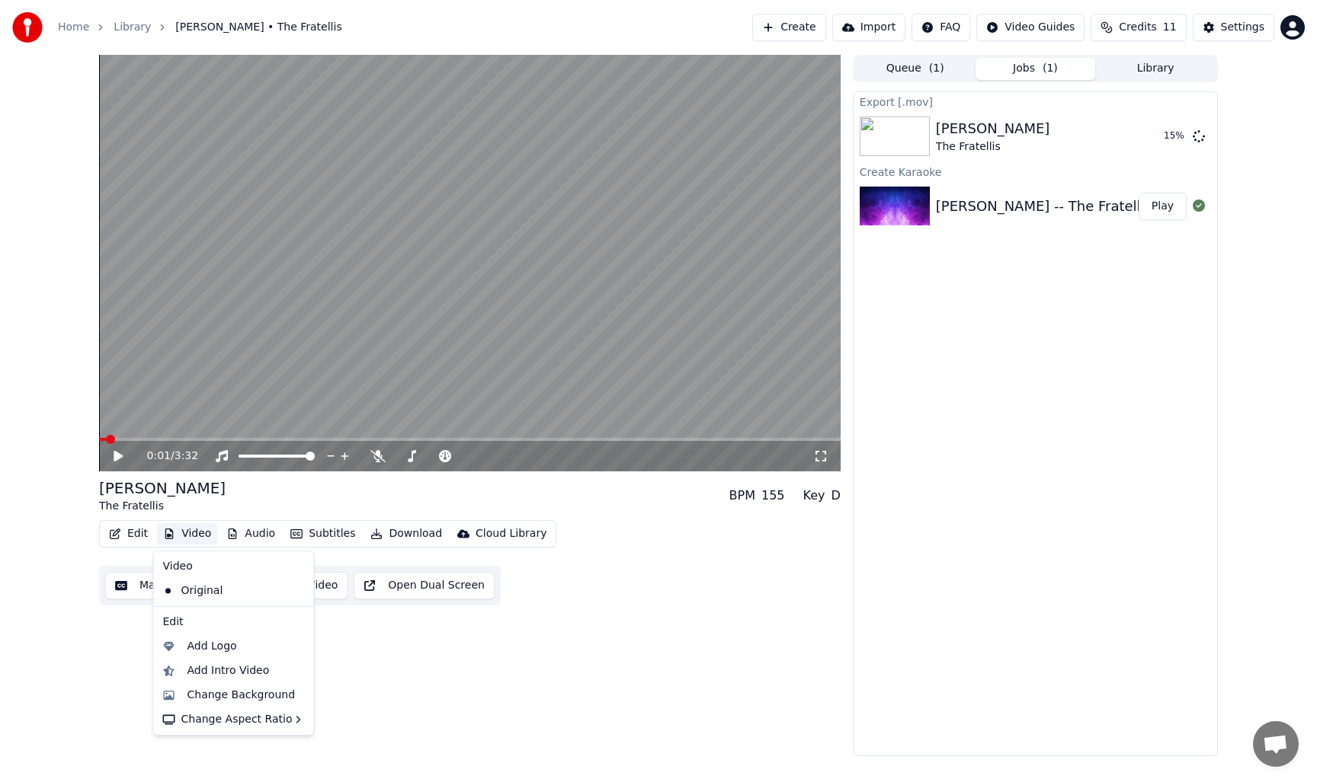
click at [196, 534] on button "Video" at bounding box center [187, 533] width 60 height 21
click at [206, 695] on div "Change Background" at bounding box center [241, 695] width 108 height 15
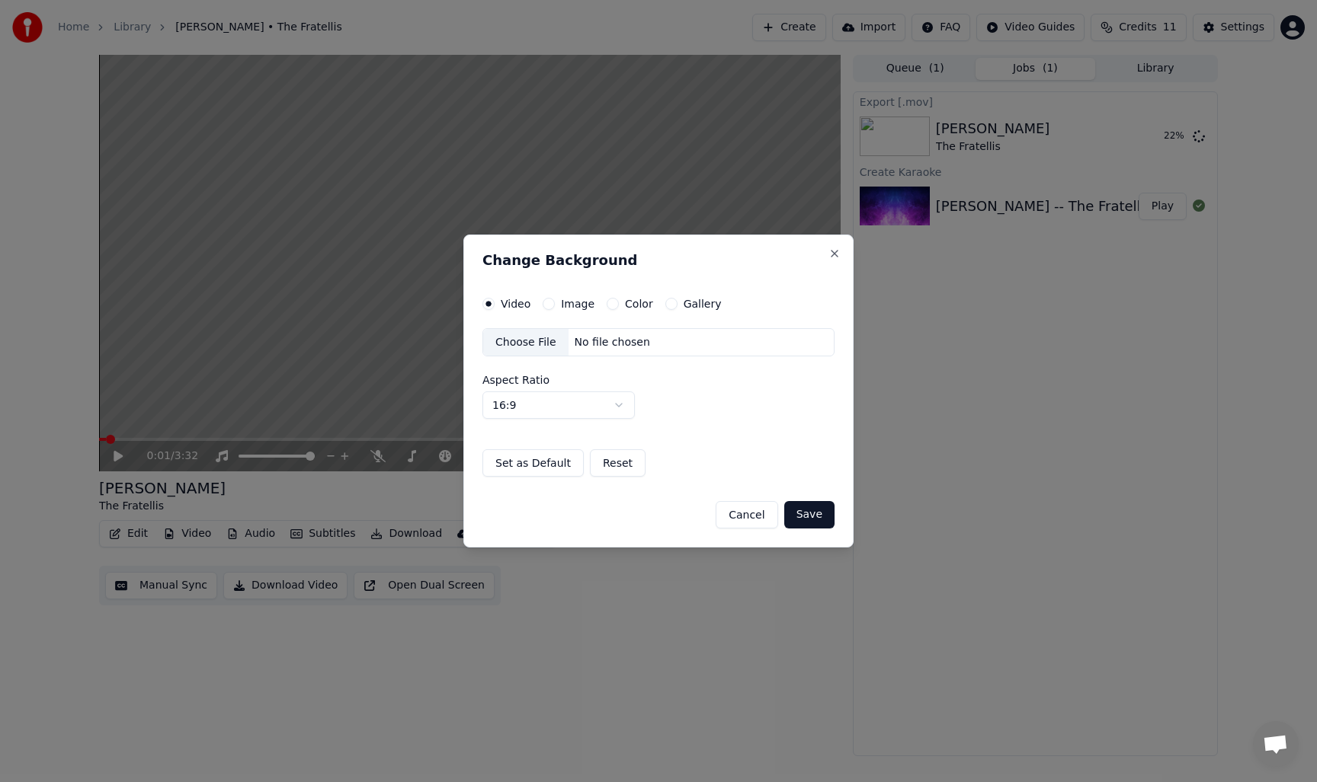
click at [606, 304] on button "Color" at bounding box center [612, 304] width 12 height 12
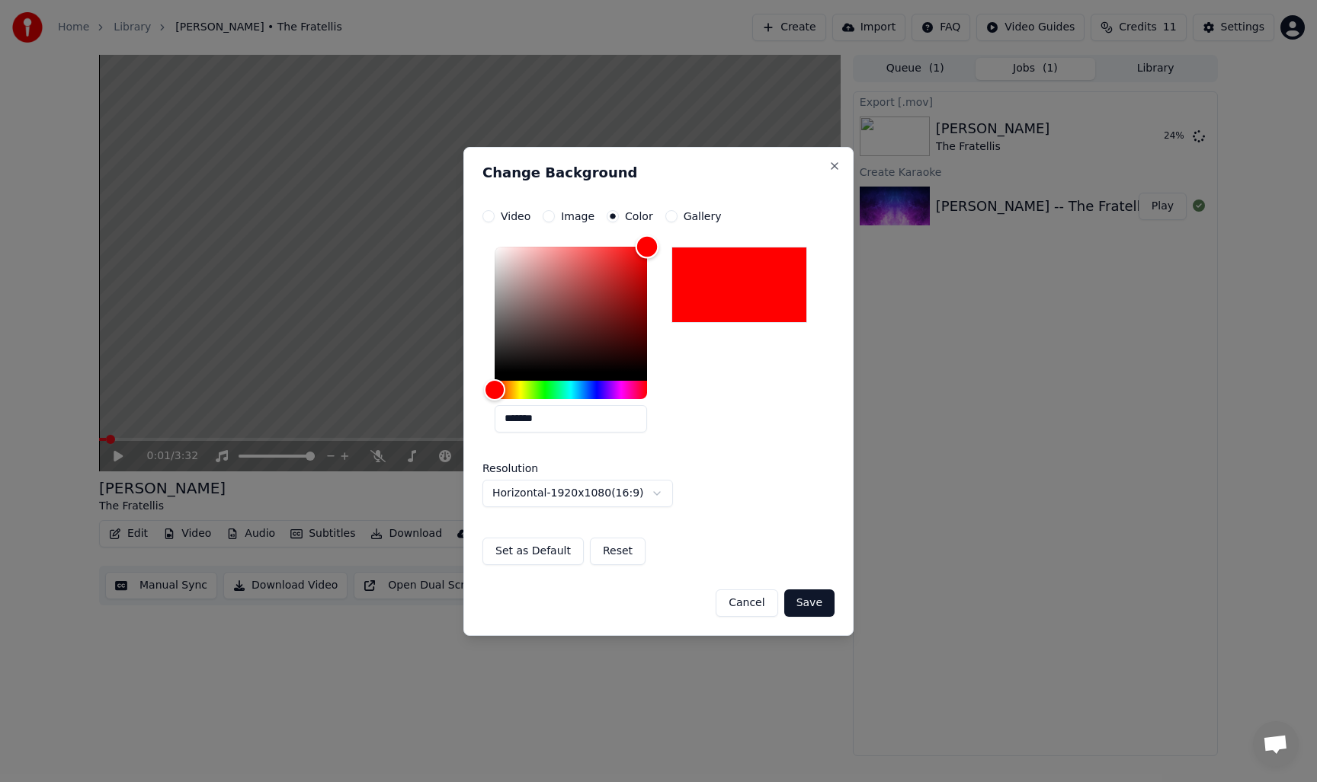
drag, startPoint x: 595, startPoint y: 316, endPoint x: 670, endPoint y: 233, distance: 112.2
click at [670, 233] on div "**********" at bounding box center [658, 387] width 352 height 355
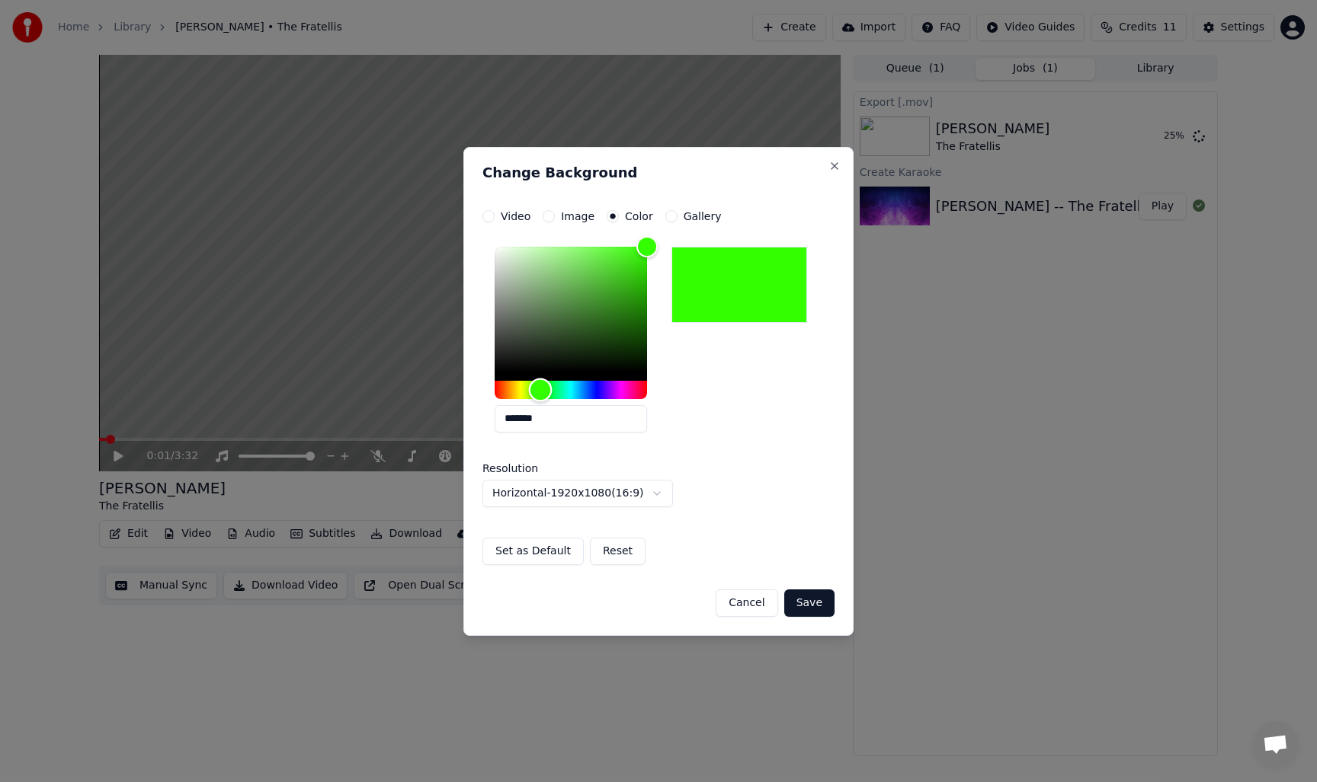
type input "*******"
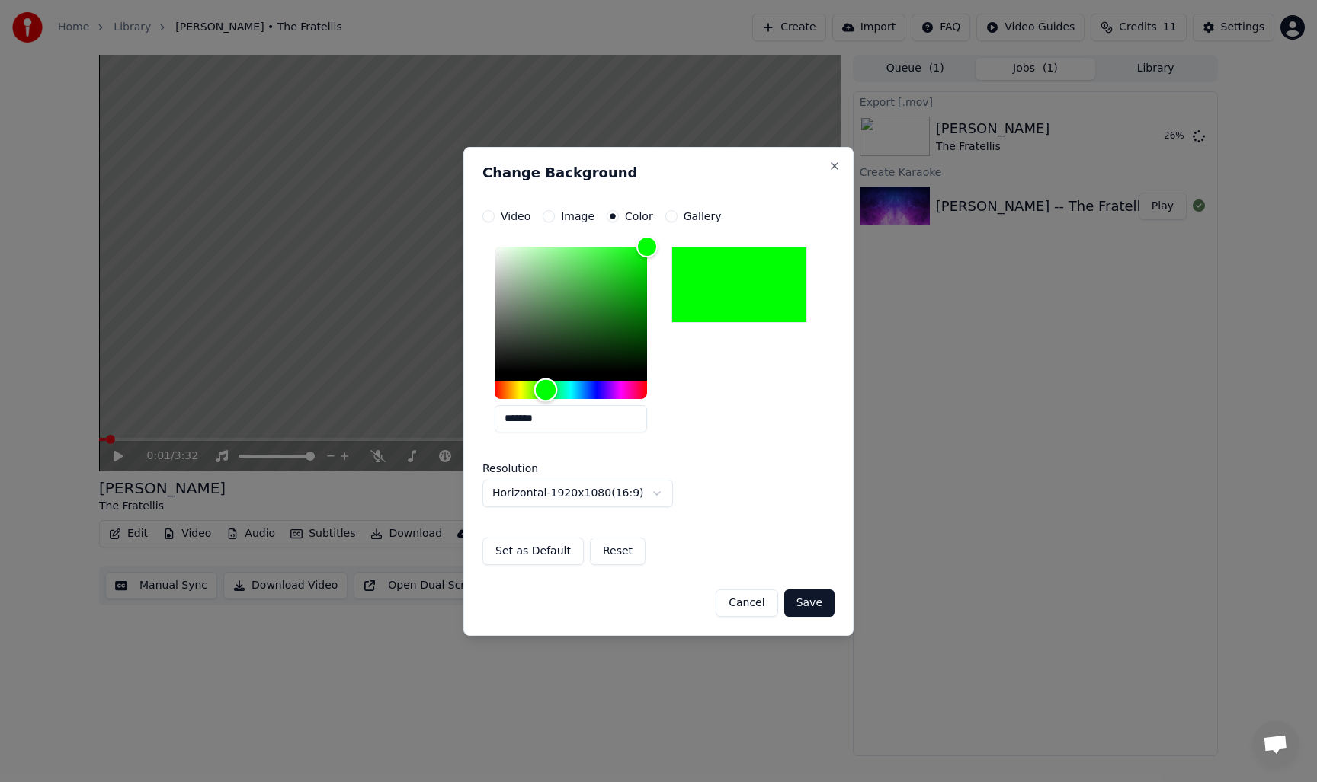
click at [546, 389] on div "Hue" at bounding box center [570, 390] width 152 height 18
click at [803, 602] on button "Save" at bounding box center [809, 603] width 50 height 27
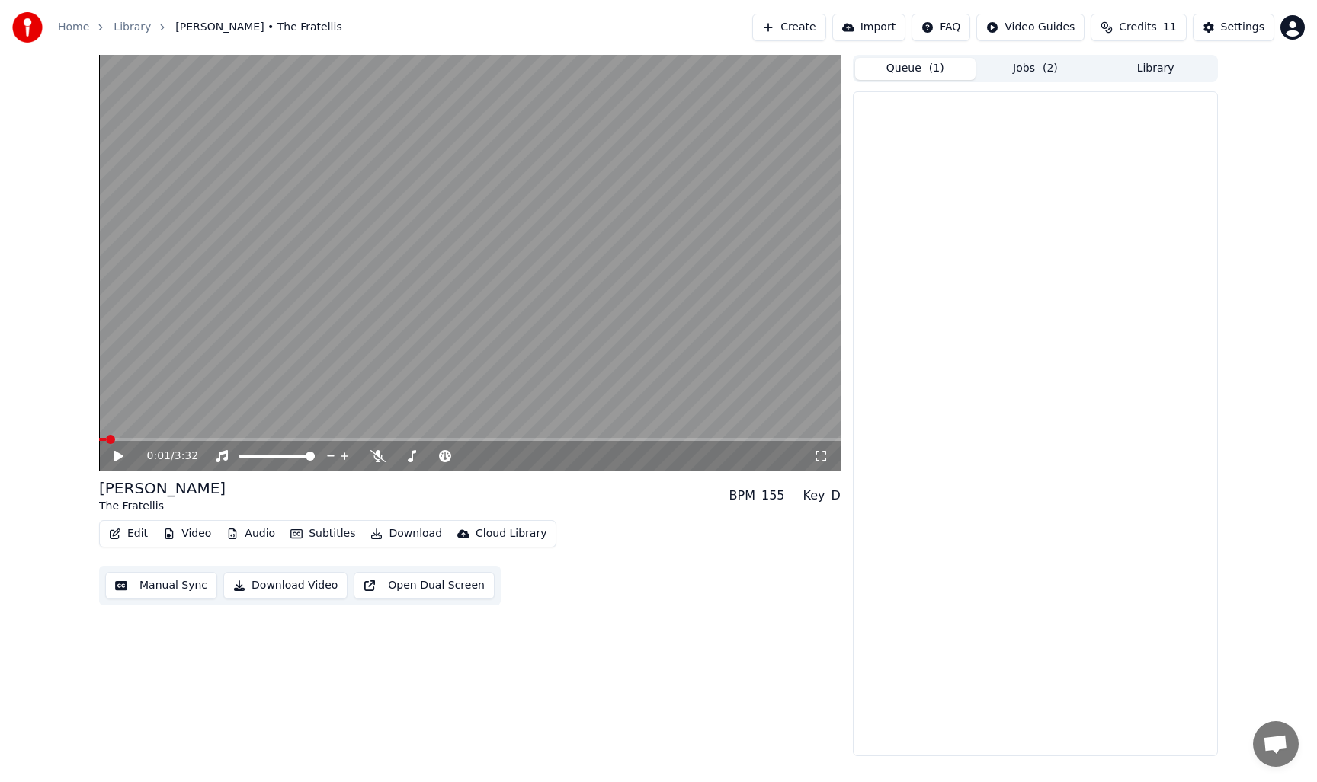
click at [905, 69] on button "Queue ( 1 )" at bounding box center [915, 69] width 120 height 22
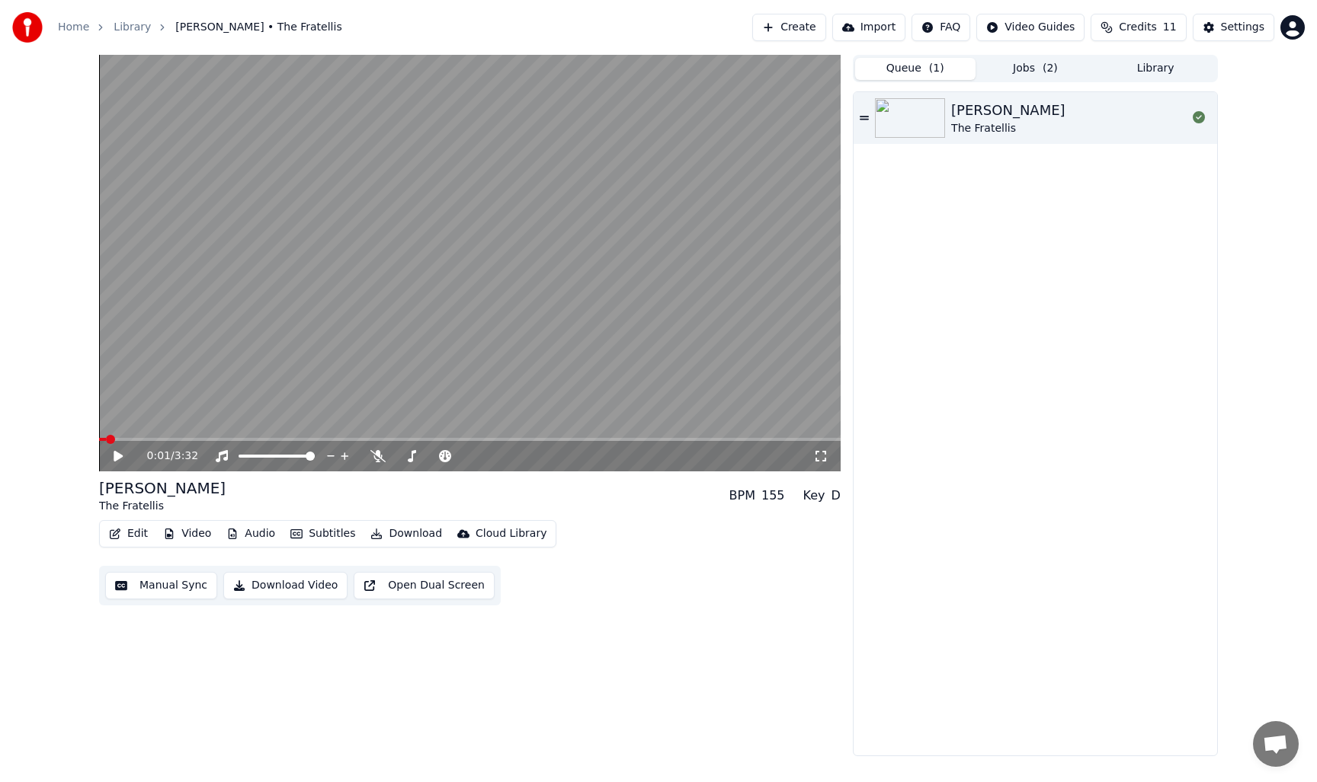
click at [1026, 67] on button "Jobs ( 2 )" at bounding box center [1035, 69] width 120 height 22
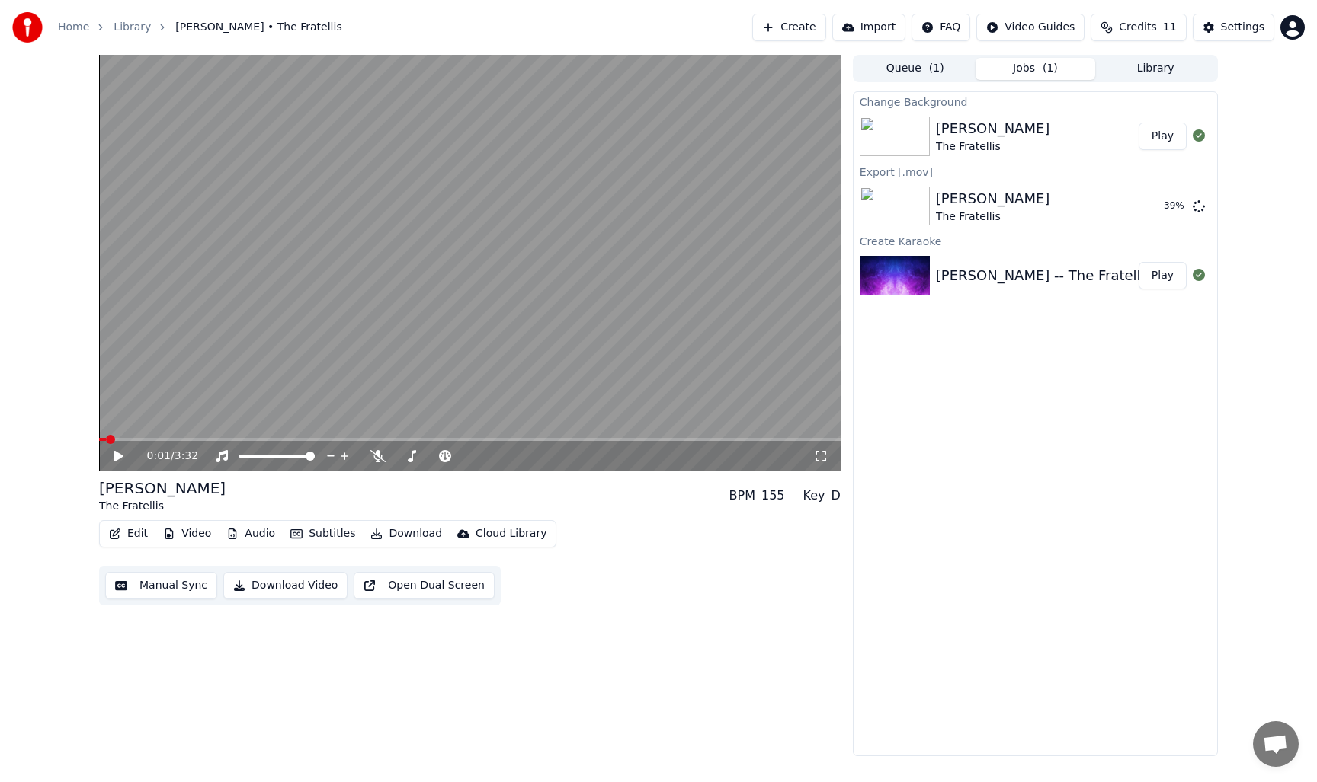
click at [1161, 69] on button "Library" at bounding box center [1155, 69] width 120 height 22
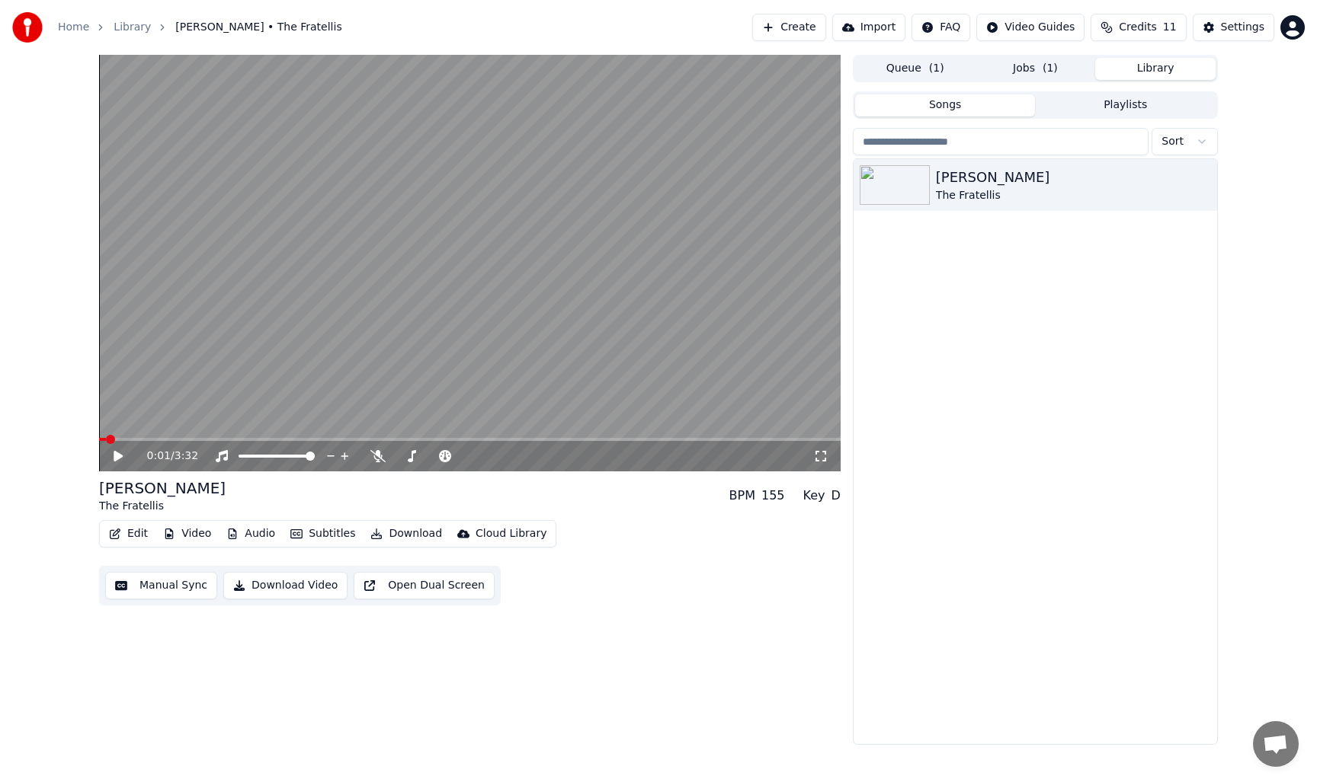
click at [1040, 69] on button "Jobs ( 1 )" at bounding box center [1035, 69] width 120 height 22
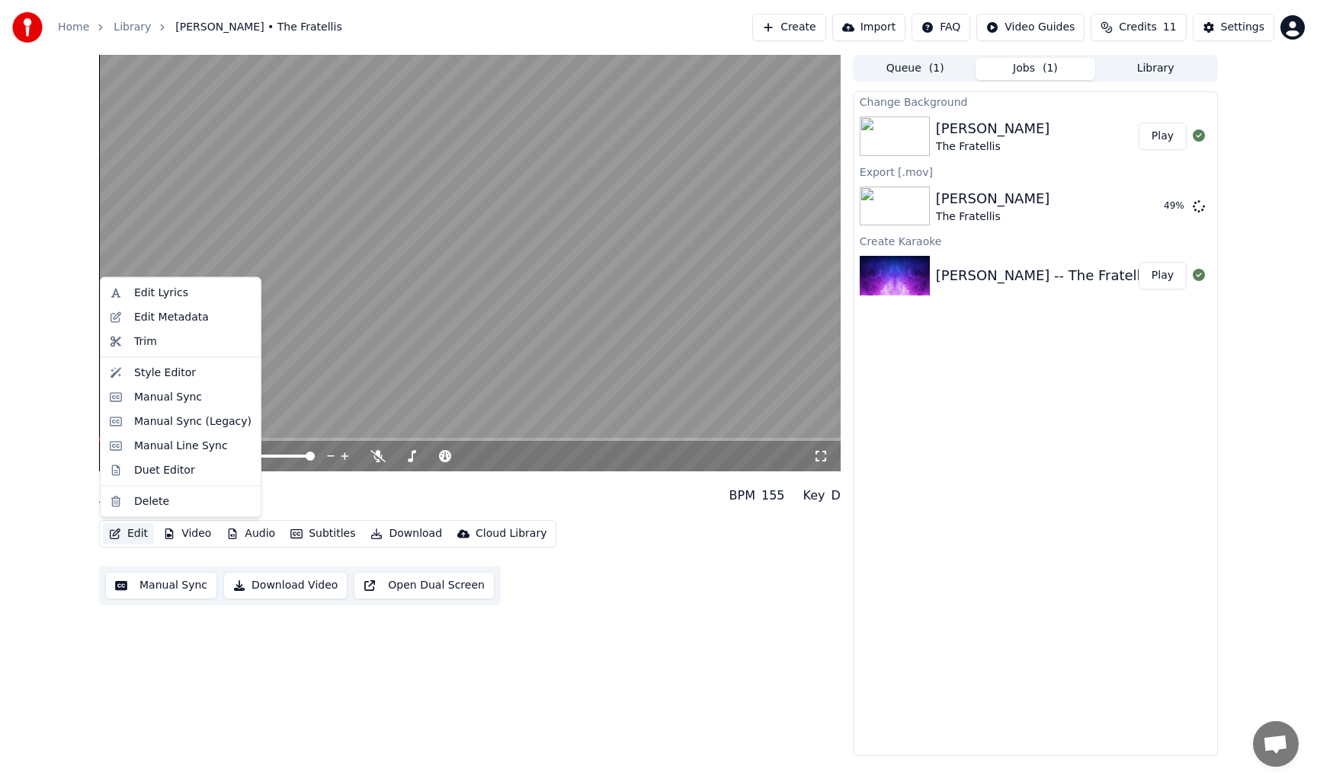
click at [130, 533] on button "Edit" at bounding box center [128, 533] width 51 height 21
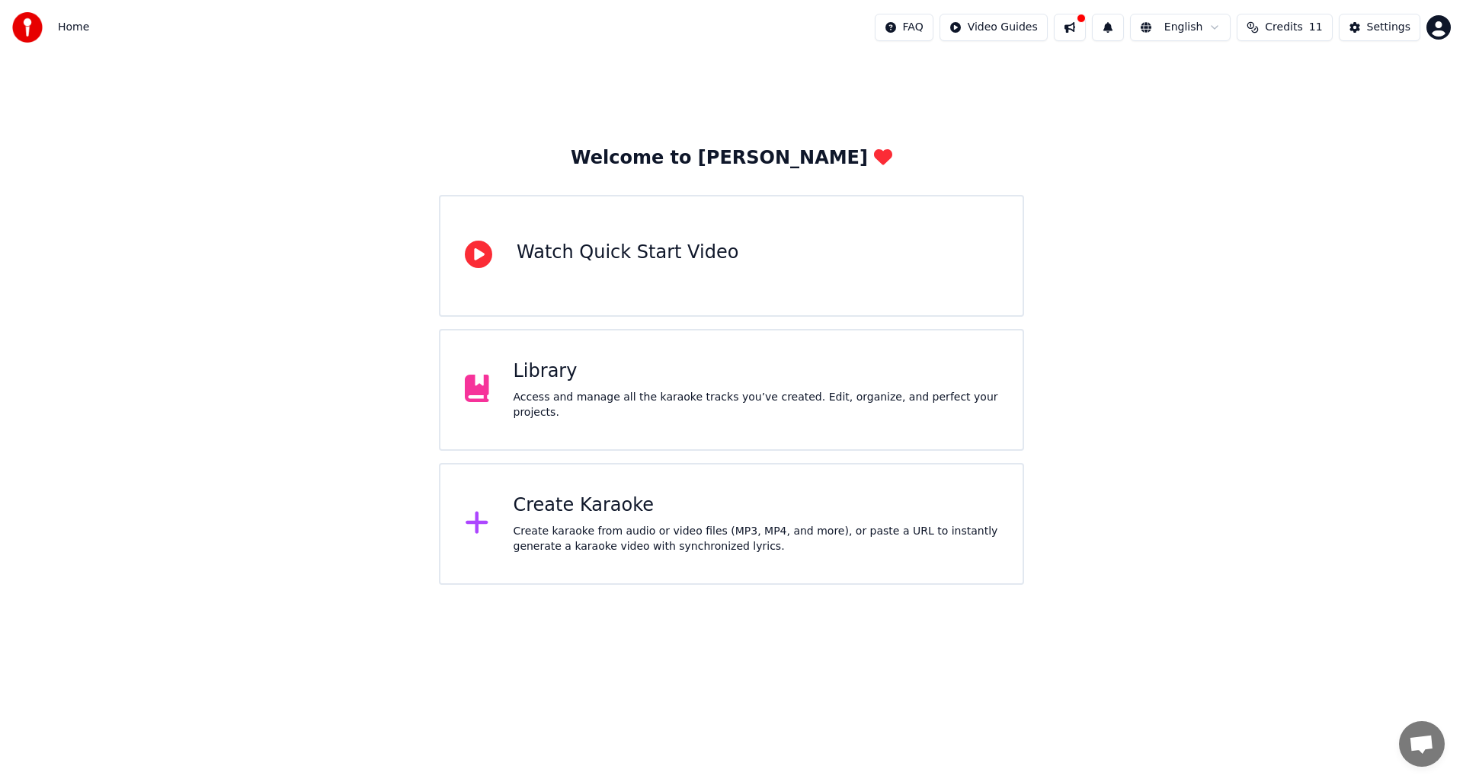
click at [549, 383] on div "Library" at bounding box center [756, 372] width 485 height 24
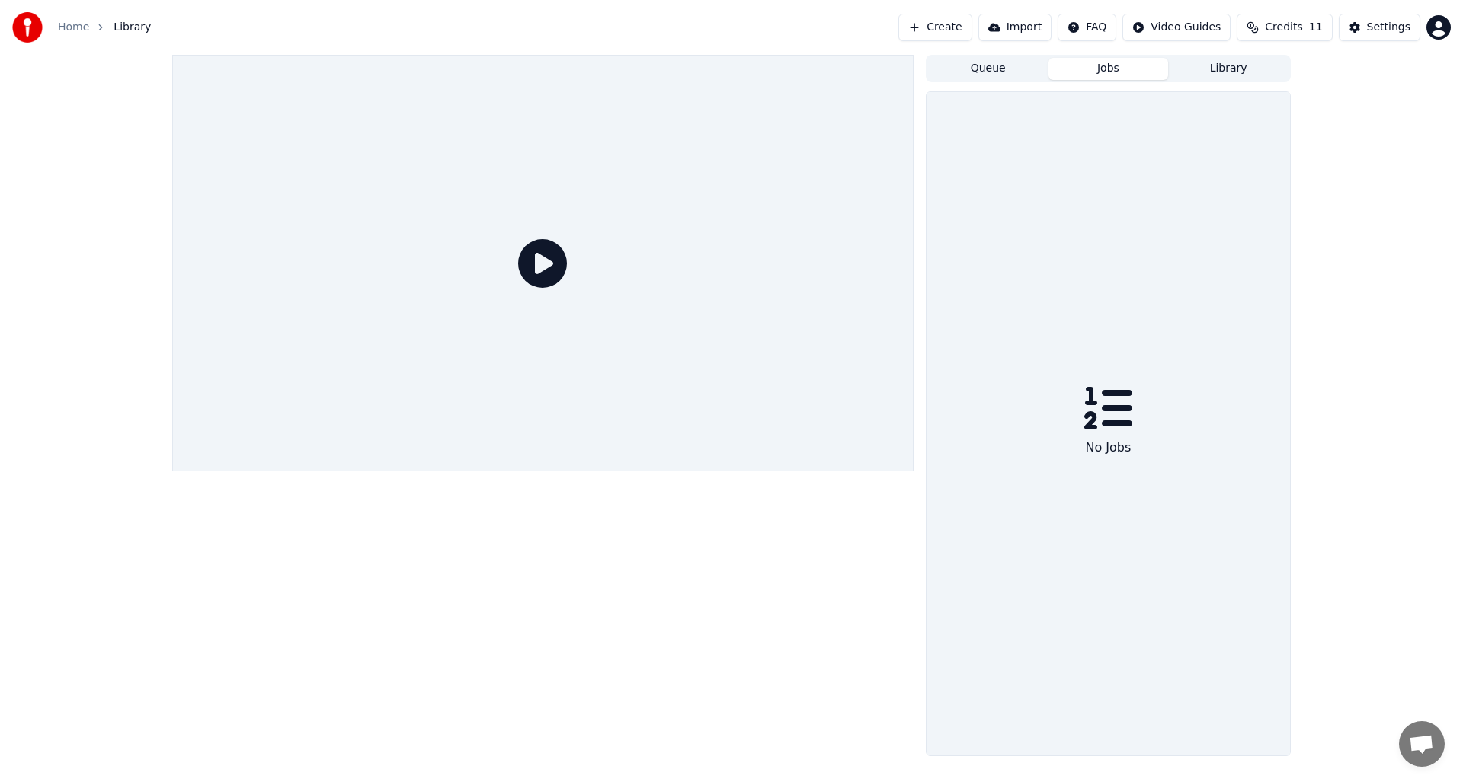
click at [1109, 70] on button "Jobs" at bounding box center [1108, 69] width 120 height 22
click at [1231, 73] on button "Library" at bounding box center [1228, 69] width 120 height 22
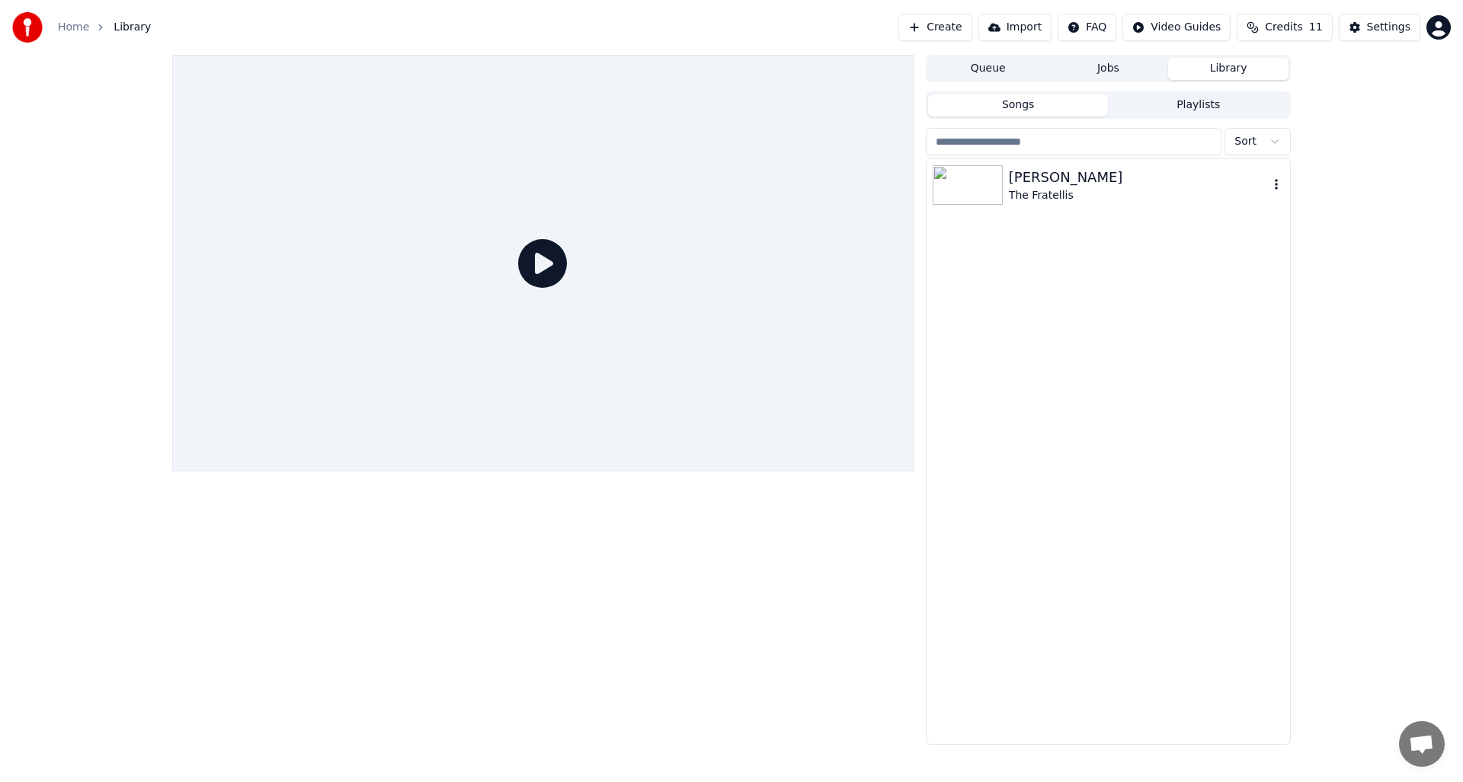
click at [946, 193] on img at bounding box center [968, 185] width 70 height 40
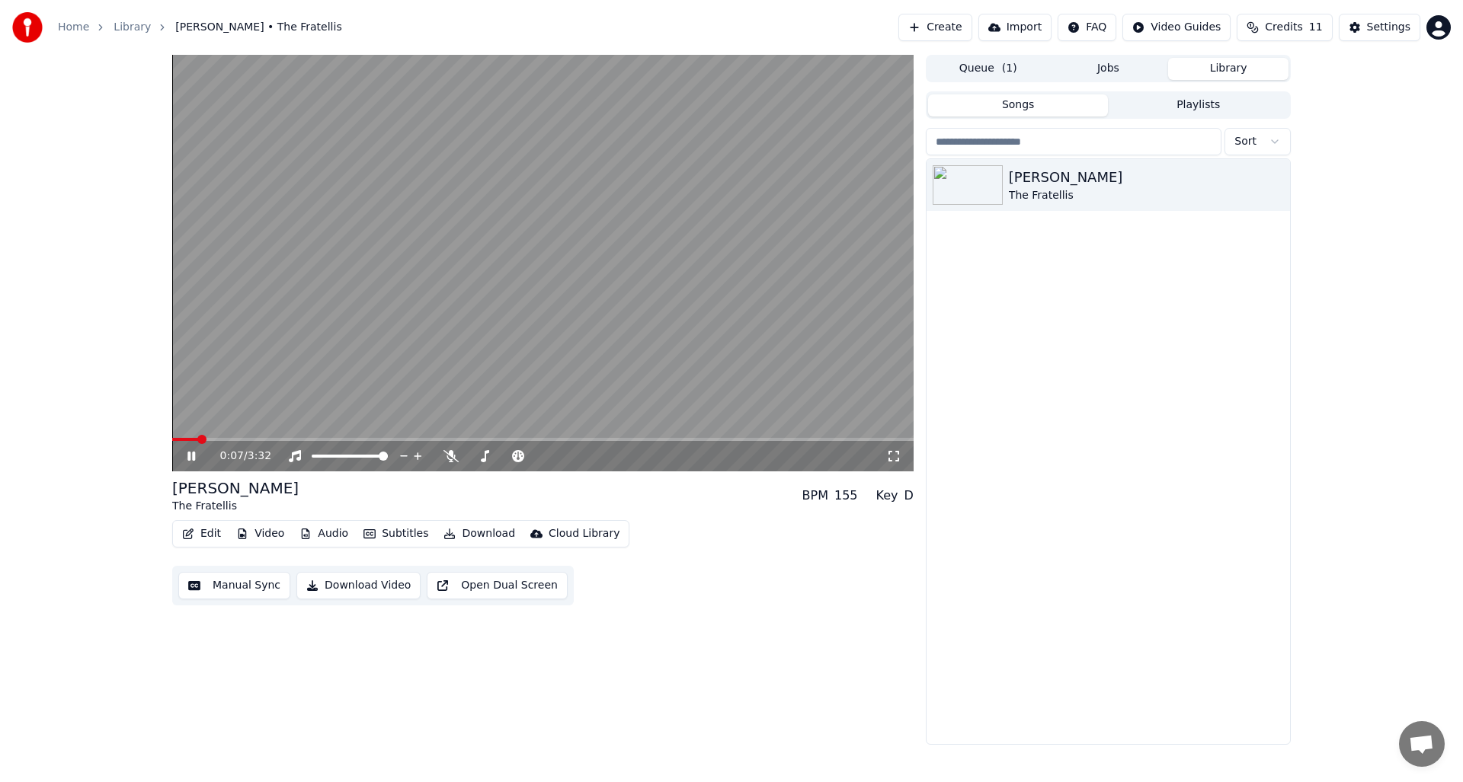
drag, startPoint x: 272, startPoint y: 436, endPoint x: 299, endPoint y: 435, distance: 27.4
click at [274, 436] on video at bounding box center [542, 263] width 741 height 417
drag, startPoint x: 319, startPoint y: 435, endPoint x: 345, endPoint y: 436, distance: 25.9
click at [321, 435] on video at bounding box center [542, 263] width 741 height 417
click at [365, 439] on span at bounding box center [542, 439] width 741 height 3
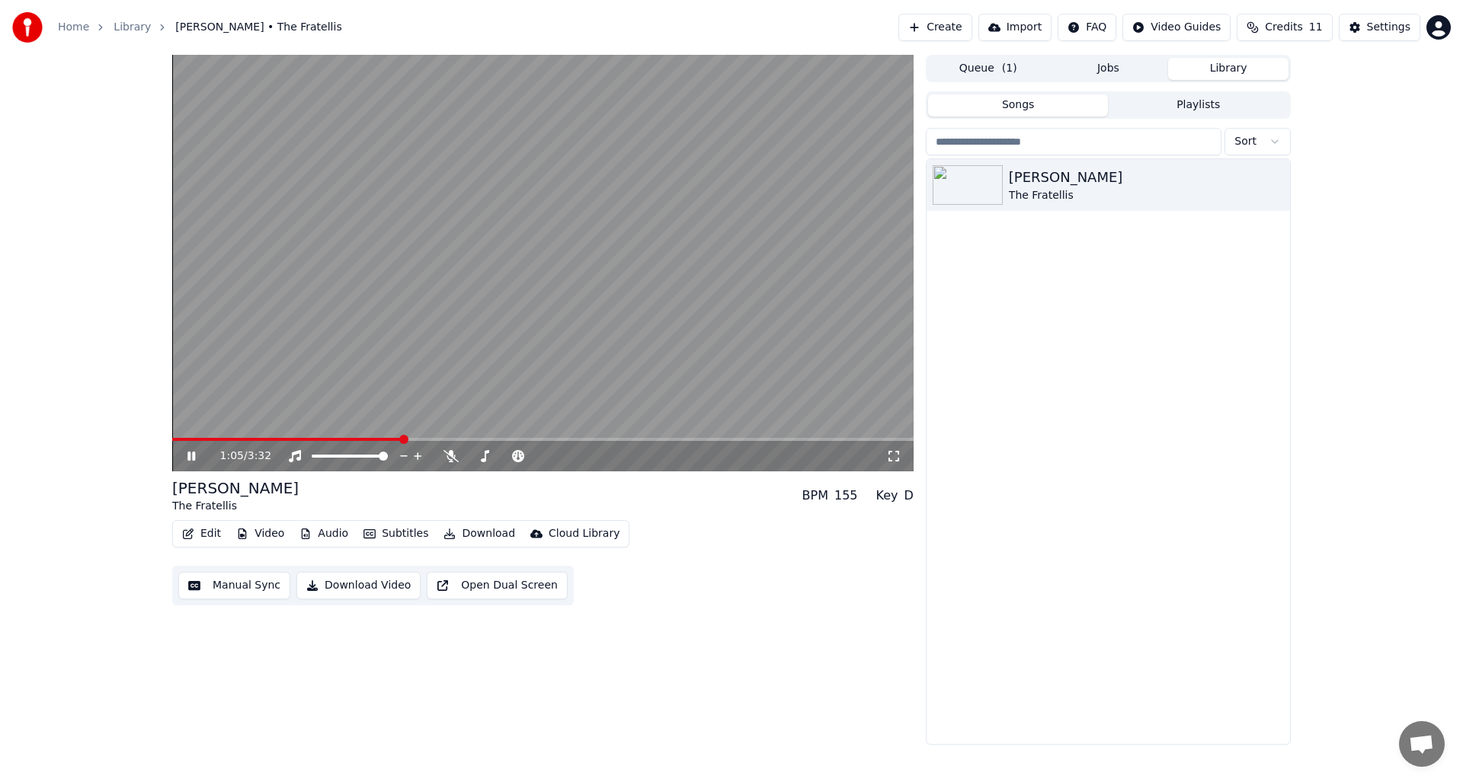
click at [190, 456] on icon at bounding box center [202, 456] width 36 height 12
drag, startPoint x: 113, startPoint y: 536, endPoint x: 192, endPoint y: 532, distance: 79.3
click at [113, 536] on div "1:06 / 3:32 [PERSON_NAME] The Fratellis BPM 155 Key D Edit Video Audio Subtitle…" at bounding box center [731, 400] width 1463 height 690
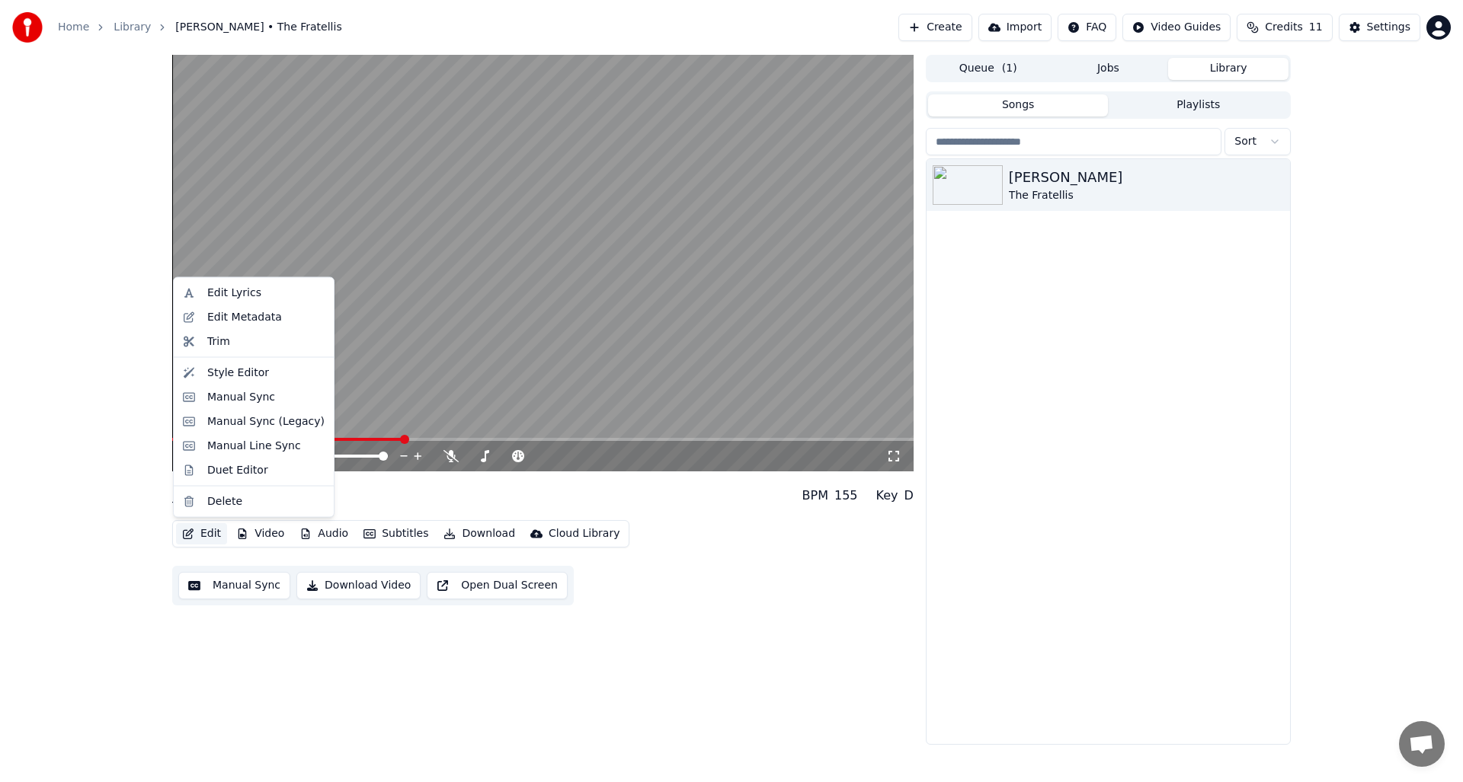
click at [207, 533] on button "Edit" at bounding box center [201, 533] width 51 height 21
click at [241, 373] on div "Style Editor" at bounding box center [238, 372] width 62 height 15
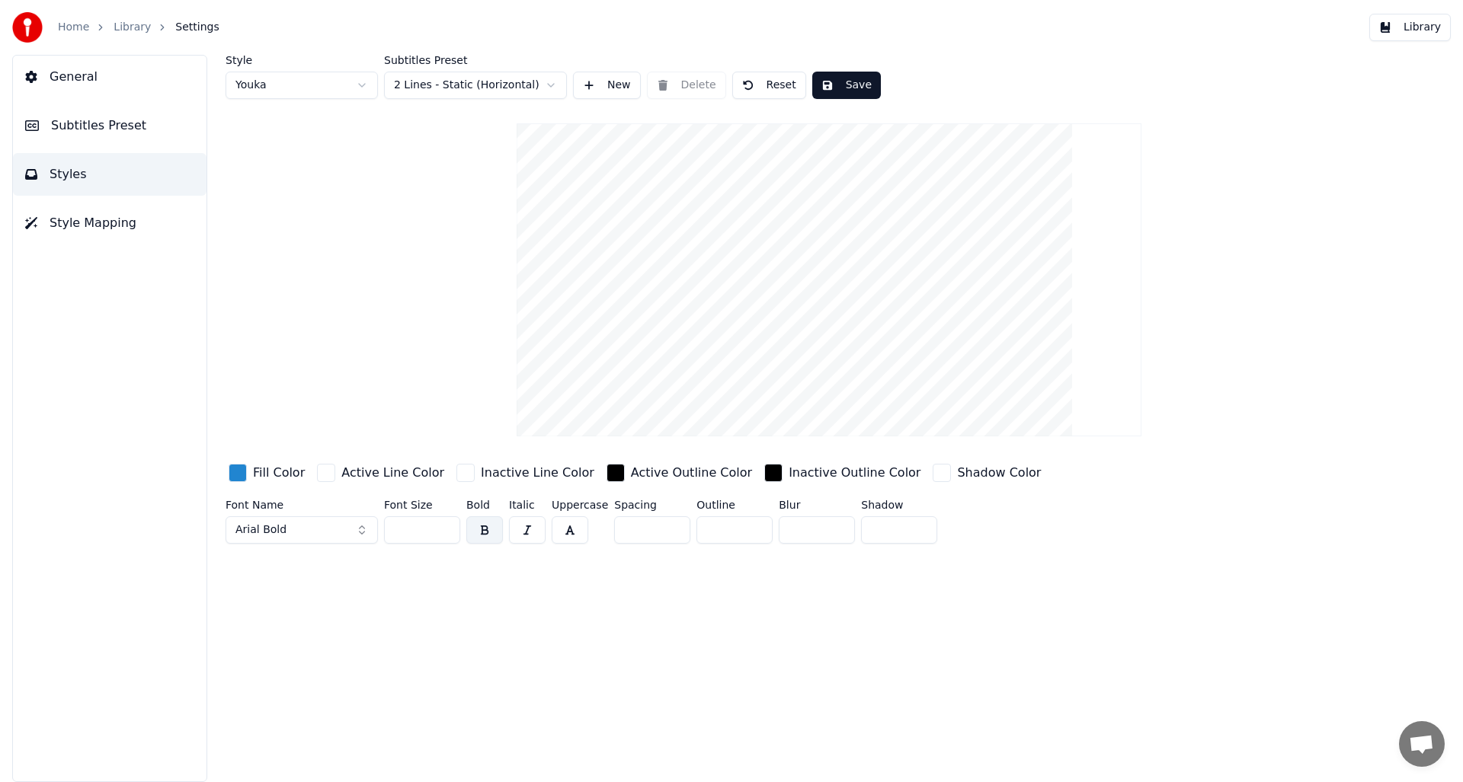
click at [358, 529] on button "Arial Bold" at bounding box center [302, 530] width 152 height 27
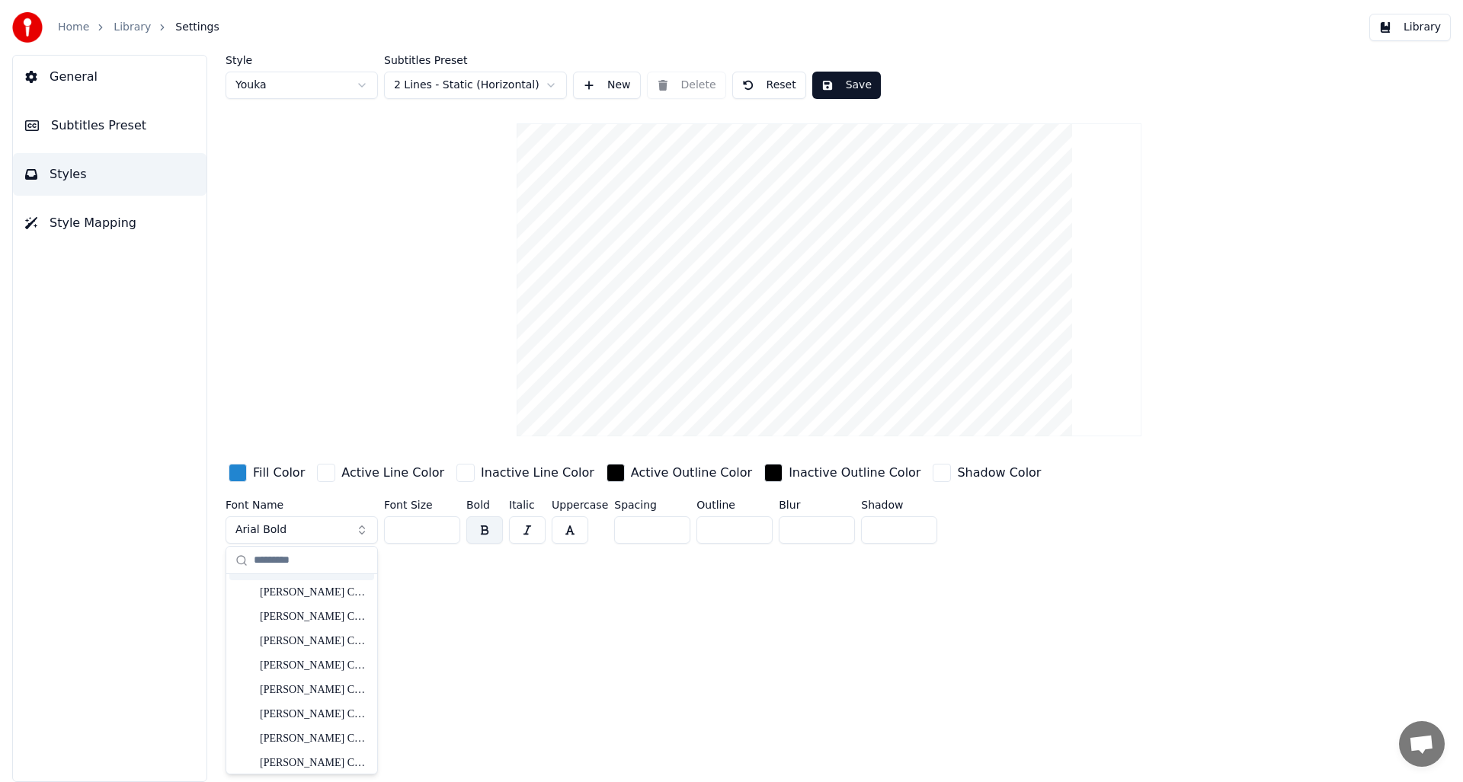
scroll to position [7178, 0]
click at [287, 558] on input "text" at bounding box center [311, 561] width 114 height 30
type input "*****"
drag, startPoint x: 299, startPoint y: 563, endPoint x: 255, endPoint y: 563, distance: 44.2
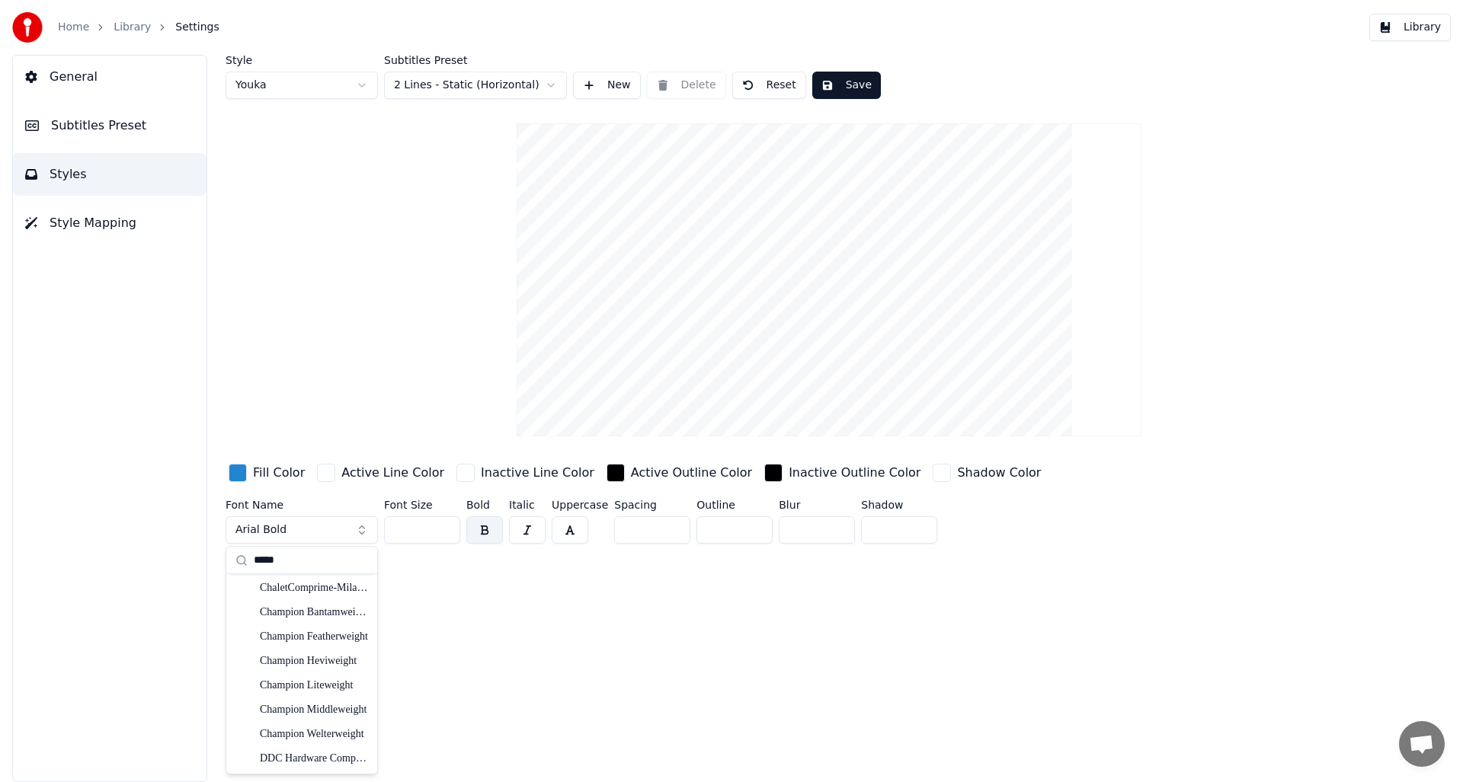
click at [248, 564] on div "*****" at bounding box center [301, 560] width 151 height 27
click at [285, 559] on input "text" at bounding box center [311, 561] width 114 height 30
click at [1100, 588] on div "Style Youka Subtitles Preset 2 Lines - Static (Horizontal) New Delete Reset Sav…" at bounding box center [829, 419] width 1268 height 728
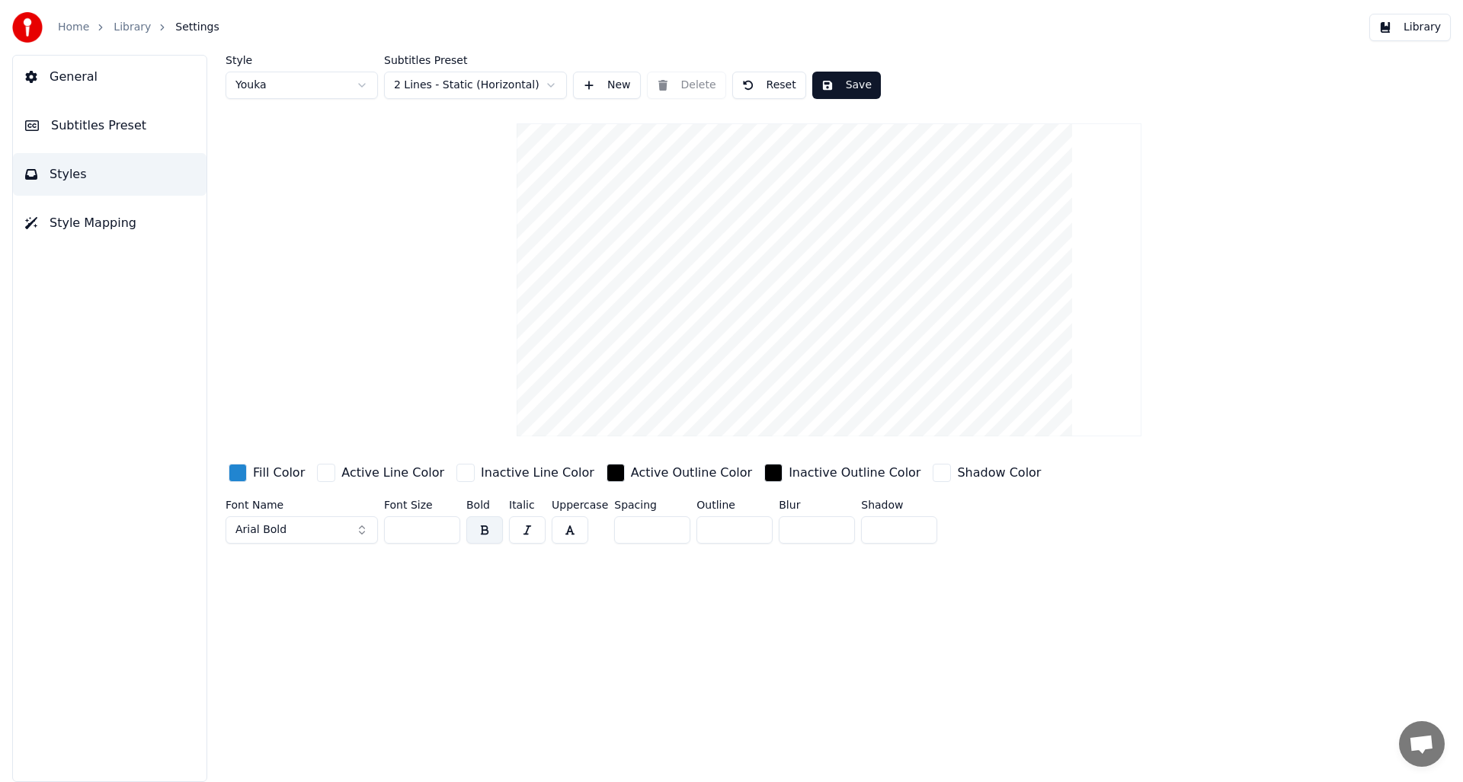
click at [73, 79] on span "General" at bounding box center [74, 77] width 48 height 18
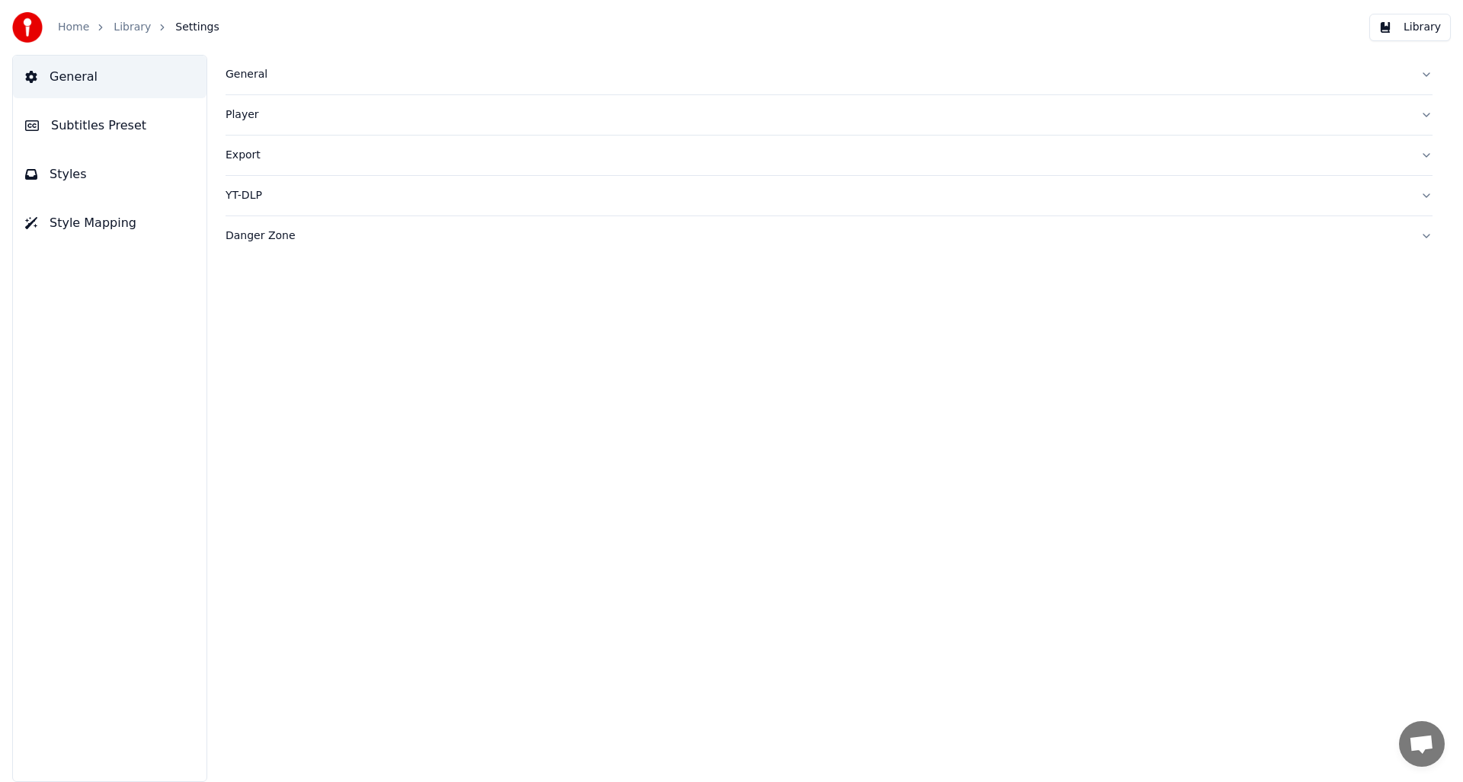
click at [124, 19] on div "Home Library Settings" at bounding box center [115, 27] width 207 height 30
click at [123, 29] on link "Library" at bounding box center [132, 27] width 37 height 15
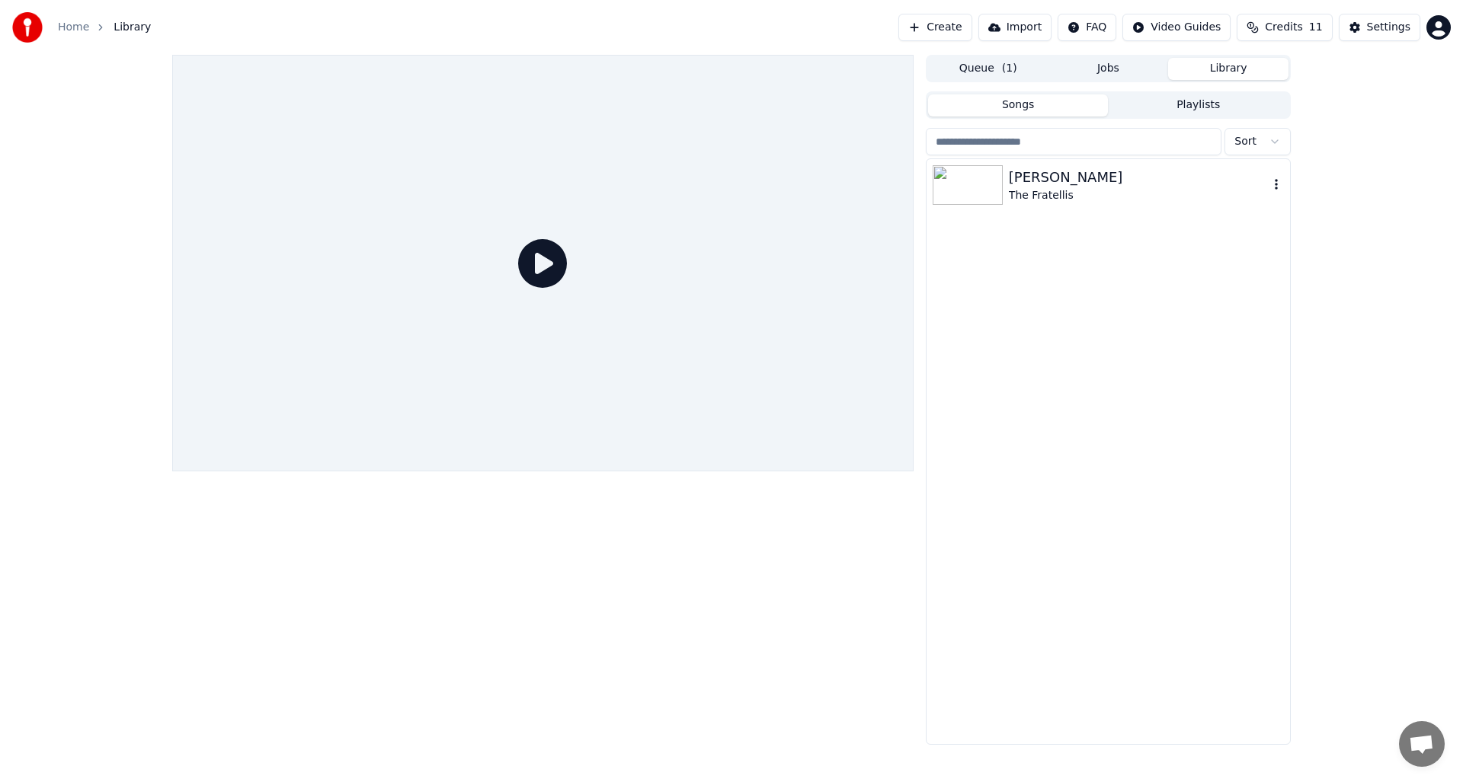
click at [962, 187] on img at bounding box center [968, 185] width 70 height 40
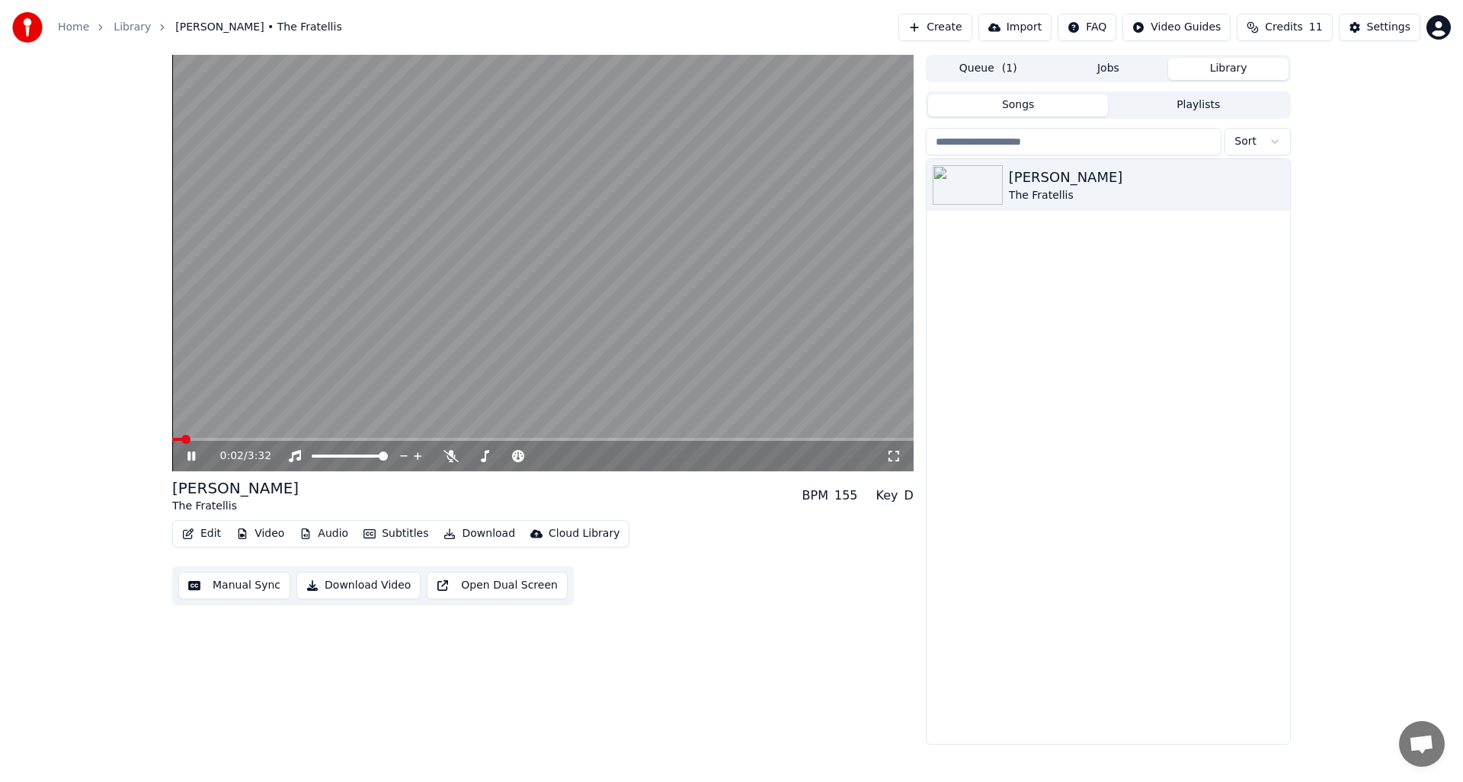
click at [190, 457] on icon at bounding box center [202, 456] width 36 height 12
click at [450, 458] on icon at bounding box center [450, 456] width 15 height 12
click at [193, 456] on icon at bounding box center [191, 456] width 9 height 11
click at [386, 434] on video at bounding box center [542, 263] width 741 height 417
click at [400, 438] on span at bounding box center [542, 439] width 741 height 3
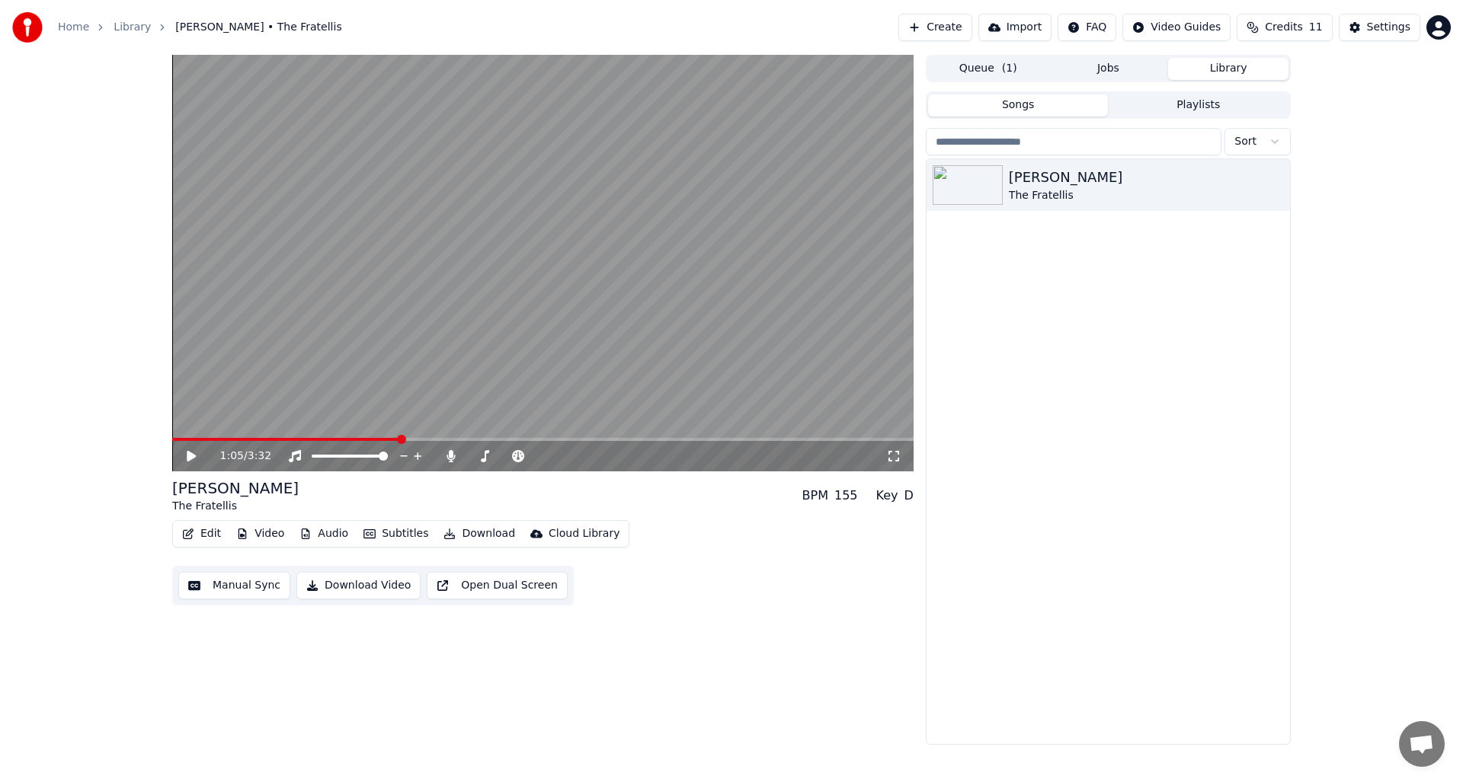
click at [187, 456] on icon at bounding box center [202, 456] width 36 height 12
click at [190, 459] on icon at bounding box center [191, 456] width 8 height 9
click at [1288, 31] on span "Credits" at bounding box center [1283, 27] width 37 height 15
click at [1326, 226] on div "1:17 / 3:32 [PERSON_NAME] The Fratellis BPM 155 Key D Edit Video Audio Subtitle…" at bounding box center [731, 400] width 1463 height 690
click at [190, 461] on icon at bounding box center [202, 456] width 36 height 12
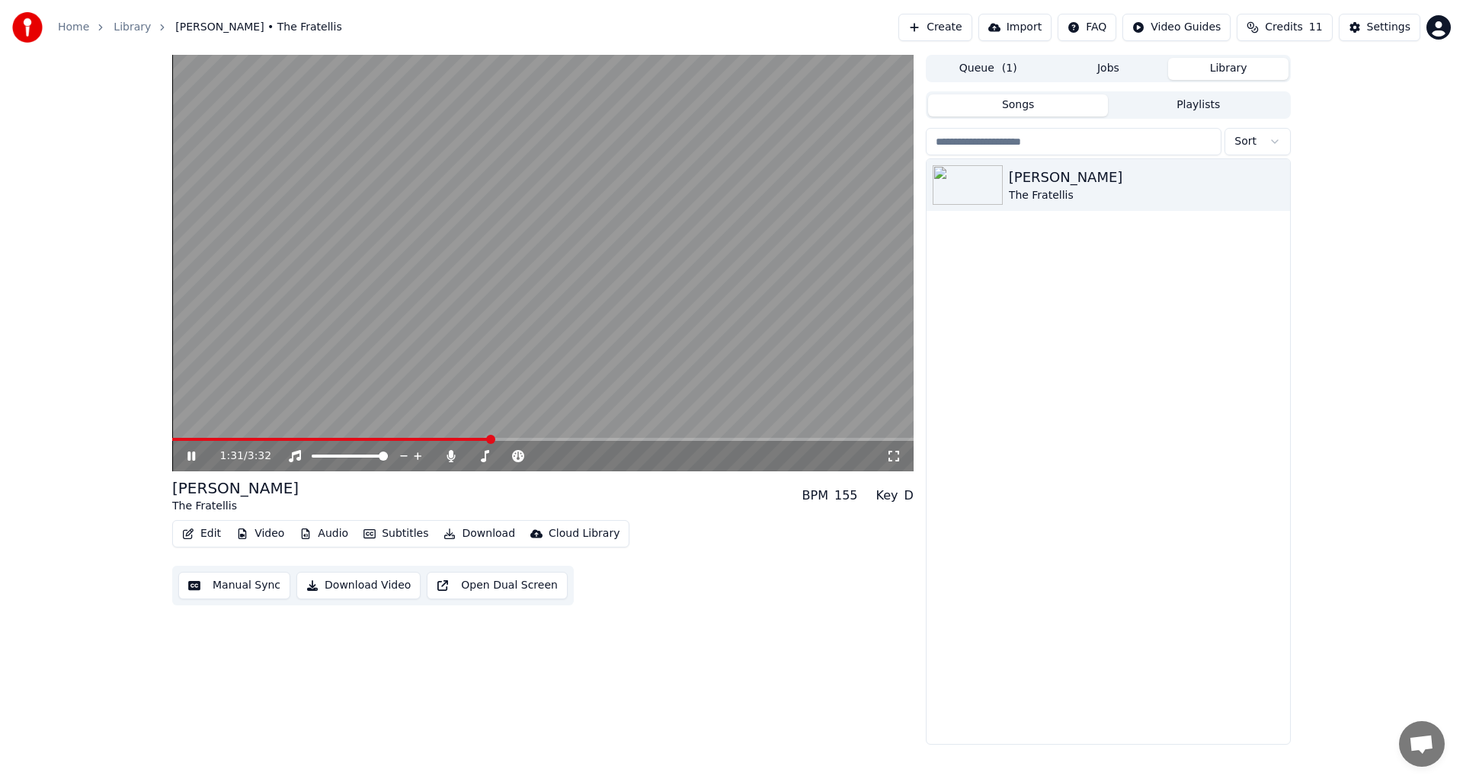
click at [190, 457] on icon at bounding box center [202, 456] width 36 height 12
click at [1115, 313] on div "[PERSON_NAME] The Fratellis" at bounding box center [1107, 451] width 363 height 585
